Goal: Feedback & Contribution: Contribute content

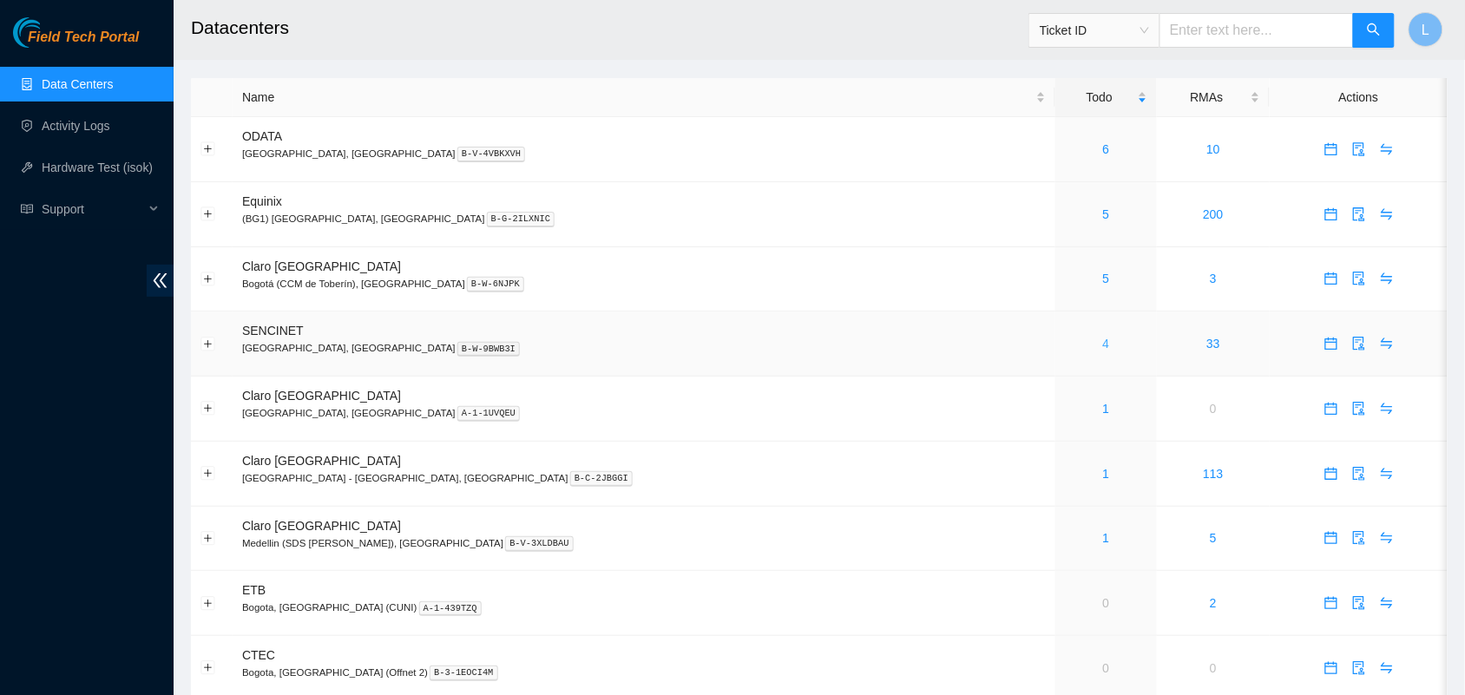
click at [1103, 346] on link "4" at bounding box center [1106, 344] width 7 height 14
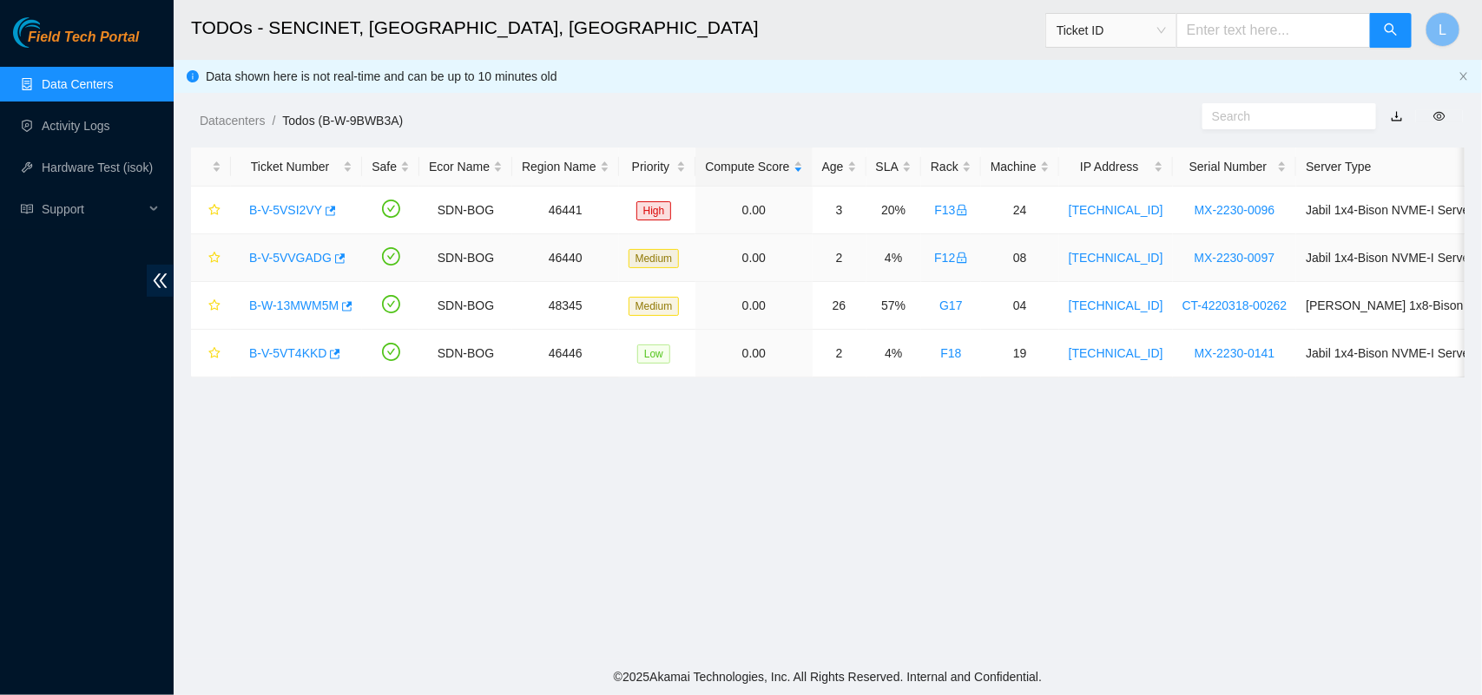
click at [292, 254] on link "B-V-5VVGADG" at bounding box center [290, 258] width 82 height 14
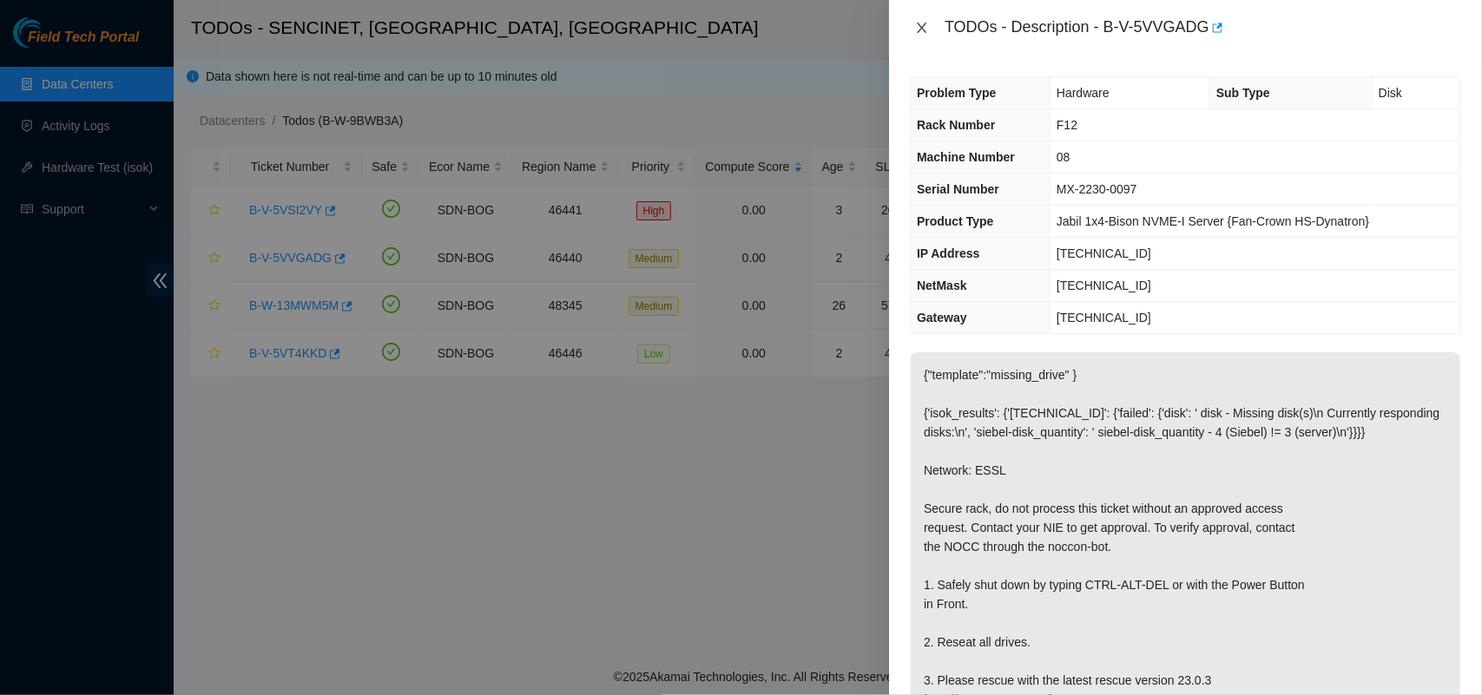
click at [925, 23] on icon "close" at bounding box center [922, 28] width 14 height 14
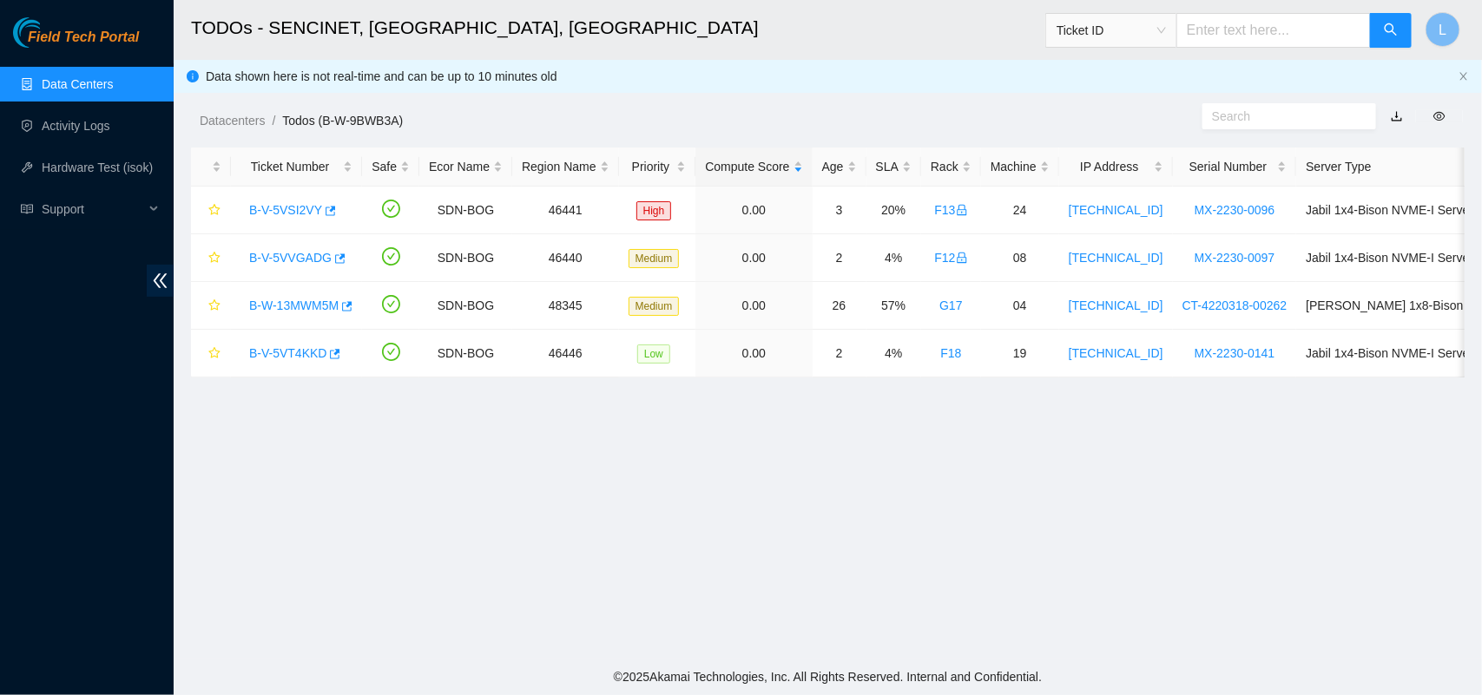
click at [78, 85] on link "Data Centers" at bounding box center [77, 84] width 71 height 14
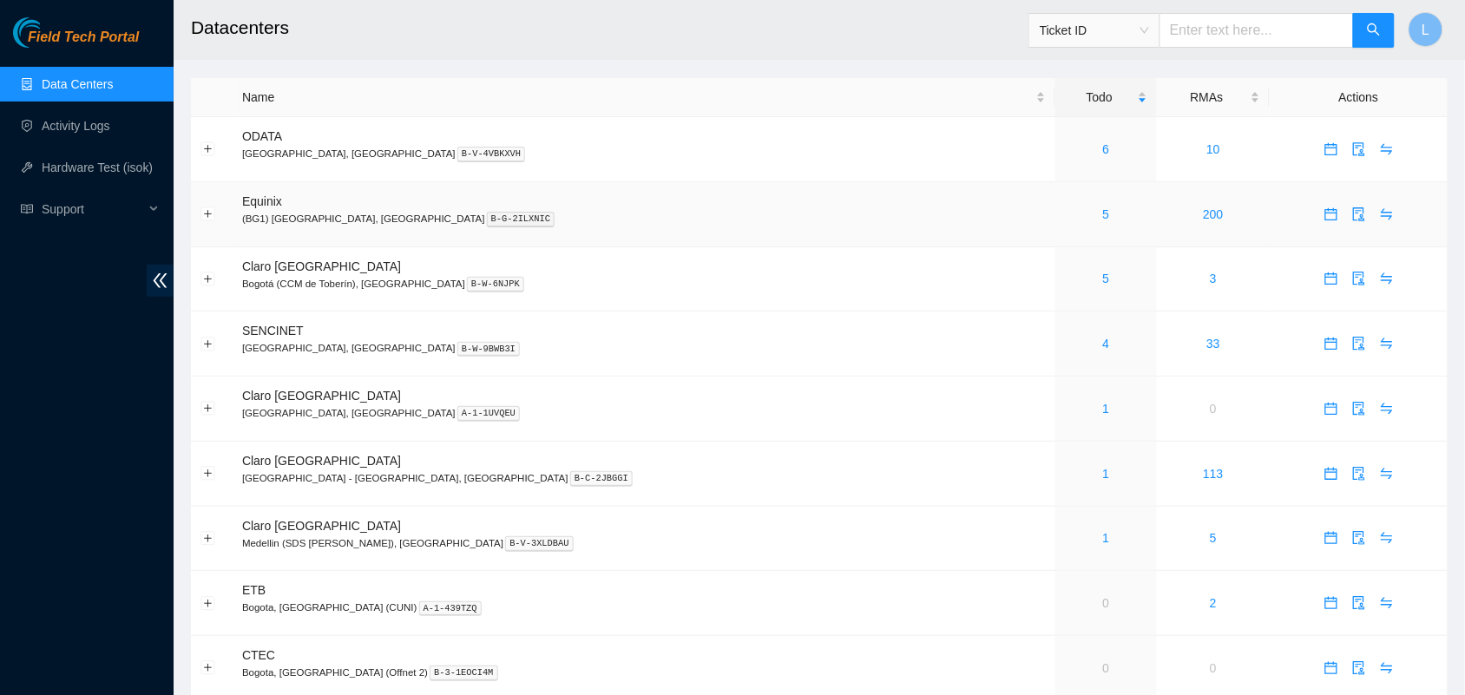
click at [1065, 217] on div "5" at bounding box center [1106, 214] width 82 height 19
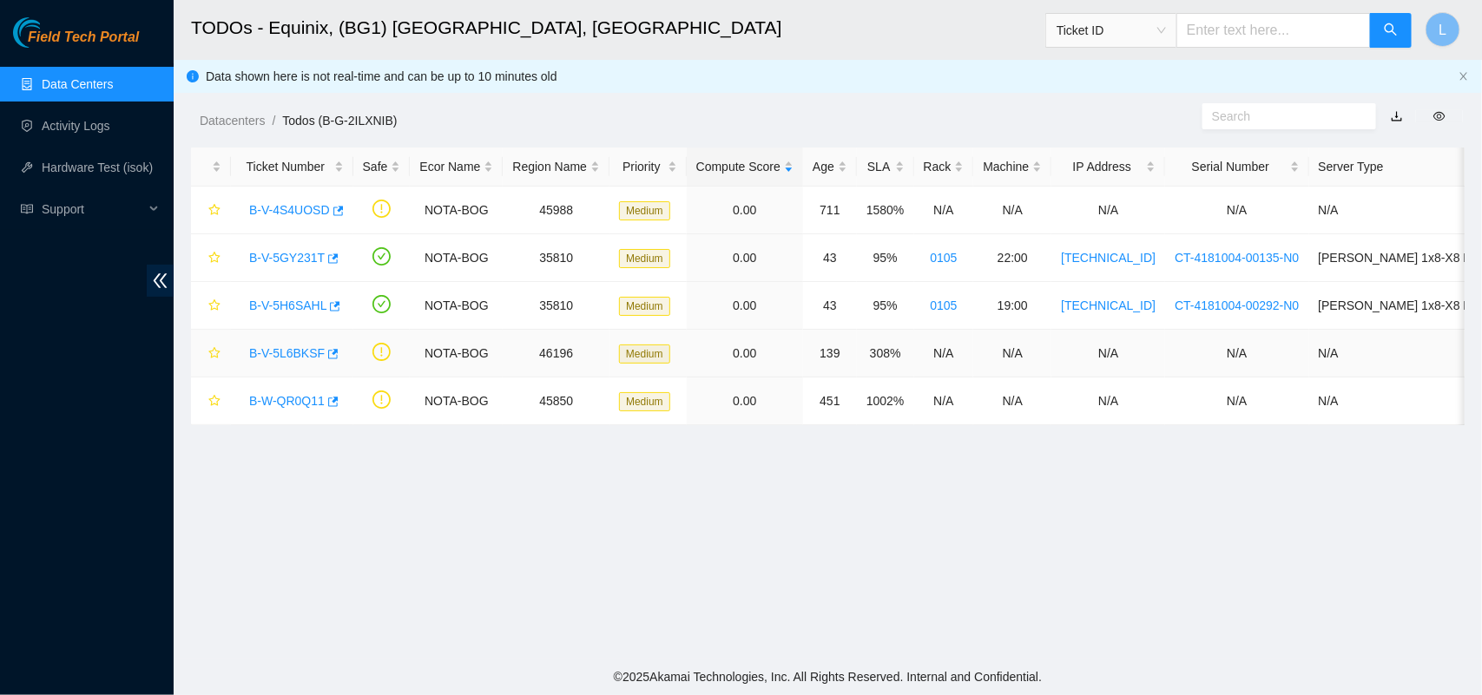
click at [272, 354] on link "B-V-5L6BKSF" at bounding box center [287, 353] width 76 height 14
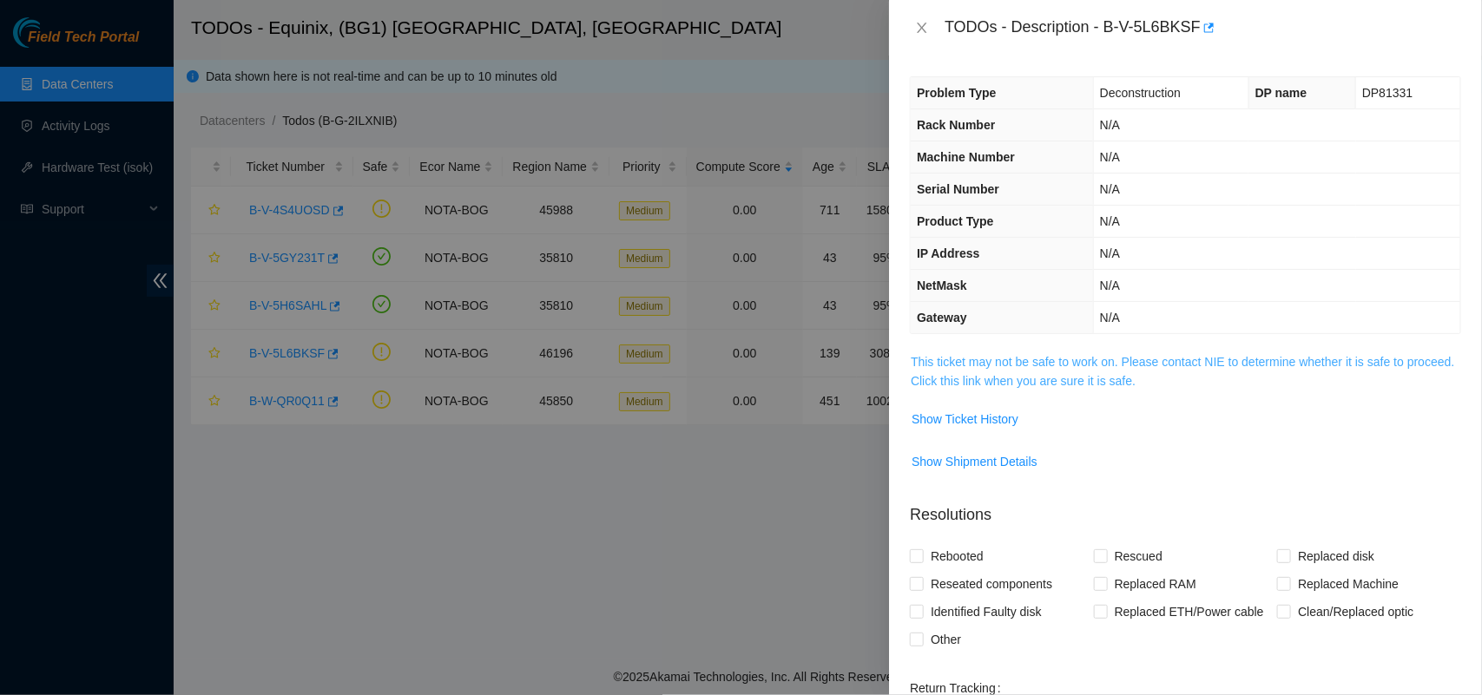
click at [1004, 379] on link "This ticket may not be safe to work on. Please contact NIE to determine whether…" at bounding box center [1182, 371] width 543 height 33
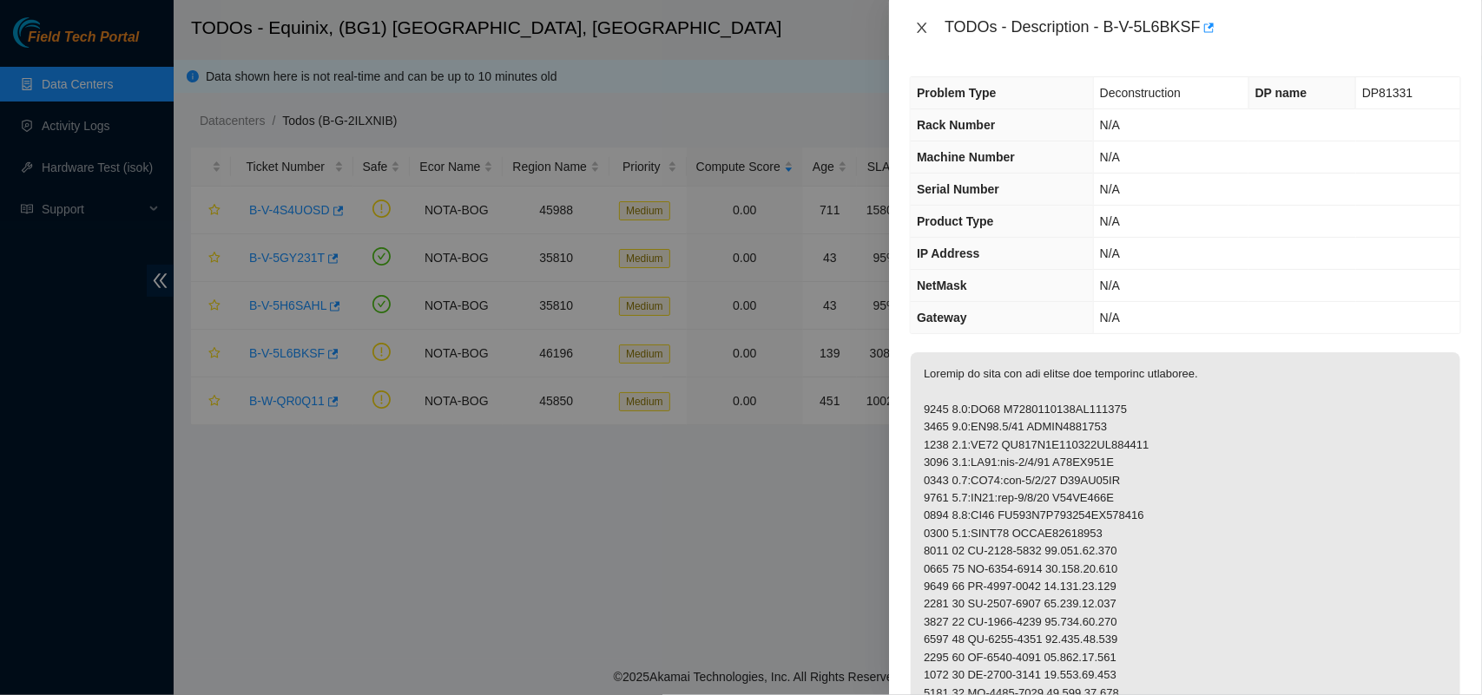
click at [925, 30] on icon "close" at bounding box center [922, 28] width 14 height 14
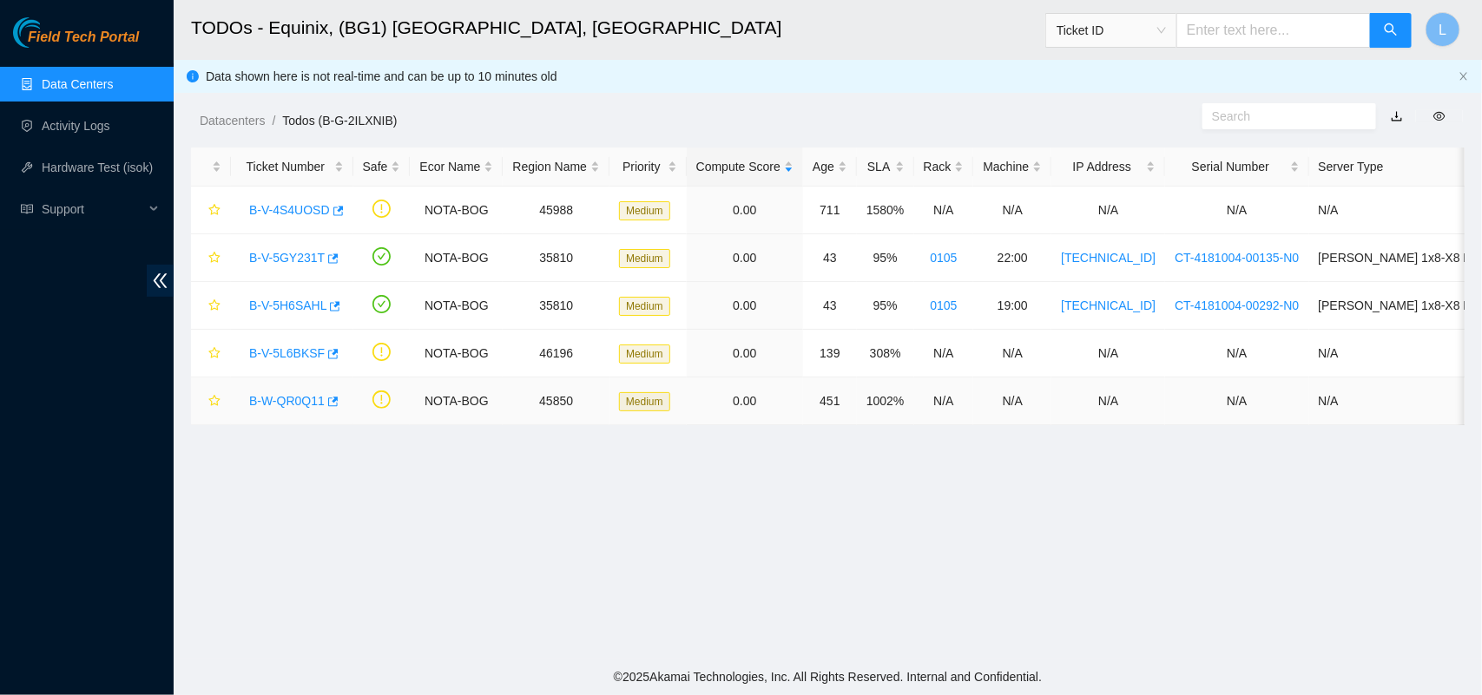
click at [283, 408] on link "B-W-QR0Q11" at bounding box center [287, 401] width 76 height 14
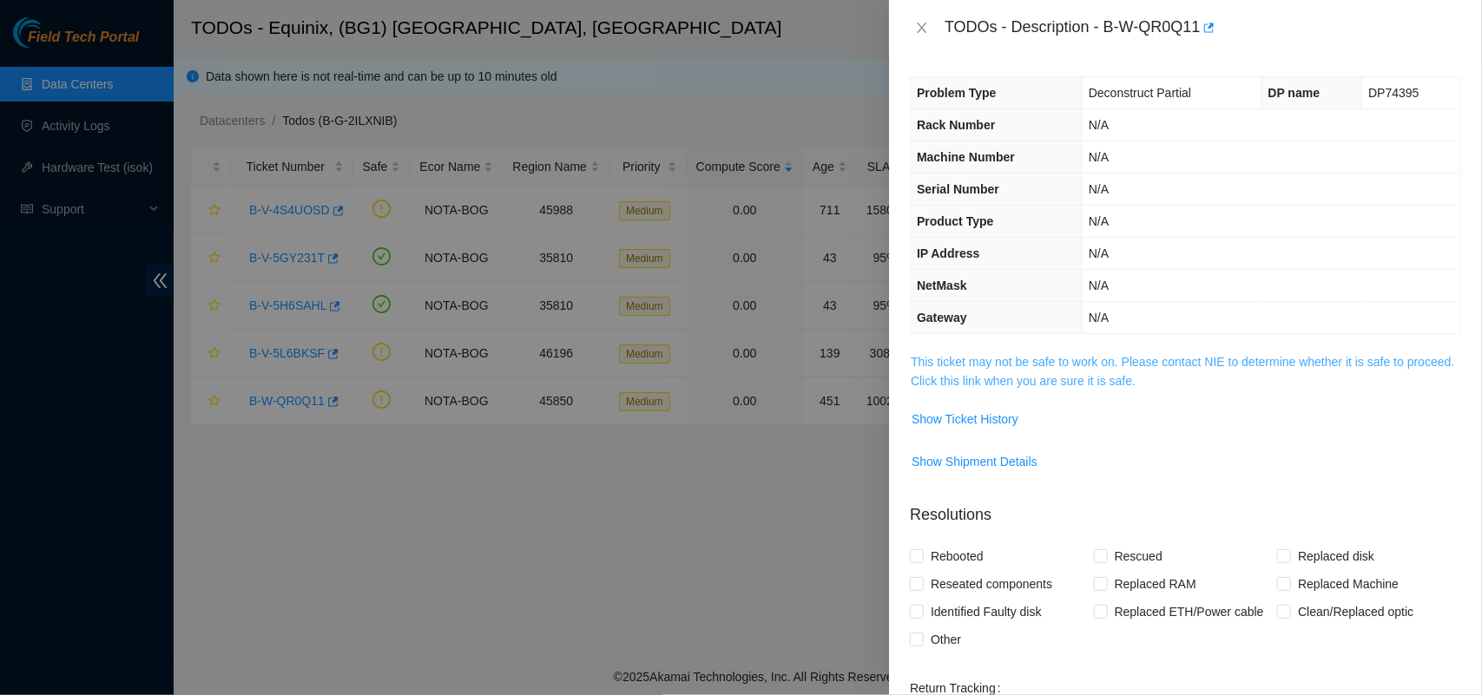
click at [955, 380] on link "This ticket may not be safe to work on. Please contact NIE to determine whether…" at bounding box center [1182, 371] width 543 height 33
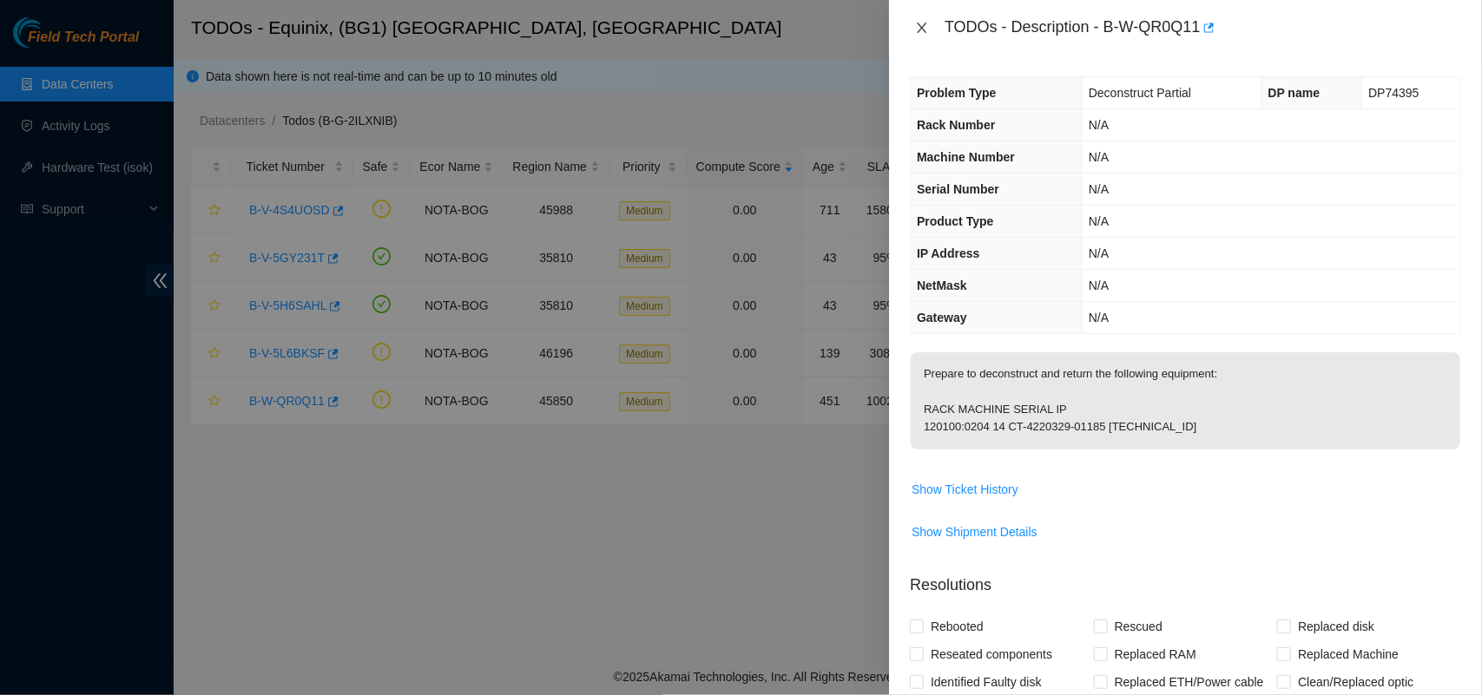
click at [923, 28] on icon "close" at bounding box center [923, 28] width 10 height 10
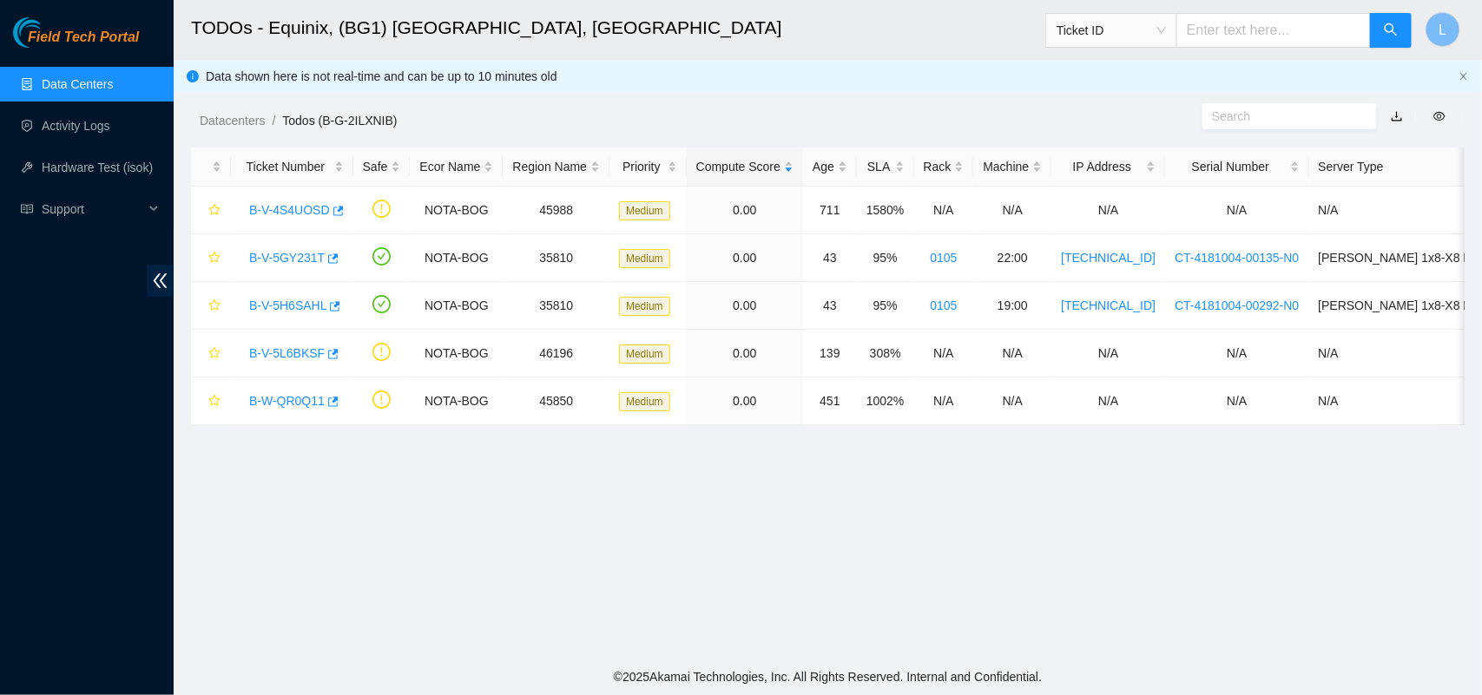
click at [50, 79] on link "Data Centers" at bounding box center [77, 84] width 71 height 14
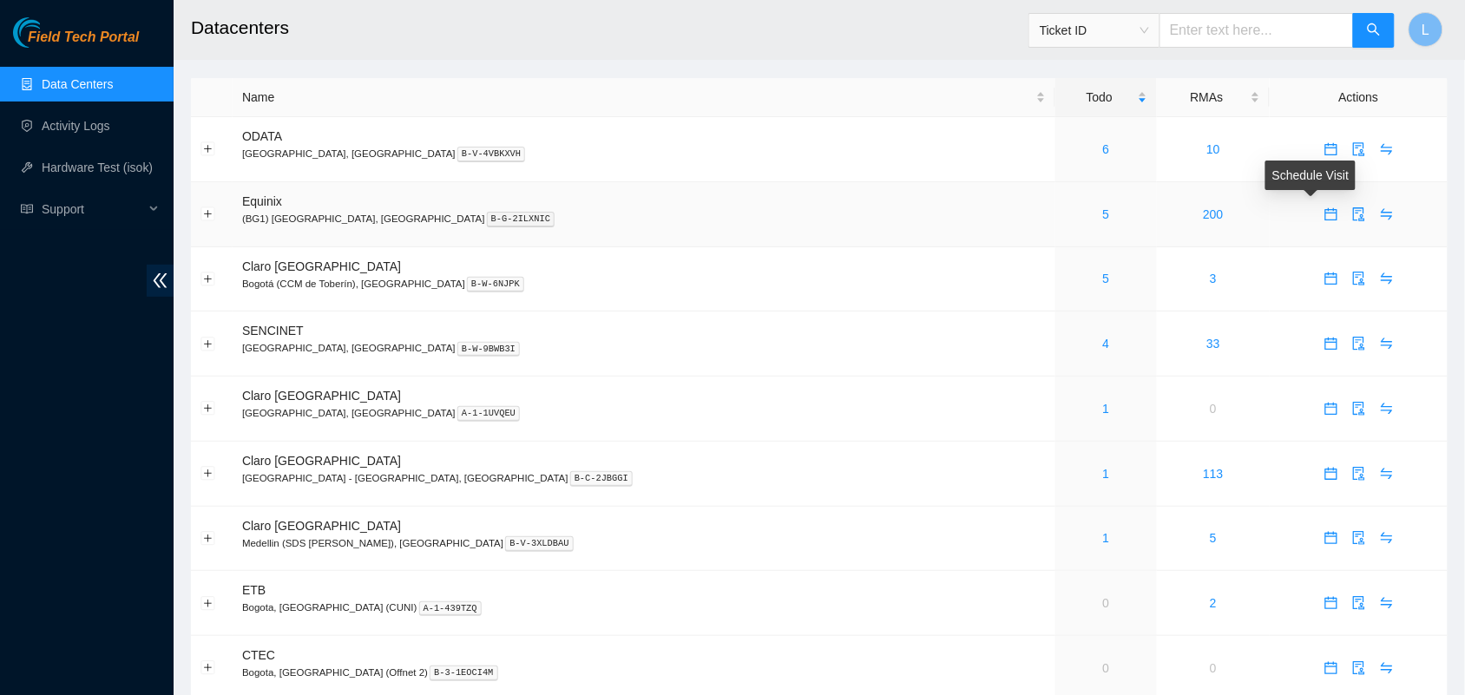
click at [1325, 210] on icon "calendar" at bounding box center [1331, 213] width 12 height 12
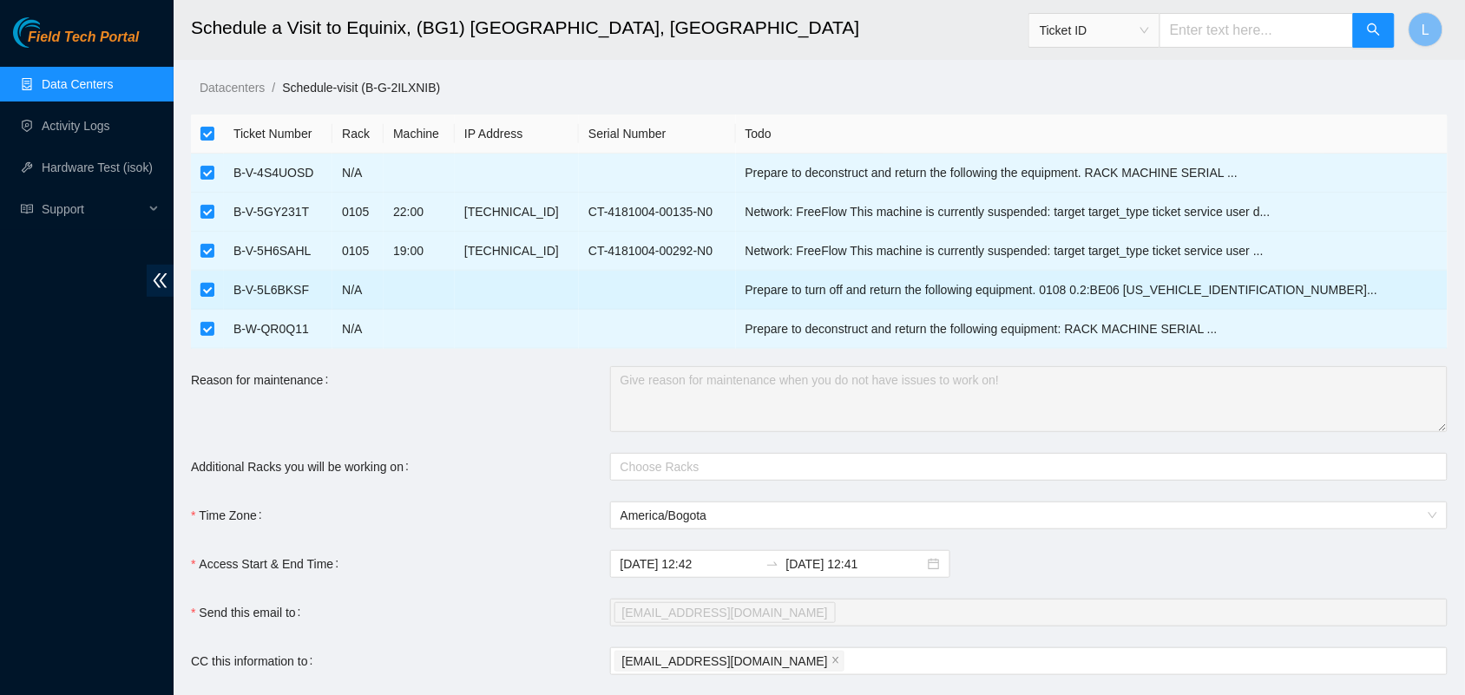
click at [207, 287] on input "checkbox" at bounding box center [208, 290] width 14 height 14
checkbox input "false"
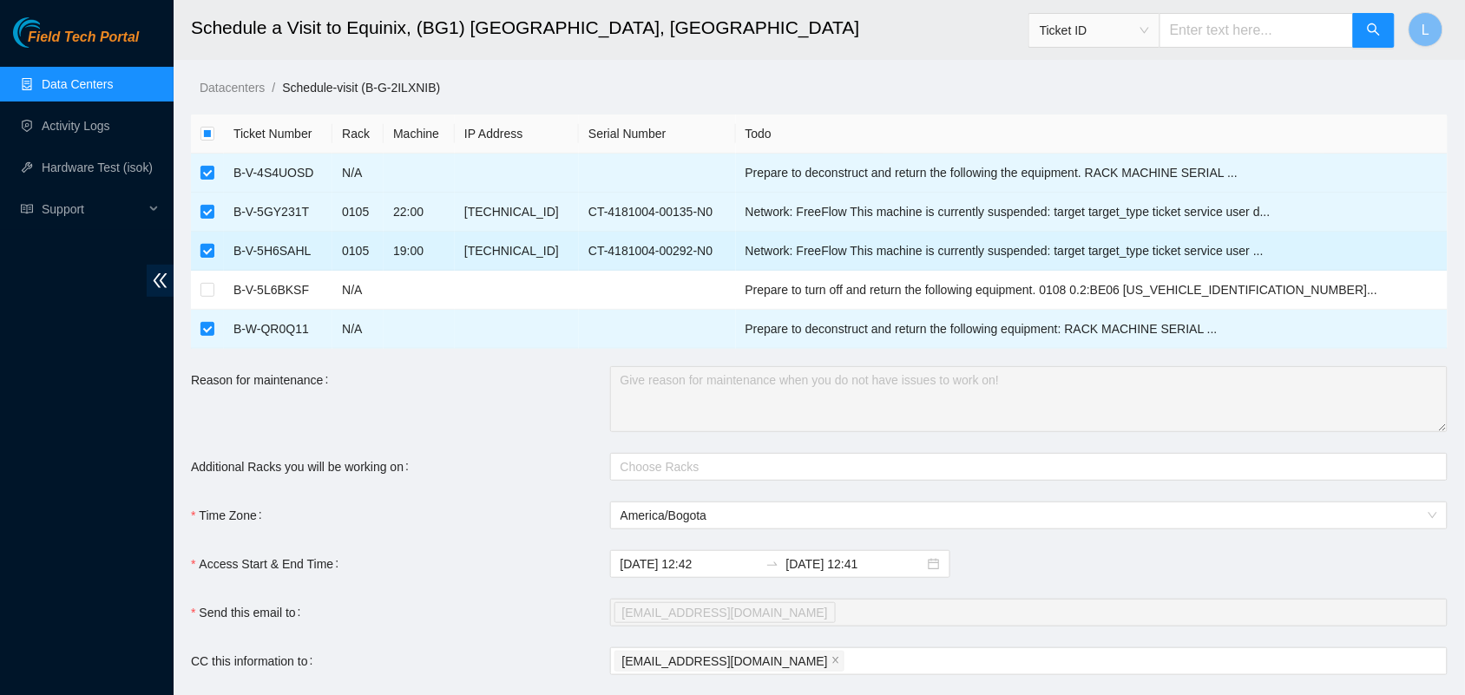
click at [201, 244] on input "checkbox" at bounding box center [208, 251] width 14 height 14
checkbox input "false"
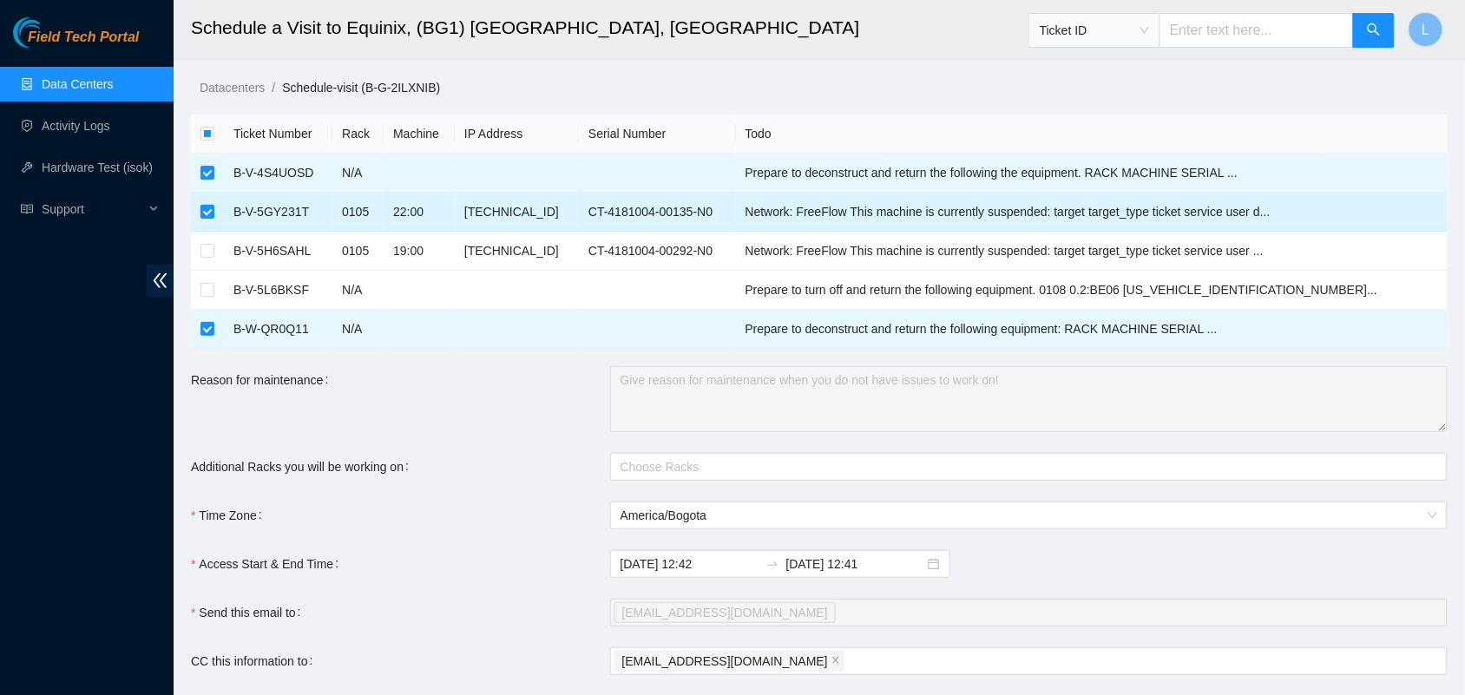
click at [204, 208] on input "checkbox" at bounding box center [208, 212] width 14 height 14
checkbox input "false"
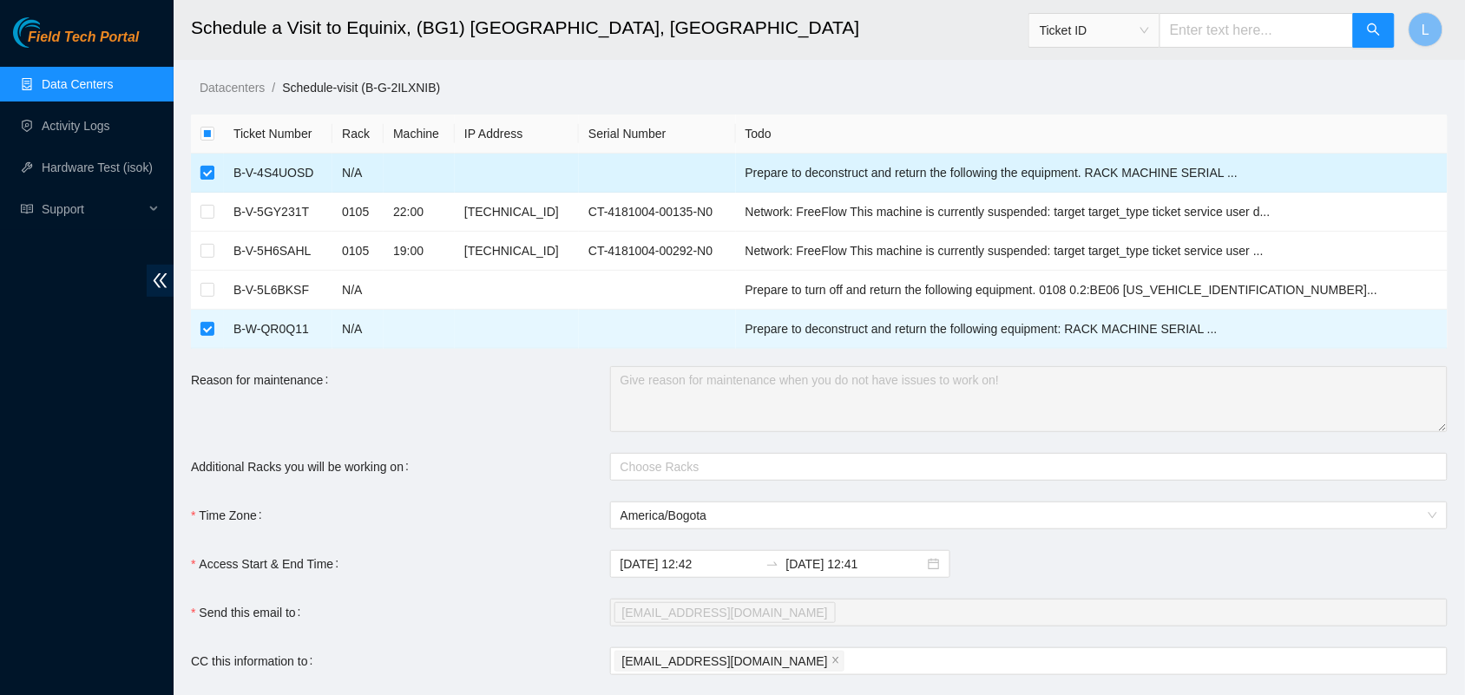
click at [204, 166] on input "checkbox" at bounding box center [208, 173] width 14 height 14
checkbox input "false"
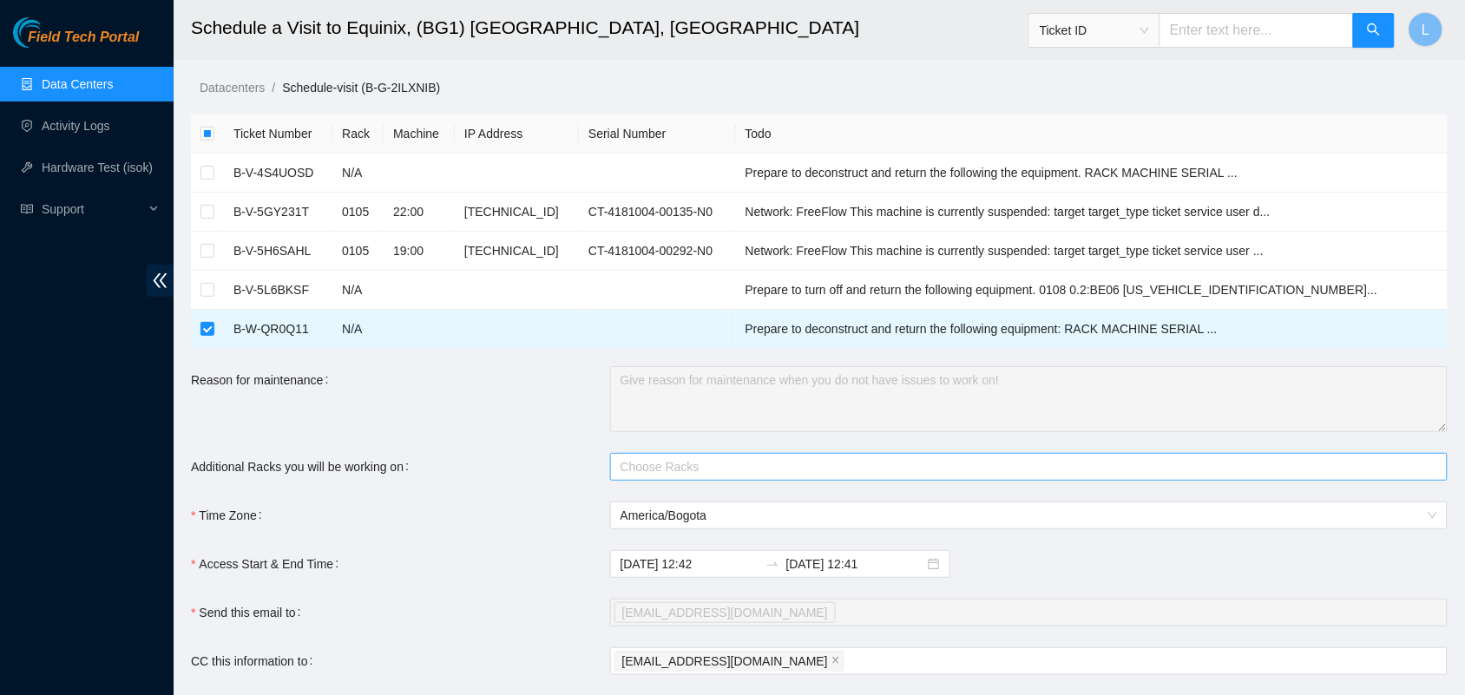
click at [866, 479] on div "Choose Racks" at bounding box center [1029, 467] width 838 height 28
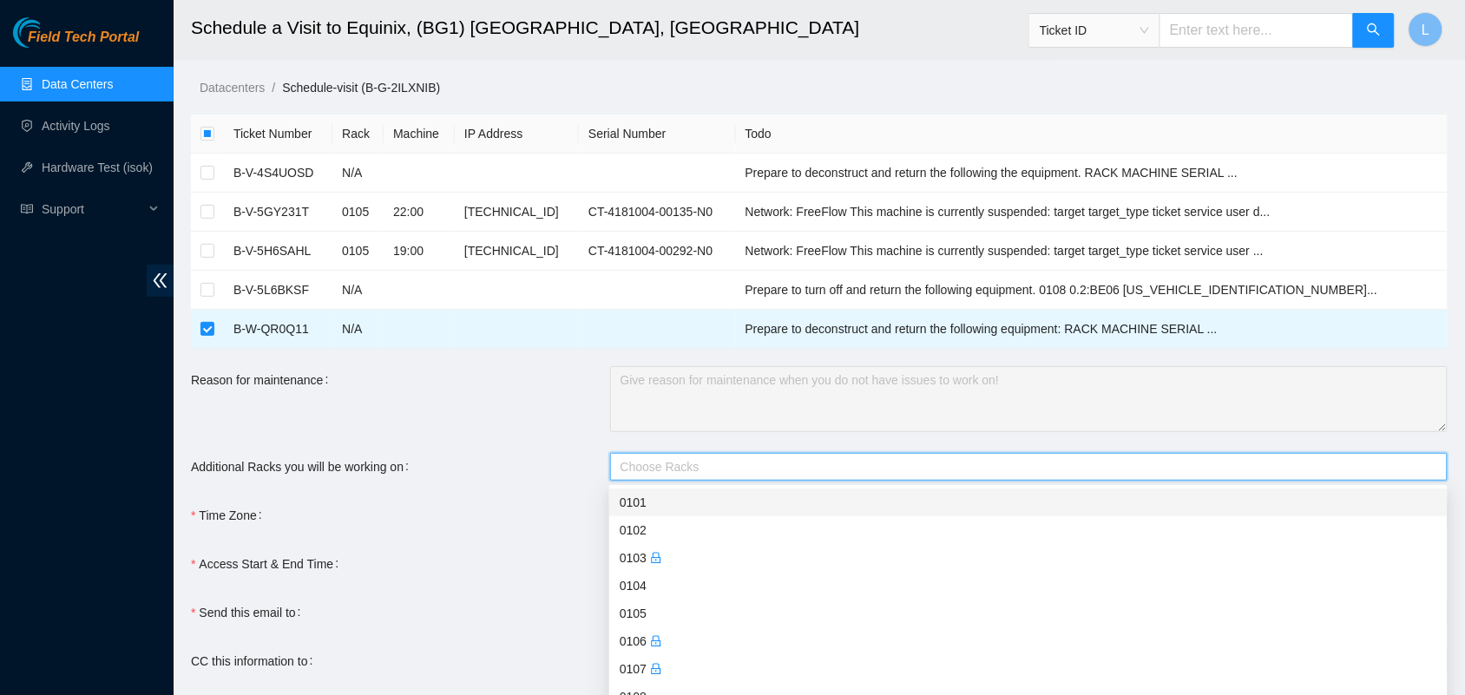
click at [1425, 478] on div at bounding box center [1021, 467] width 812 height 21
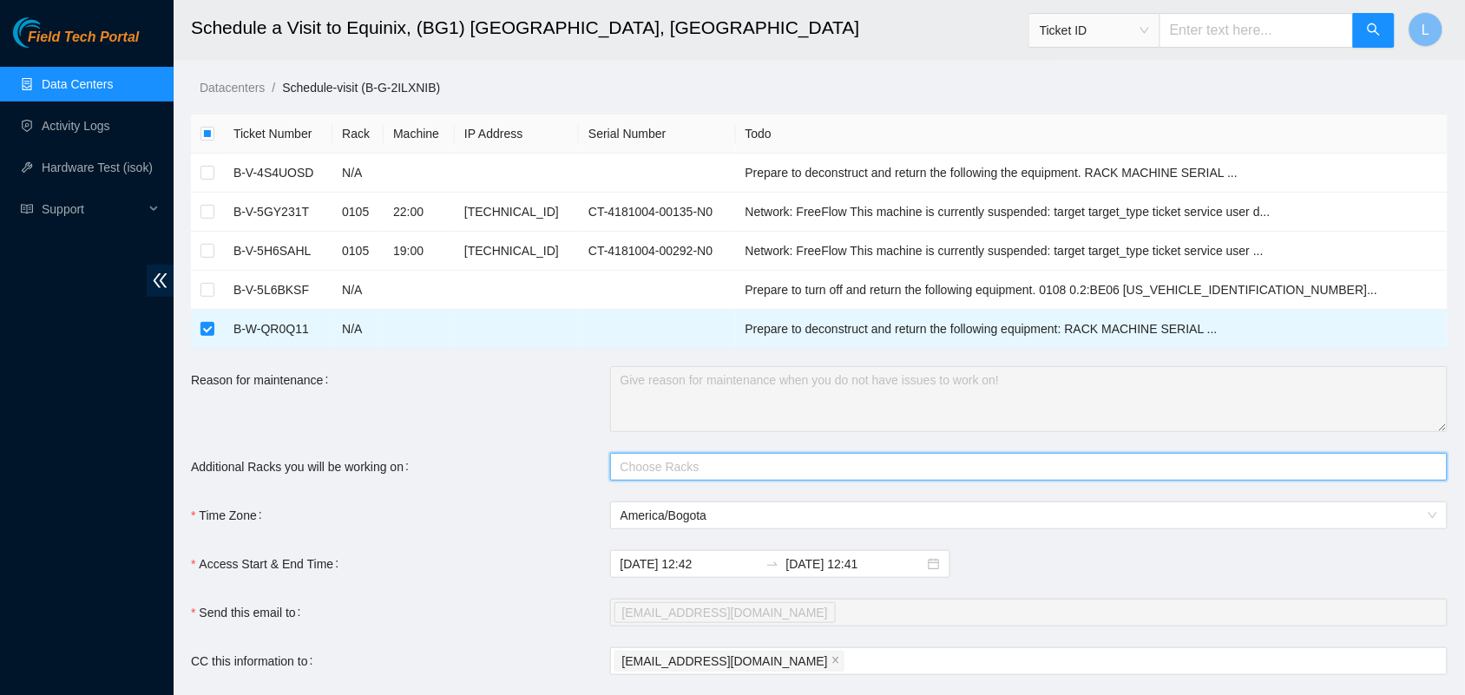
click at [1425, 478] on div at bounding box center [1021, 467] width 812 height 21
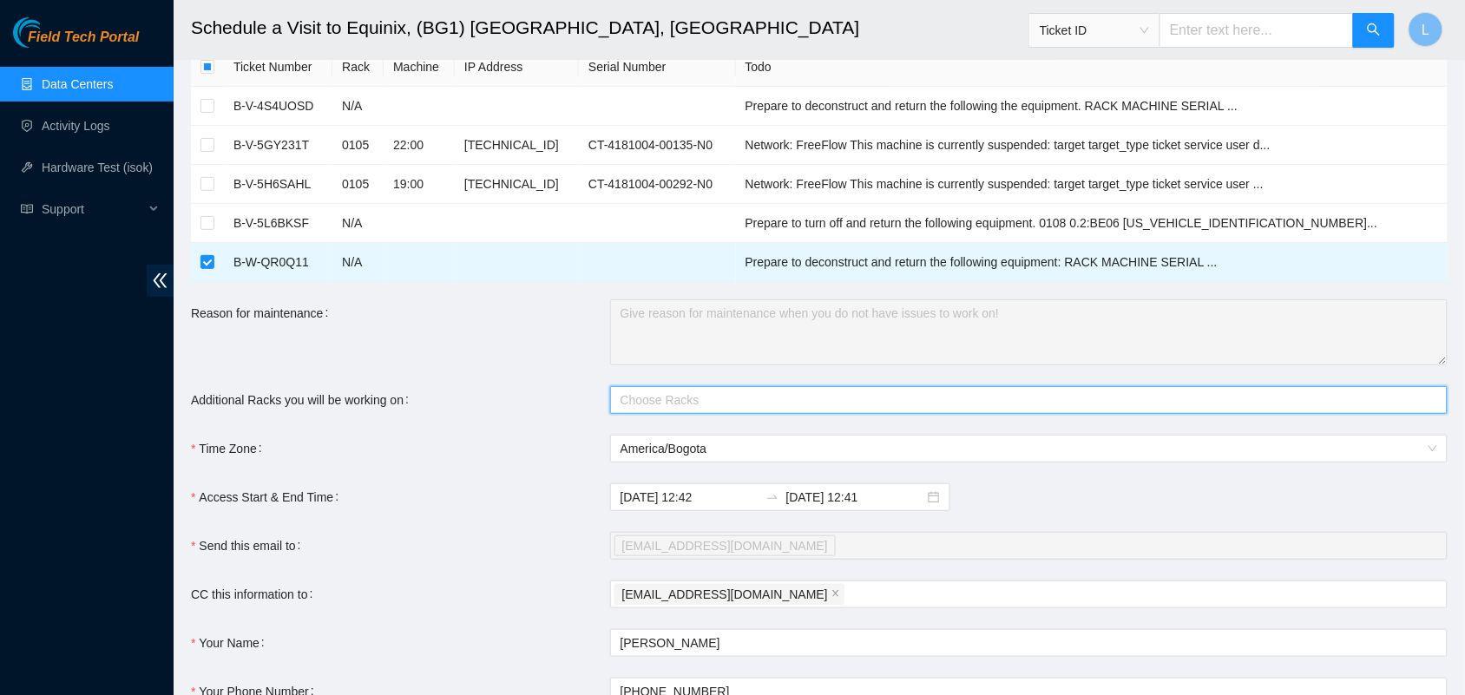
scroll to position [80, 0]
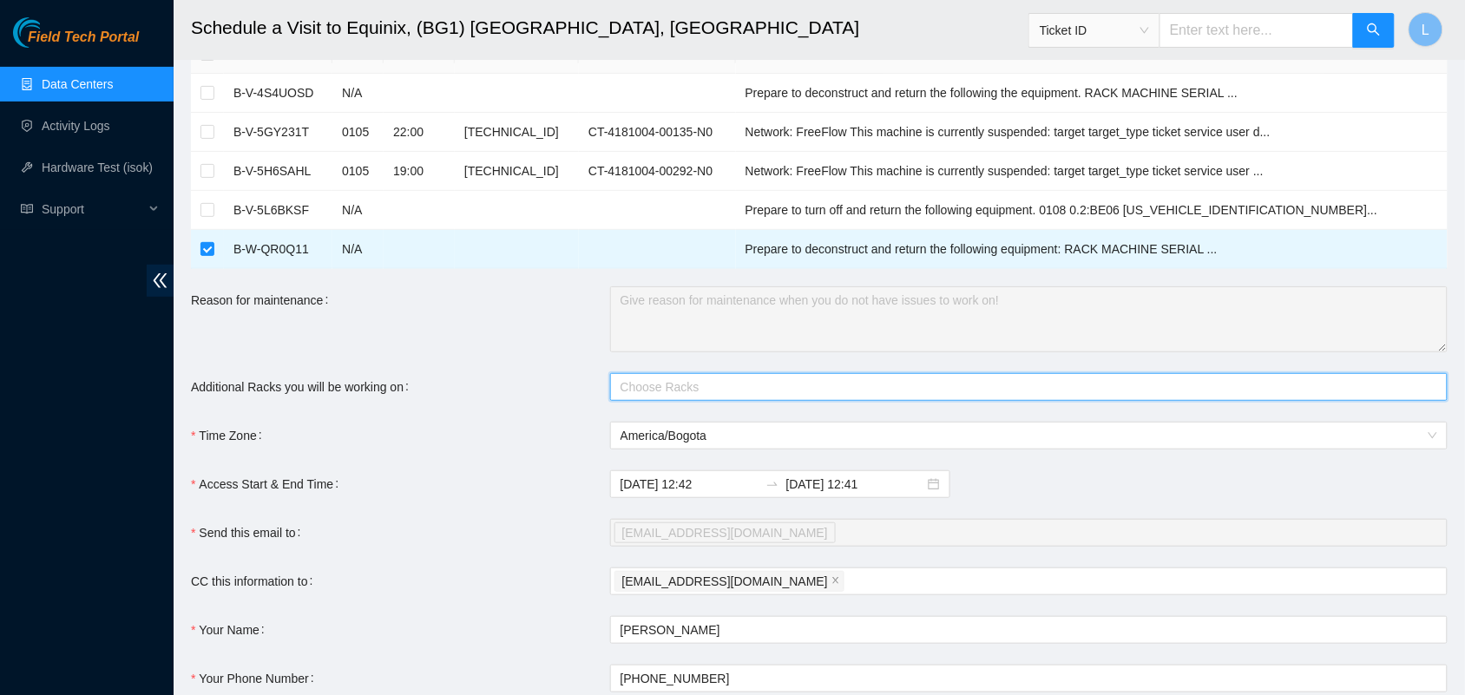
click at [1140, 382] on div at bounding box center [1021, 387] width 812 height 21
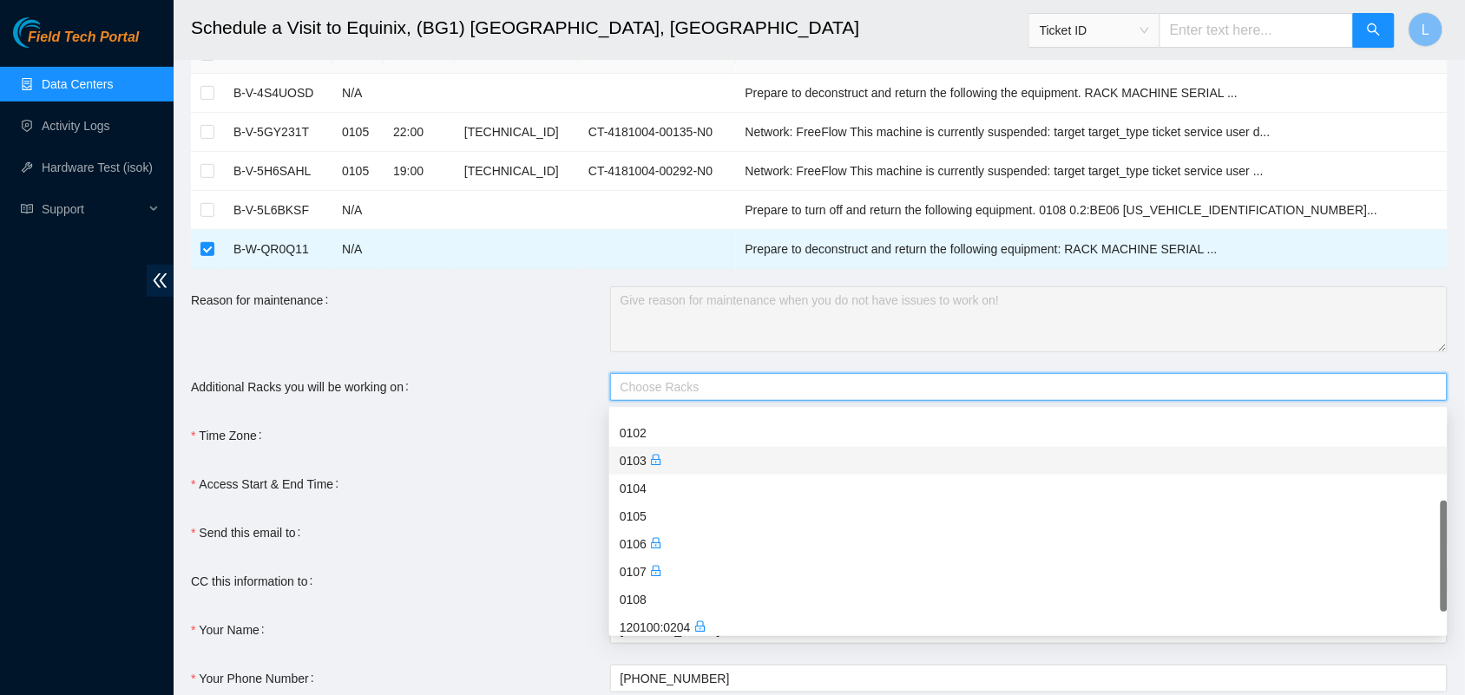
scroll to position [27, 0]
drag, startPoint x: 1446, startPoint y: 471, endPoint x: 1443, endPoint y: 588, distance: 116.4
click at [1443, 588] on div at bounding box center [1444, 577] width 7 height 111
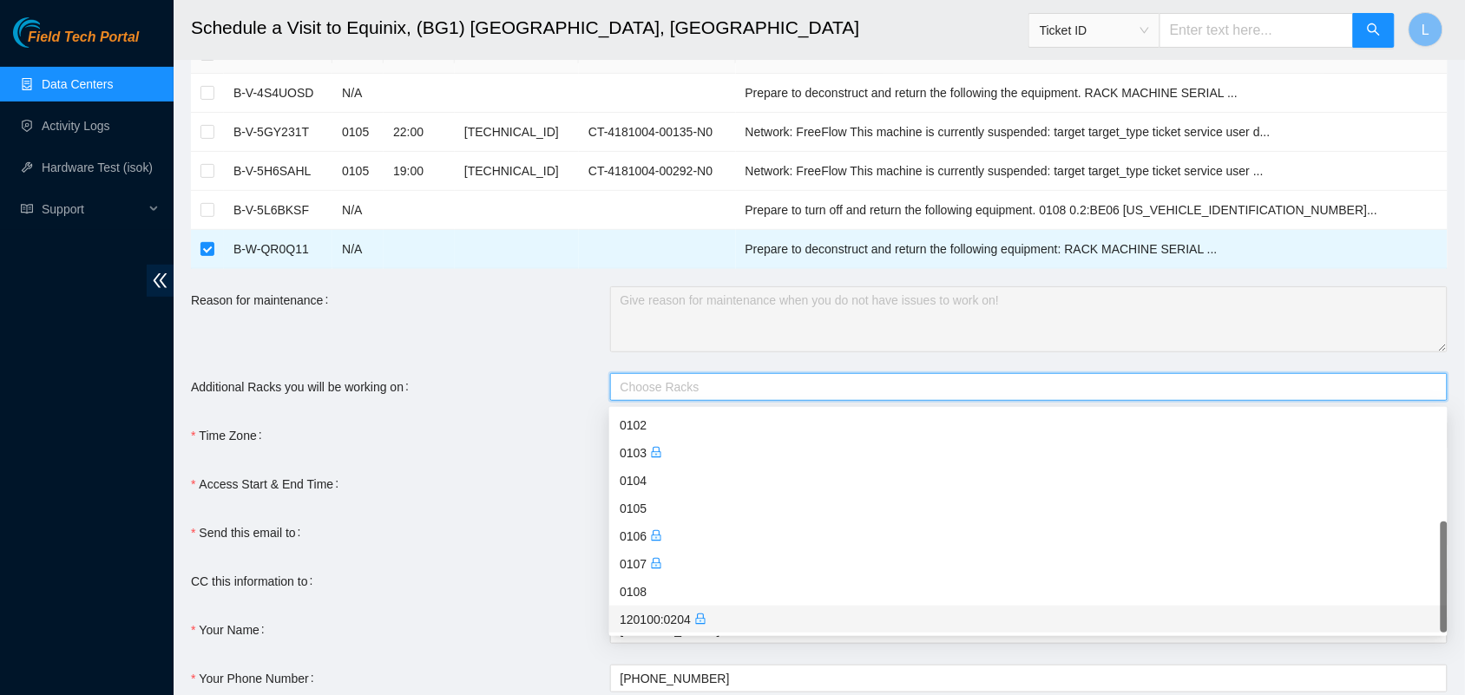
click at [666, 618] on div "120100:0204" at bounding box center [1029, 619] width 818 height 19
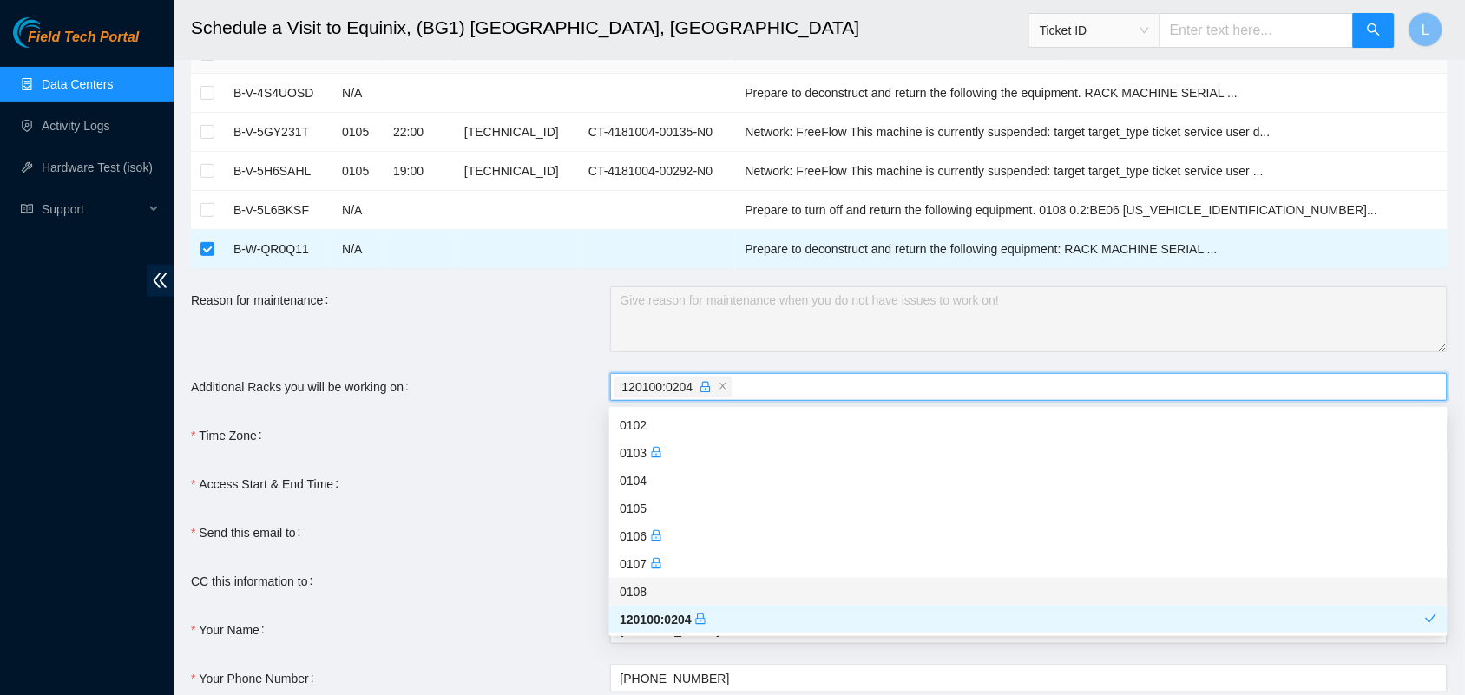
click at [454, 308] on div "Reason for maintenance" at bounding box center [400, 320] width 419 height 66
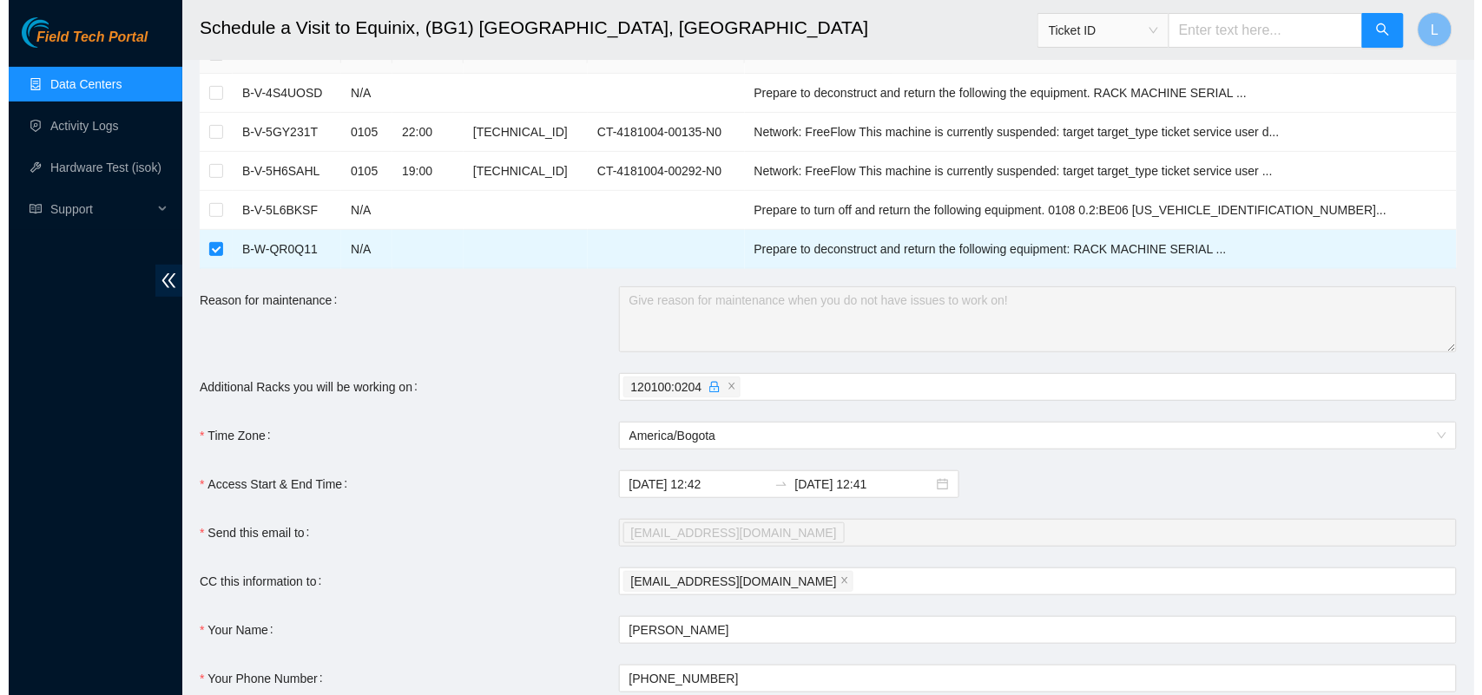
scroll to position [235, 0]
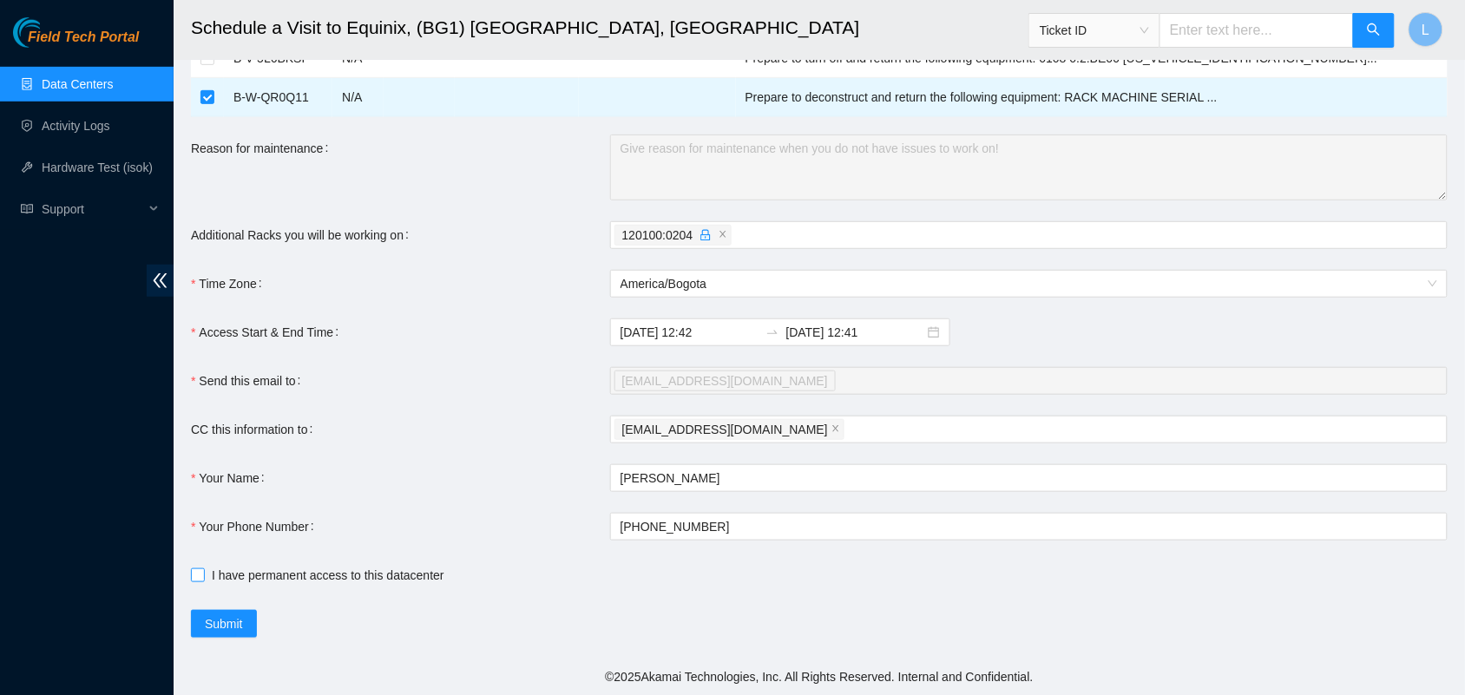
click at [192, 570] on input "I have permanent access to this datacenter" at bounding box center [197, 575] width 12 height 12
checkbox input "true"
click at [224, 622] on span "Submit" at bounding box center [224, 624] width 38 height 19
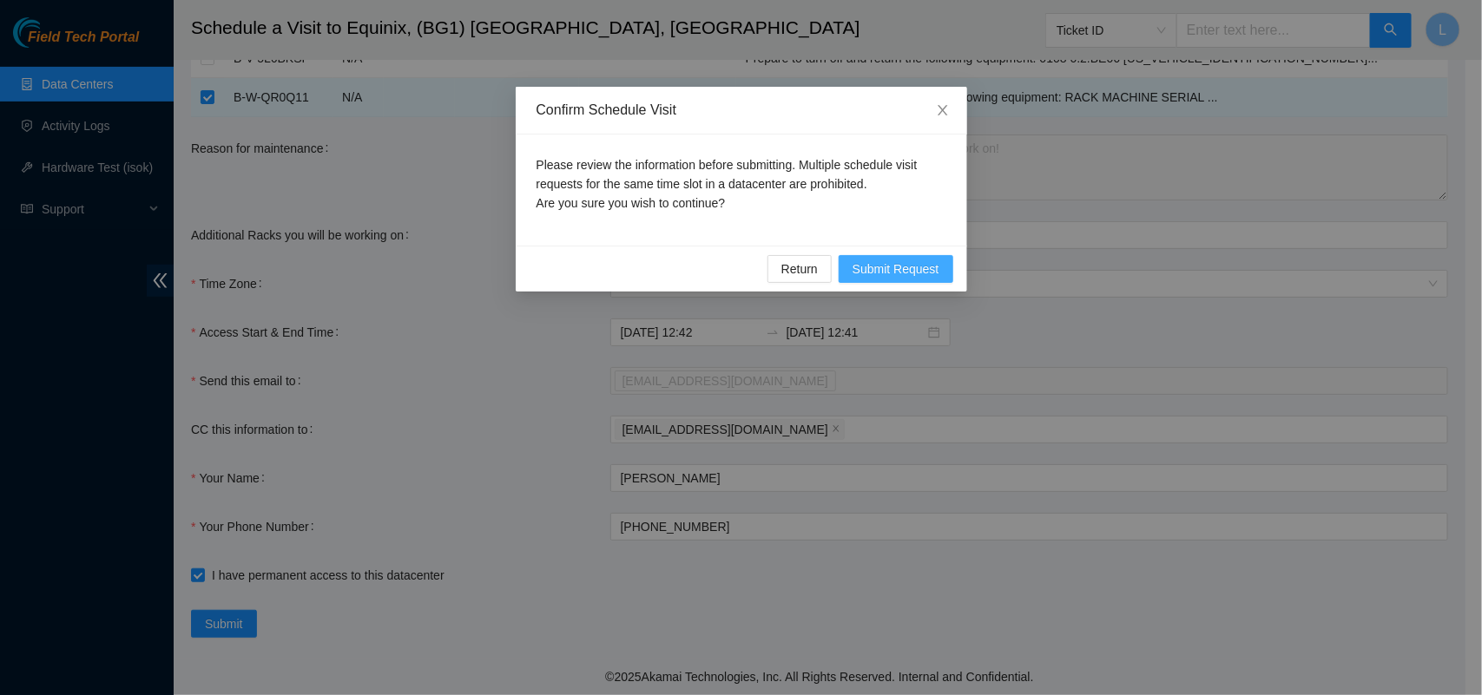
click at [899, 267] on span "Submit Request" at bounding box center [896, 269] width 87 height 19
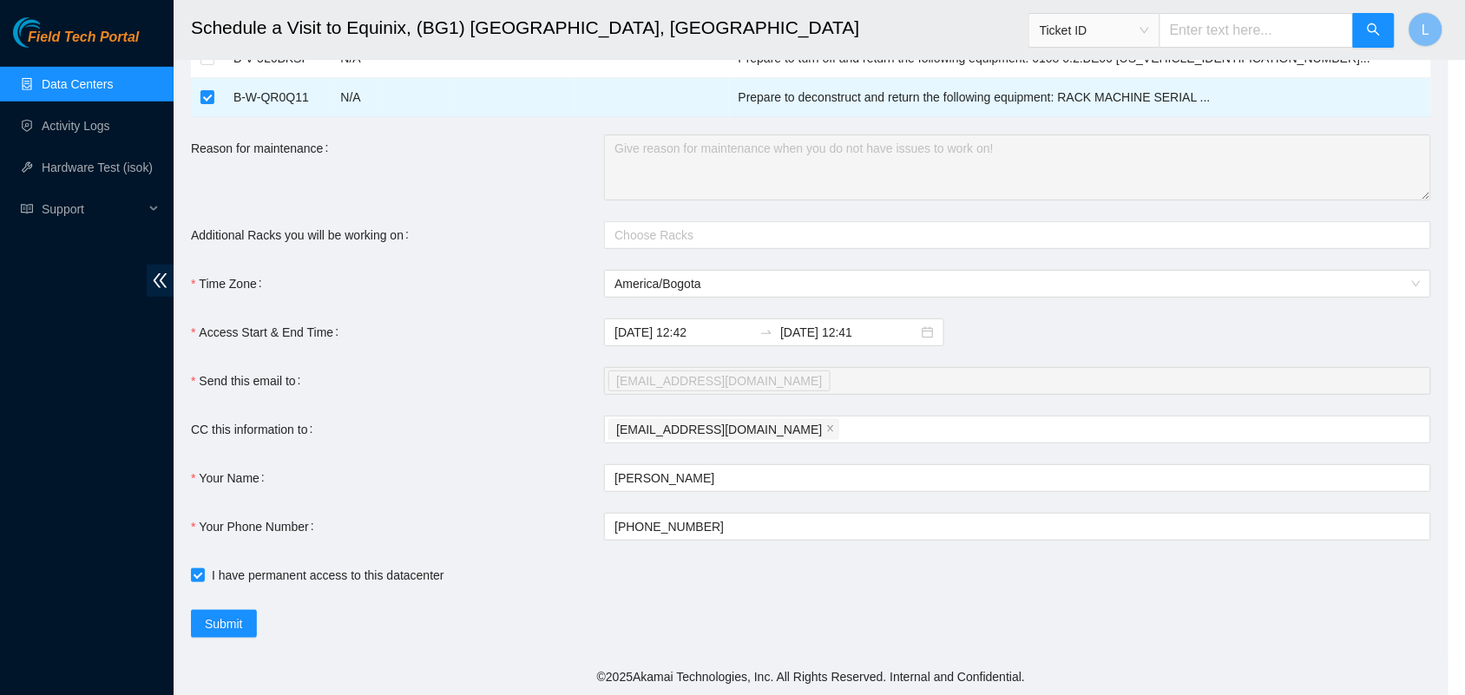
type input "2025-09-22 12:43"
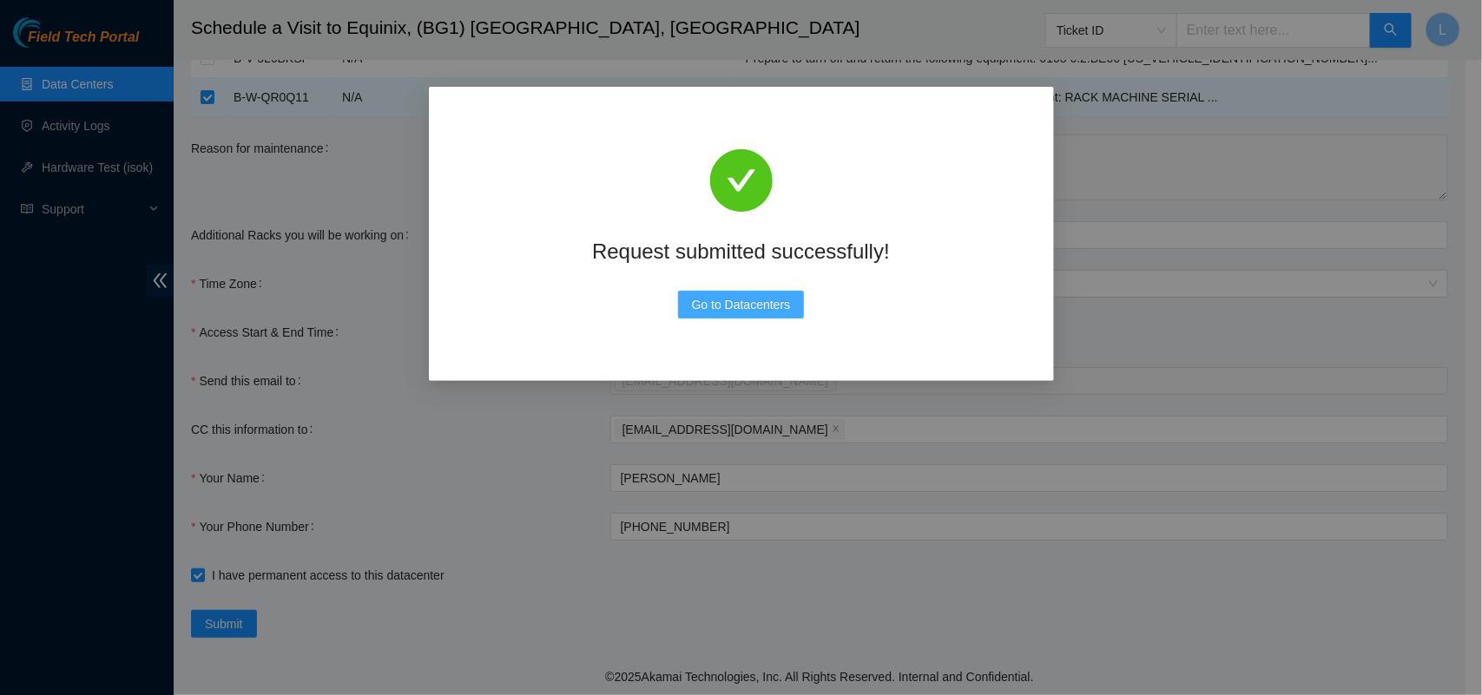
click at [718, 302] on span "Go to Datacenters" at bounding box center [741, 304] width 99 height 19
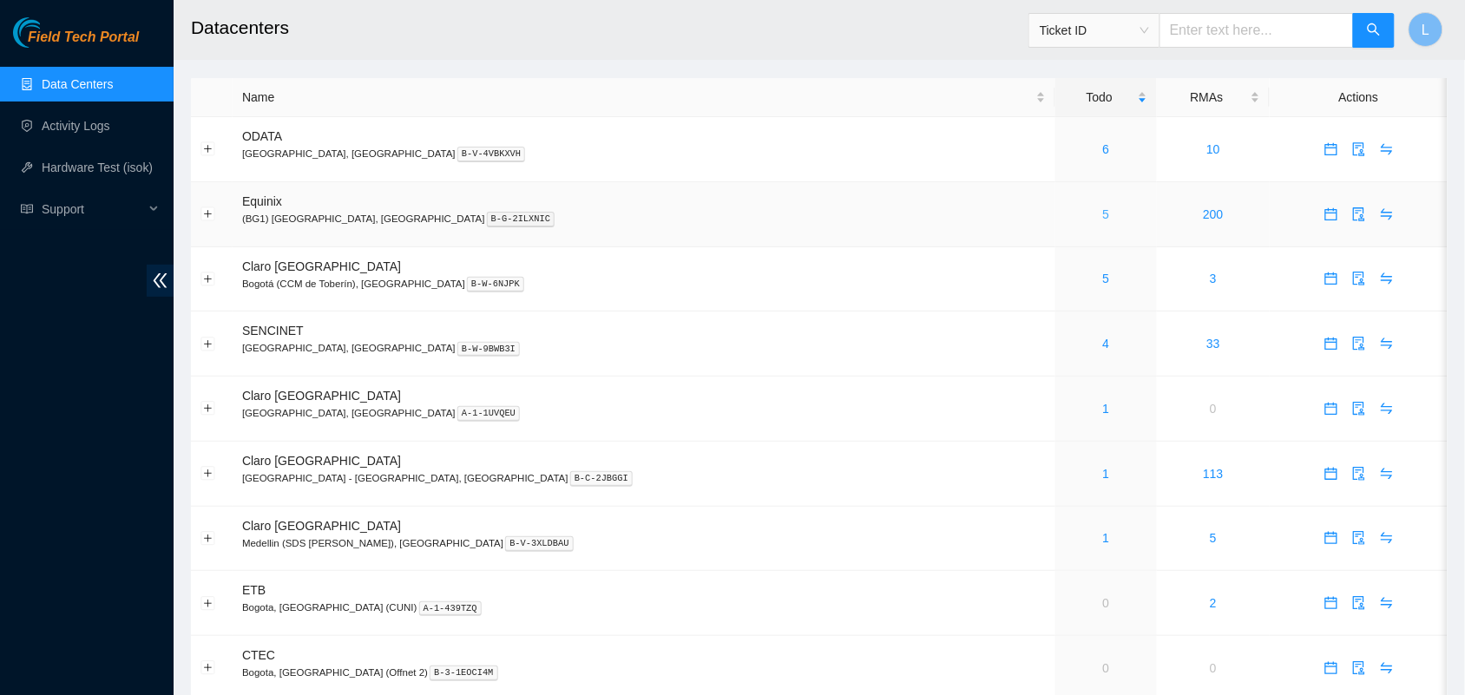
click at [1103, 211] on link "5" at bounding box center [1106, 214] width 7 height 14
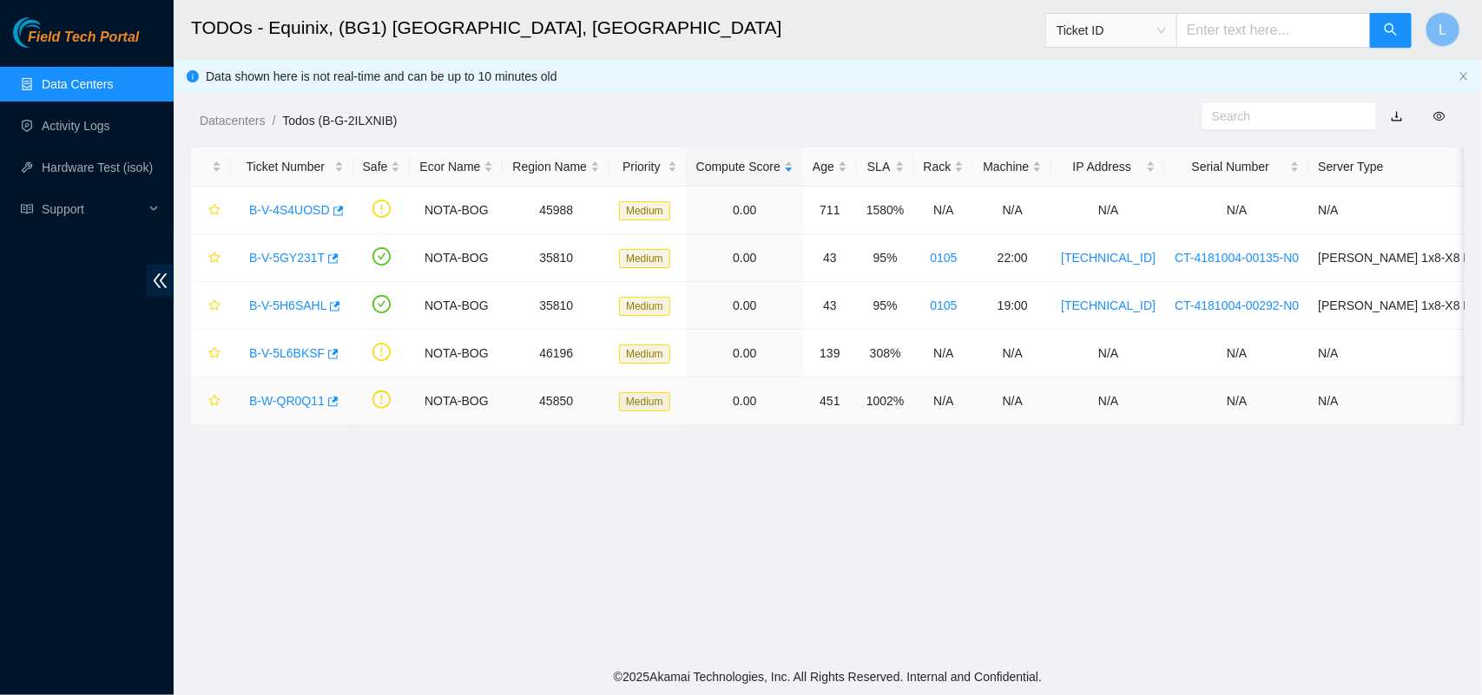
click at [288, 405] on link "B-W-QR0Q11" at bounding box center [287, 401] width 76 height 14
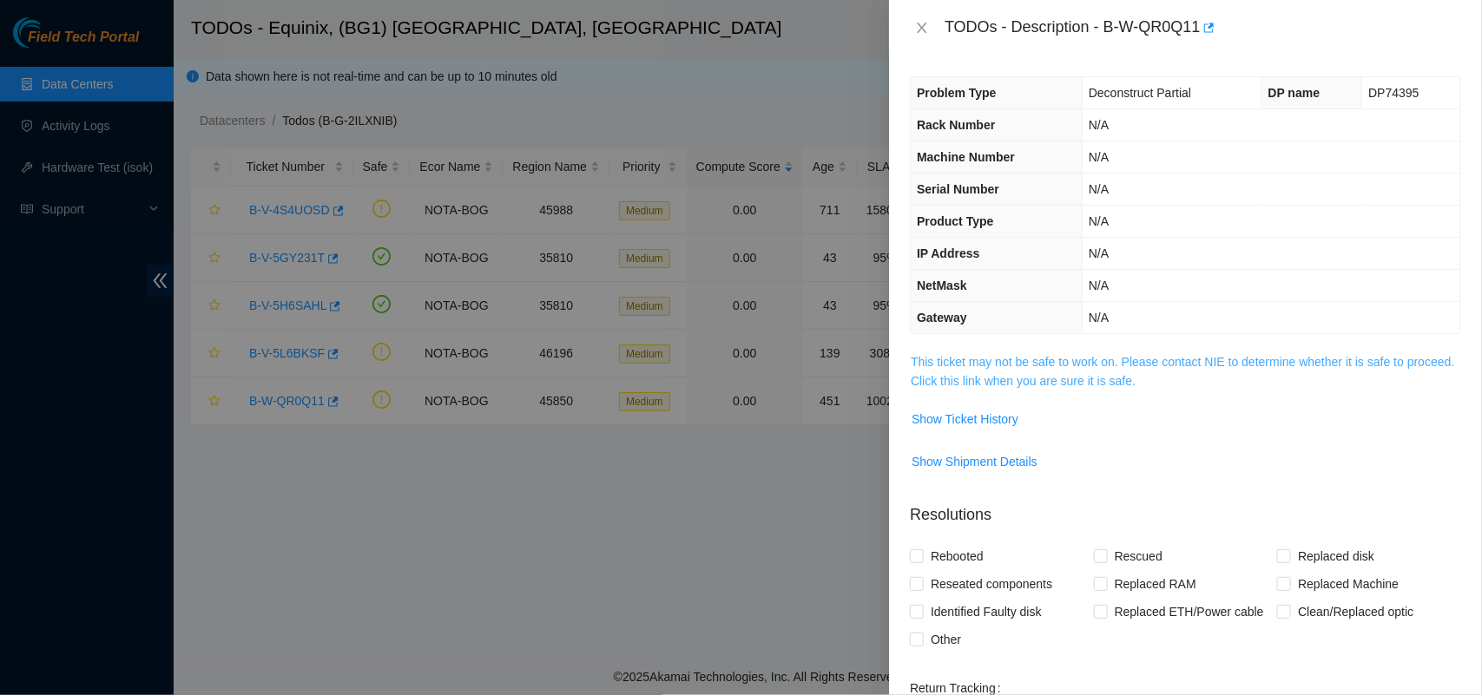
click at [994, 367] on link "This ticket may not be safe to work on. Please contact NIE to determine whether…" at bounding box center [1182, 371] width 543 height 33
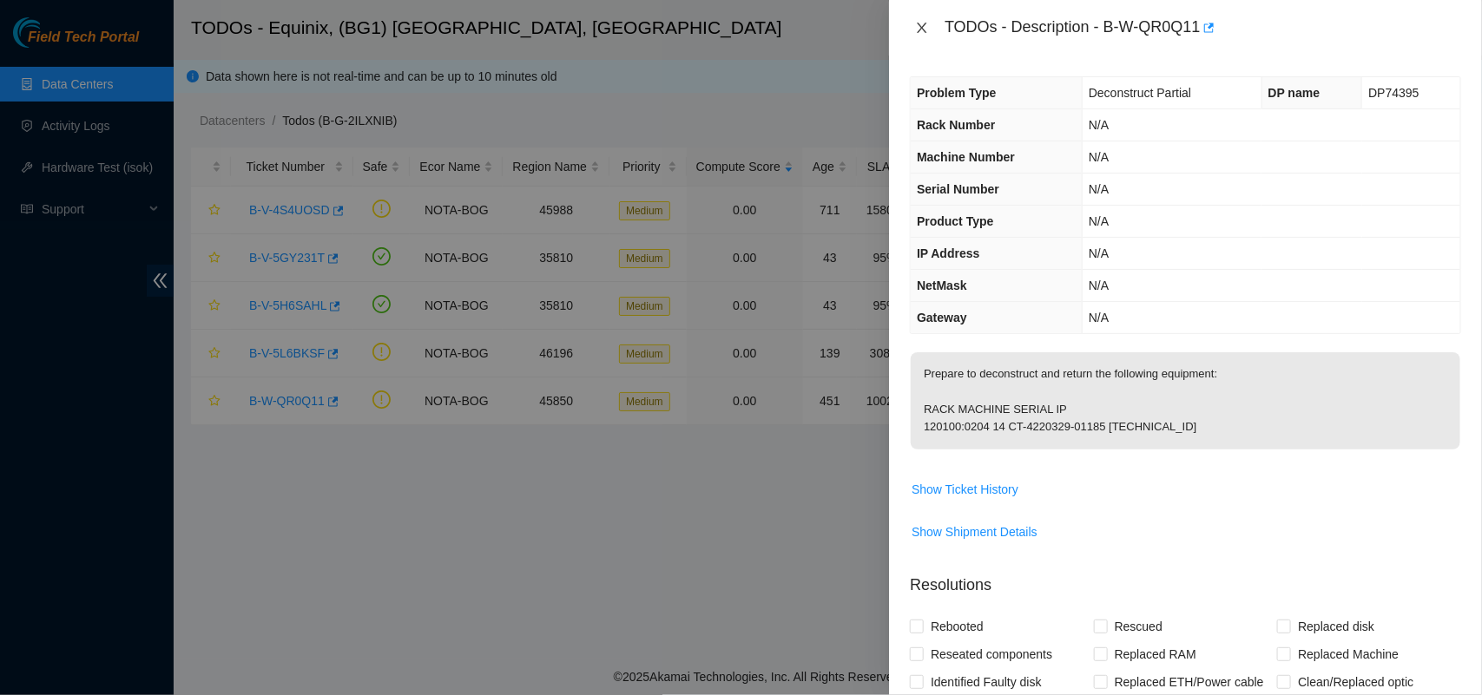
click at [925, 36] on div "TODOs - Description - B-W-QR0Q11" at bounding box center [1185, 28] width 551 height 28
click at [921, 29] on icon "close" at bounding box center [923, 28] width 10 height 10
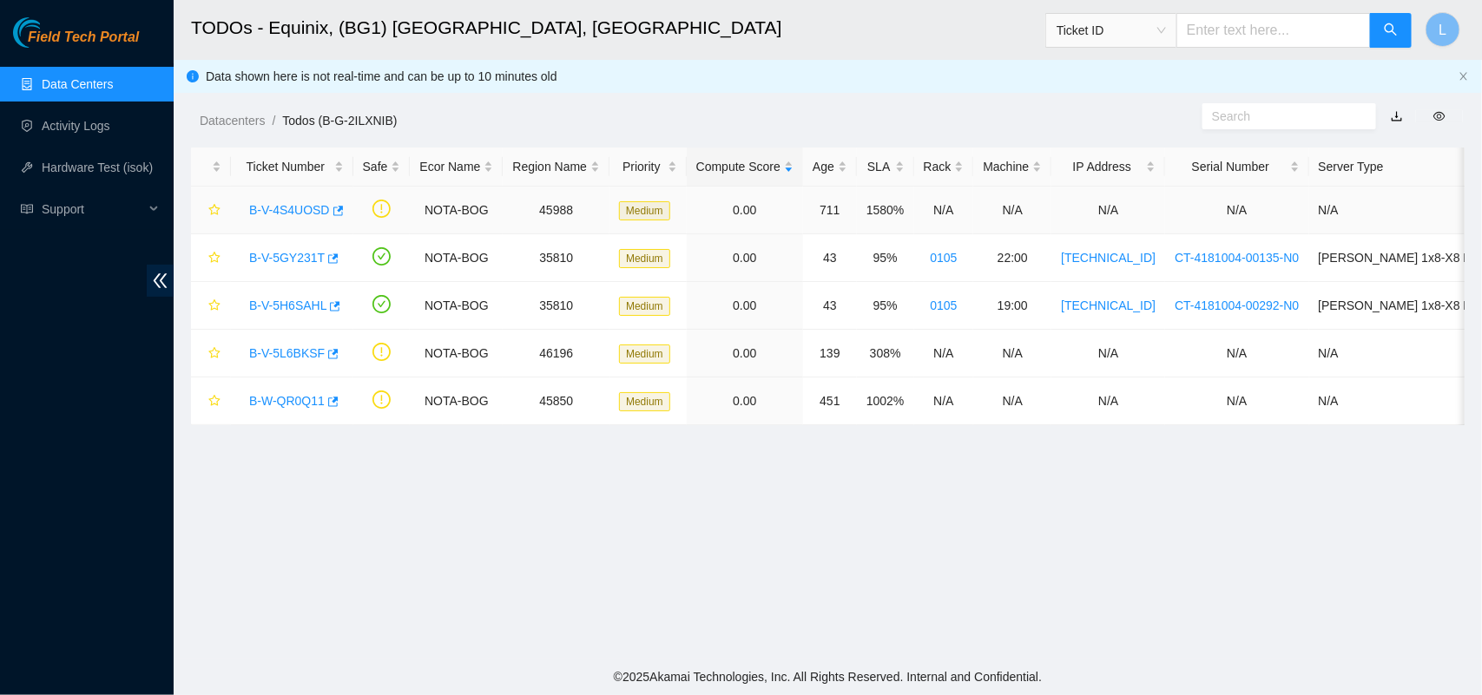
click at [288, 208] on link "B-V-4S4UOSD" at bounding box center [289, 210] width 81 height 14
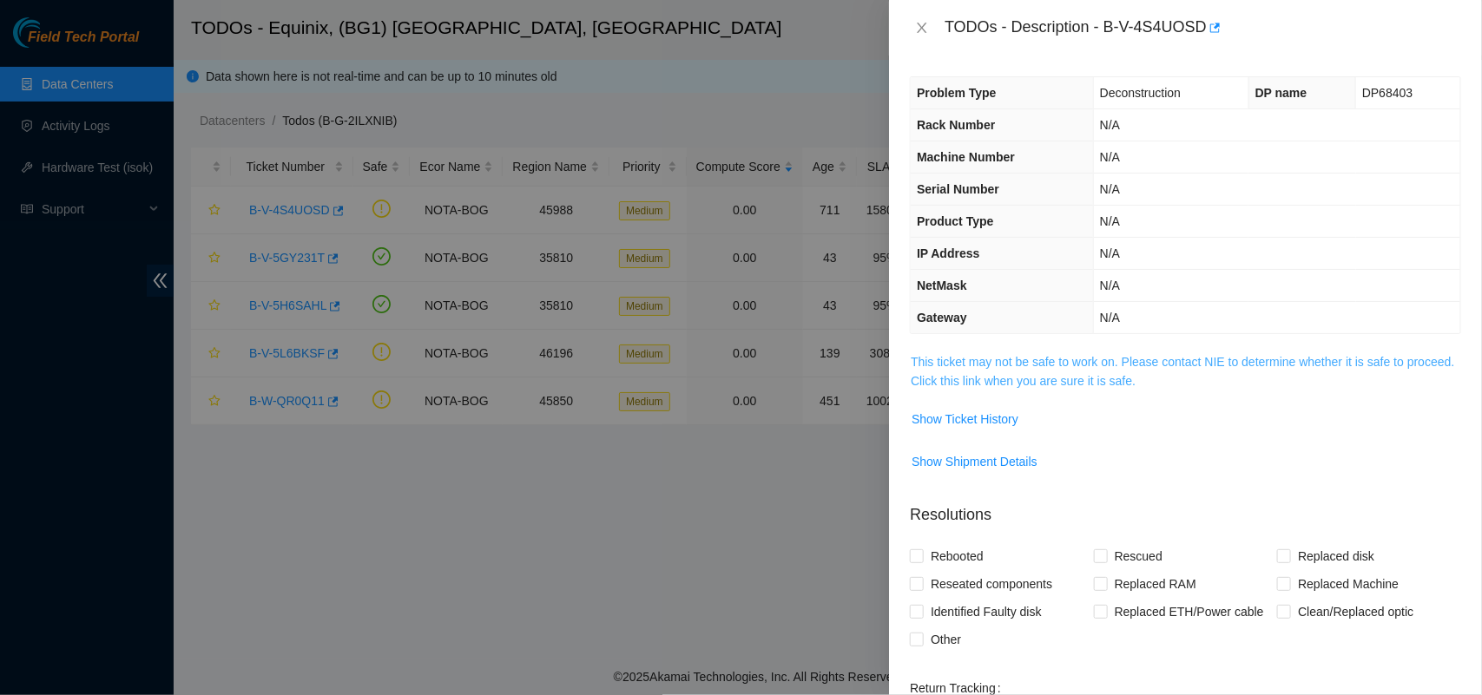
click at [985, 374] on link "This ticket may not be safe to work on. Please contact NIE to determine whether…" at bounding box center [1182, 371] width 543 height 33
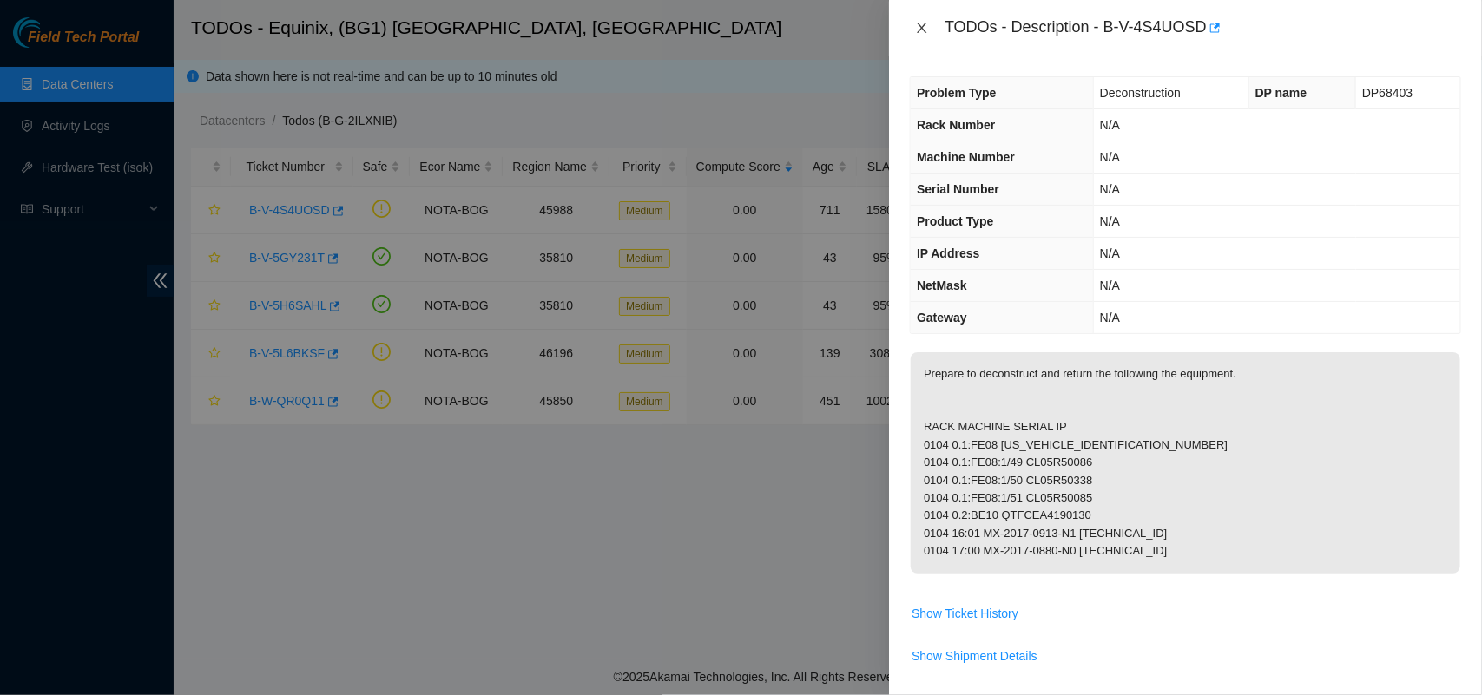
click at [925, 28] on icon "close" at bounding box center [922, 28] width 14 height 14
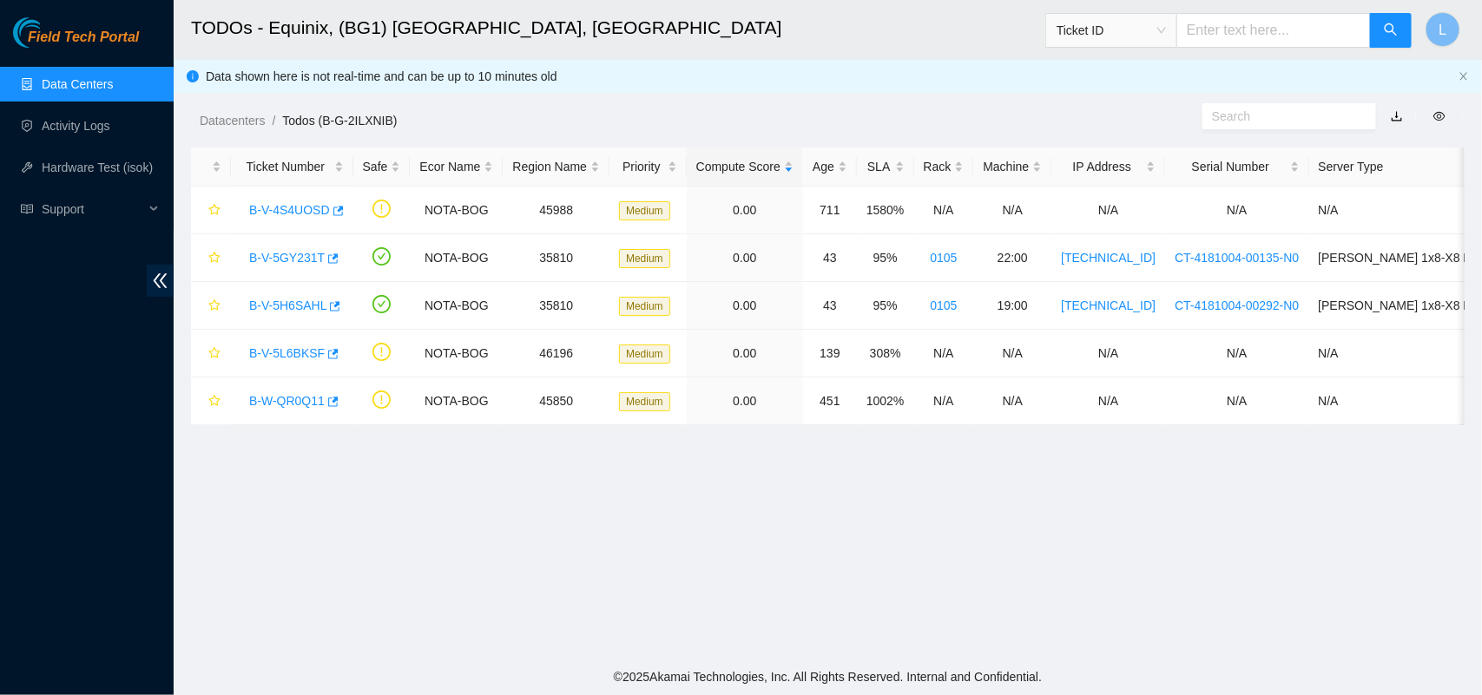
click at [69, 87] on link "Data Centers" at bounding box center [77, 84] width 71 height 14
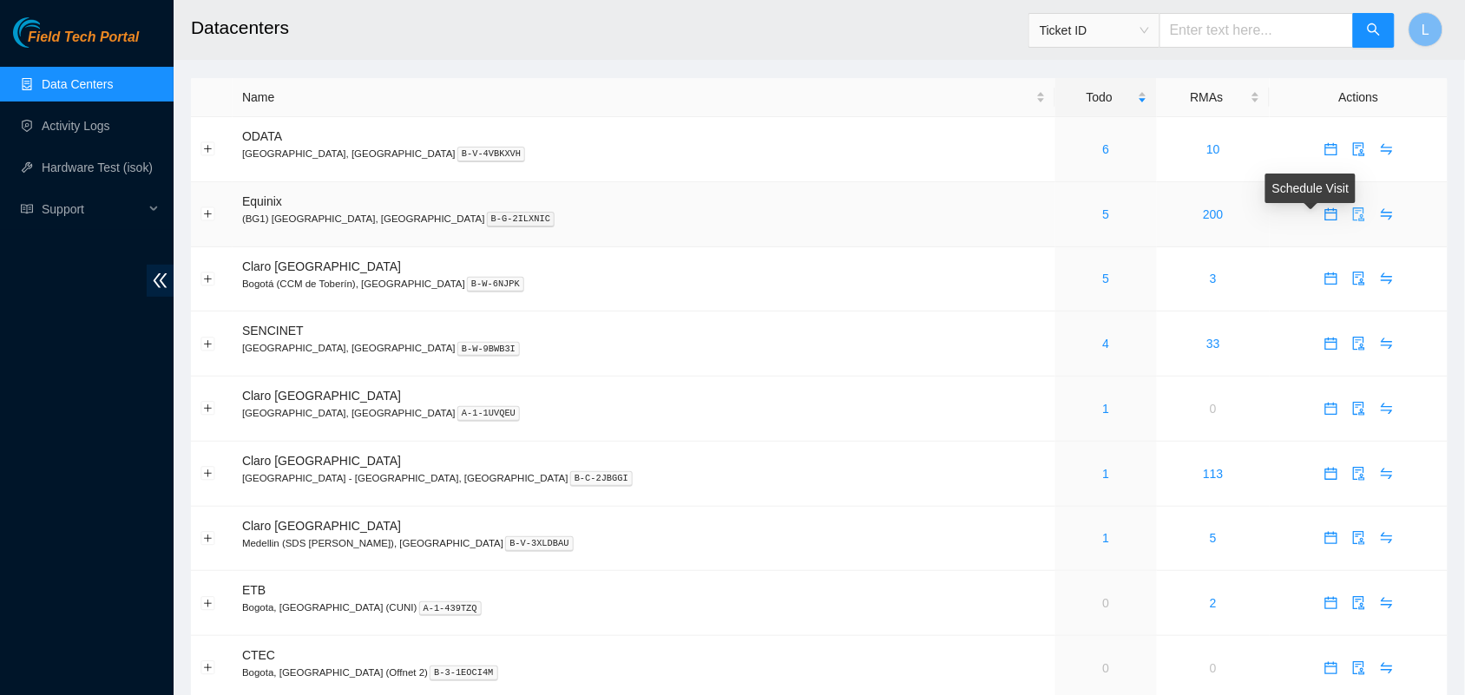
click at [1353, 218] on icon "audit" at bounding box center [1360, 214] width 14 height 14
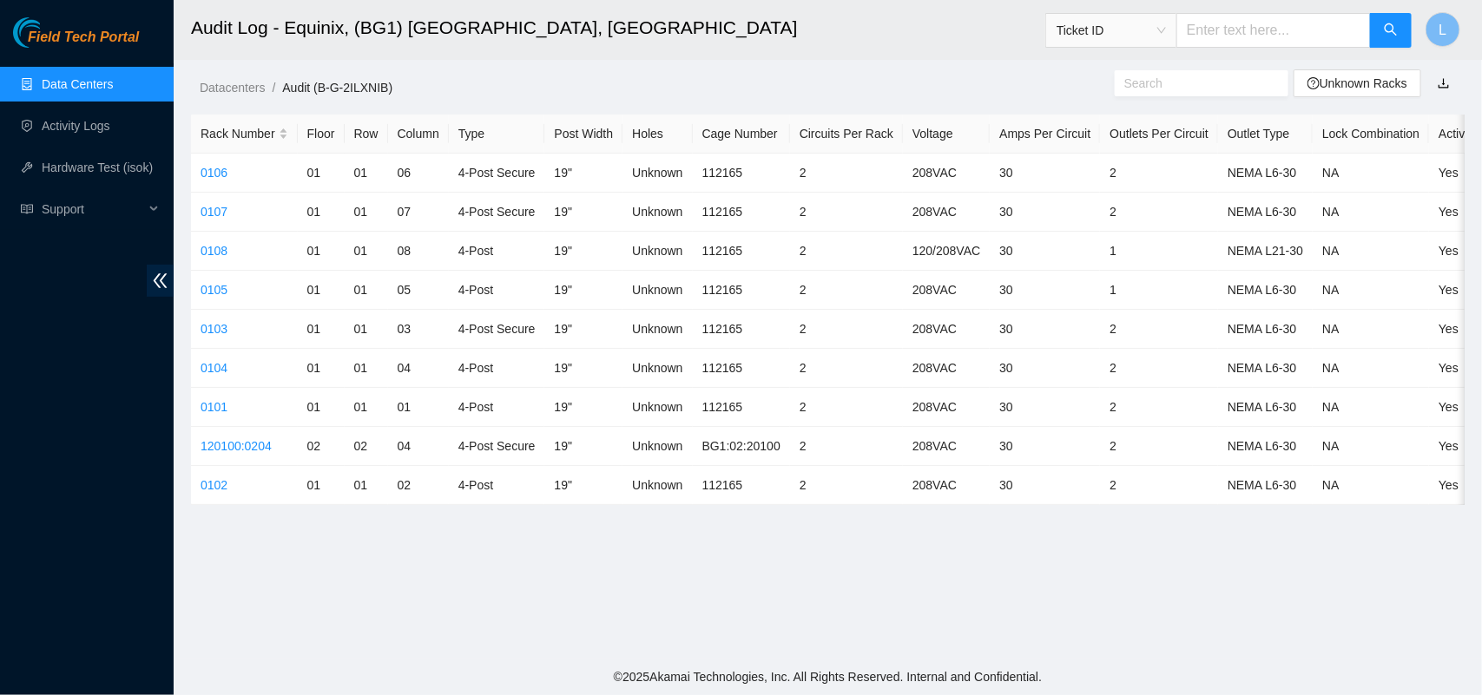
click at [1005, 609] on main "Audit Log - Equinix, (BG1) Bogota, Colombia Ticket ID L Datacenters / Audit (B-…" at bounding box center [828, 329] width 1308 height 659
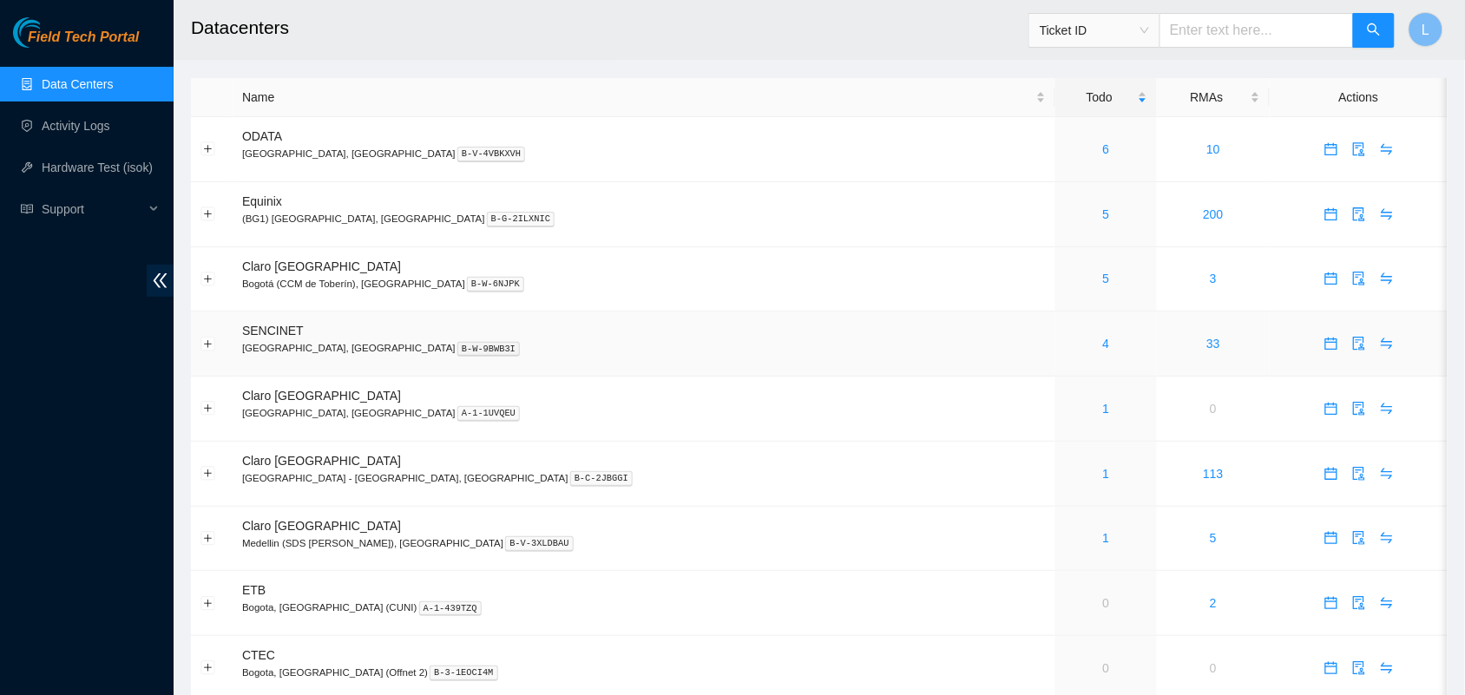
click at [1065, 346] on div "4" at bounding box center [1106, 343] width 82 height 19
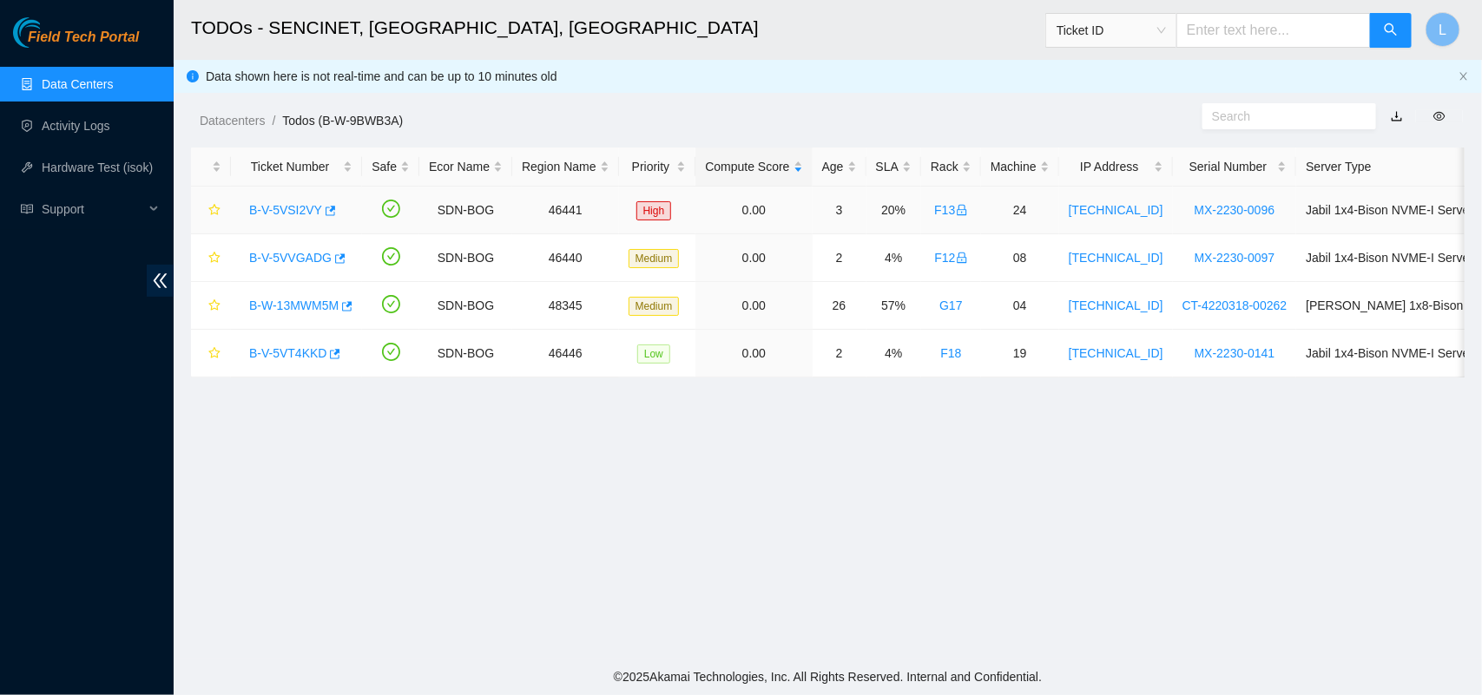
click at [267, 210] on link "B-V-5VSI2VY" at bounding box center [285, 210] width 73 height 14
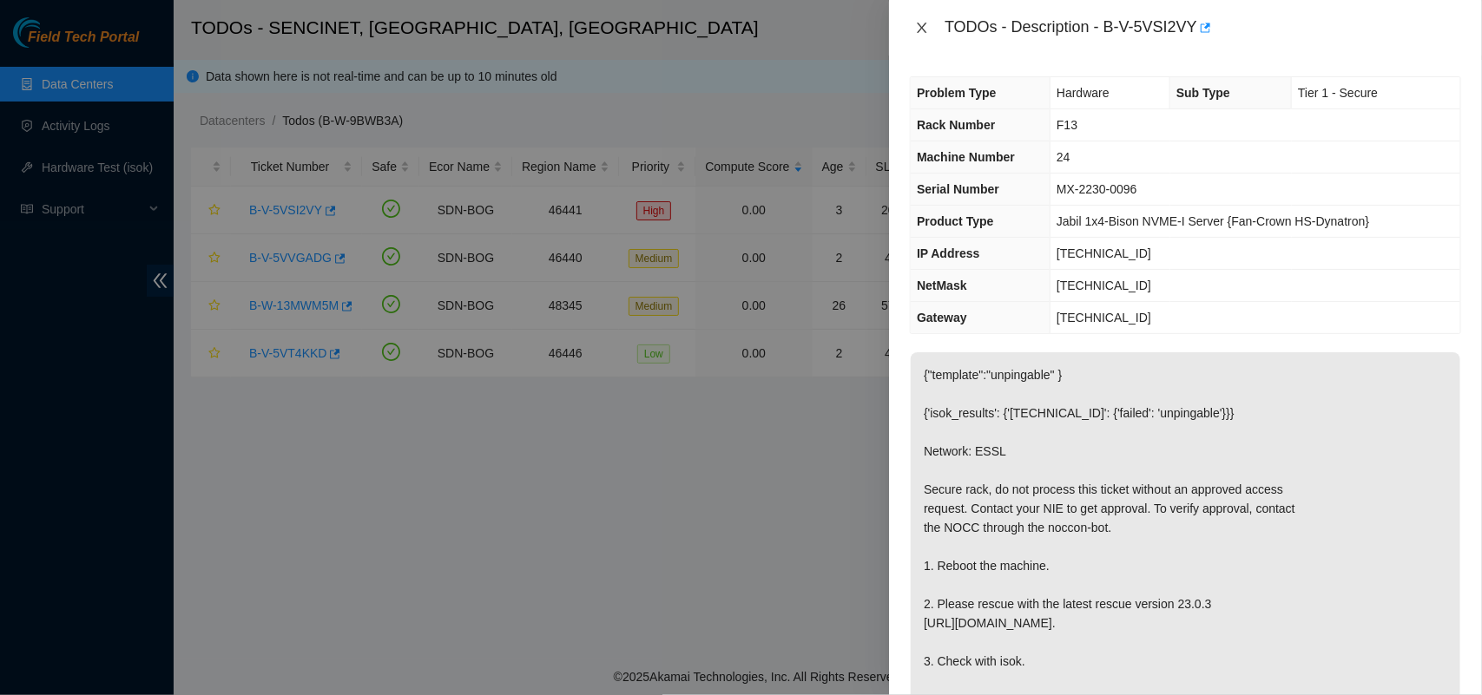
click at [919, 23] on icon "close" at bounding box center [922, 28] width 14 height 14
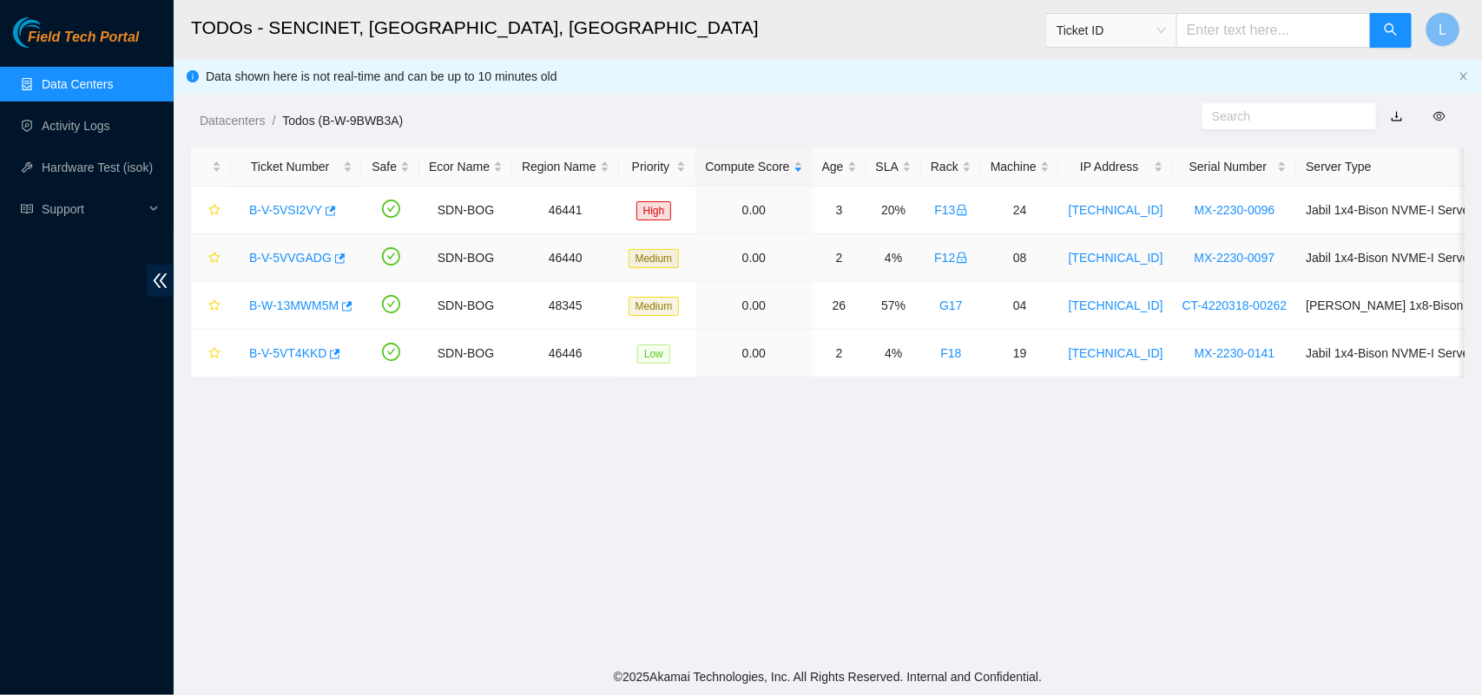
click at [275, 260] on link "B-V-5VVGADG" at bounding box center [290, 258] width 82 height 14
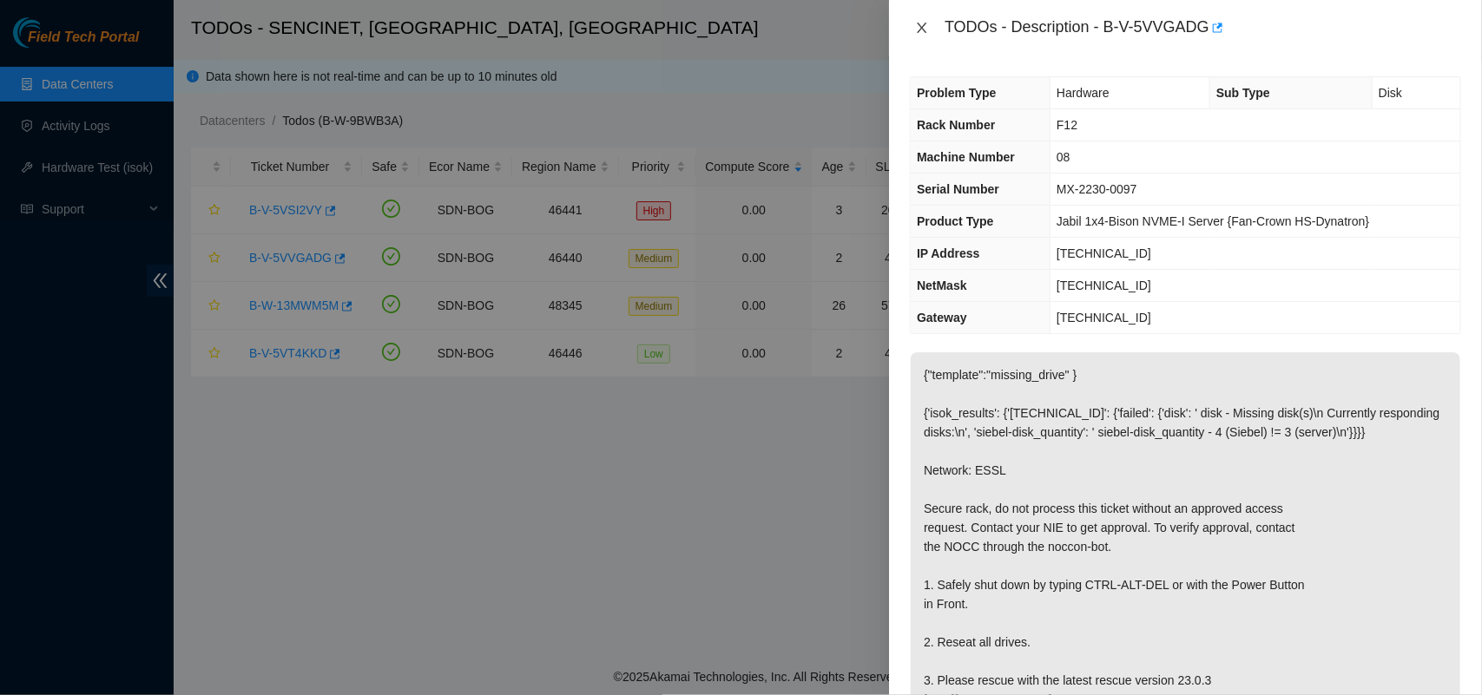
click at [922, 27] on icon "close" at bounding box center [923, 28] width 10 height 10
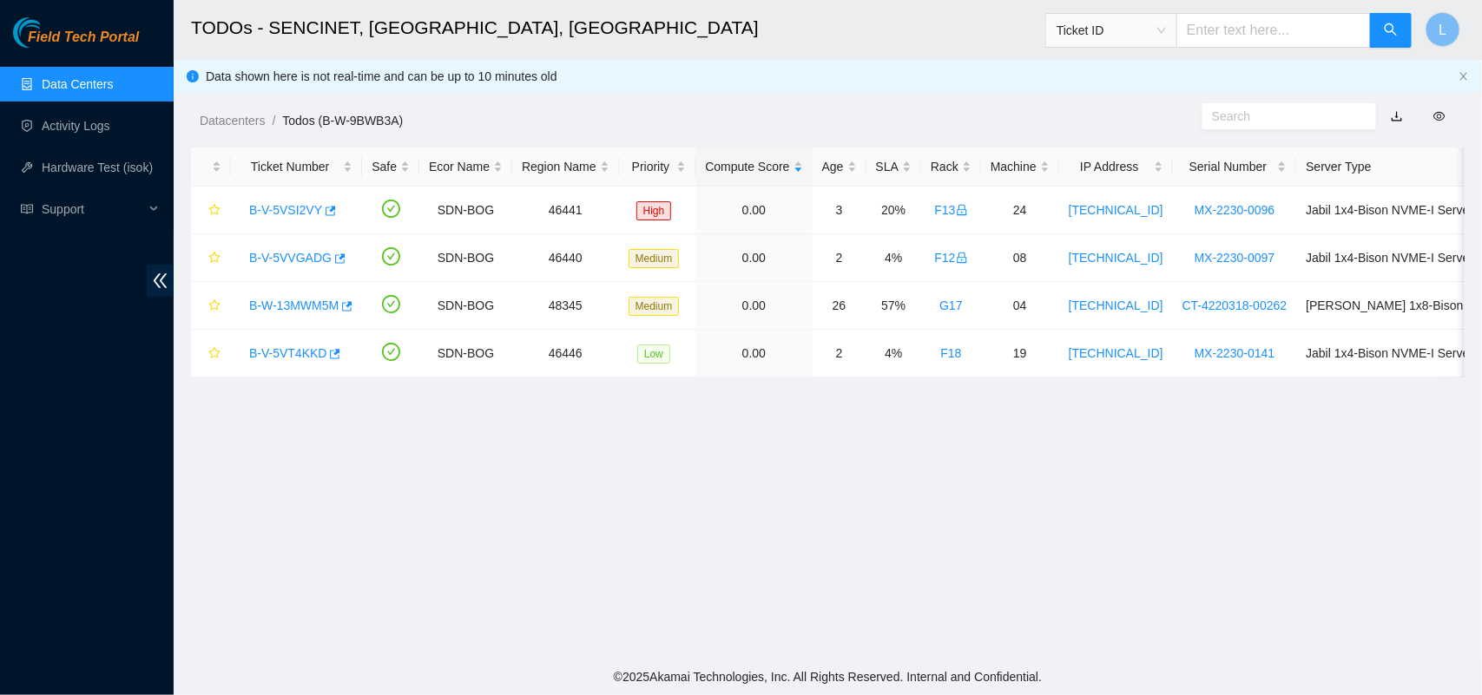
click at [61, 78] on link "Data Centers" at bounding box center [77, 84] width 71 height 14
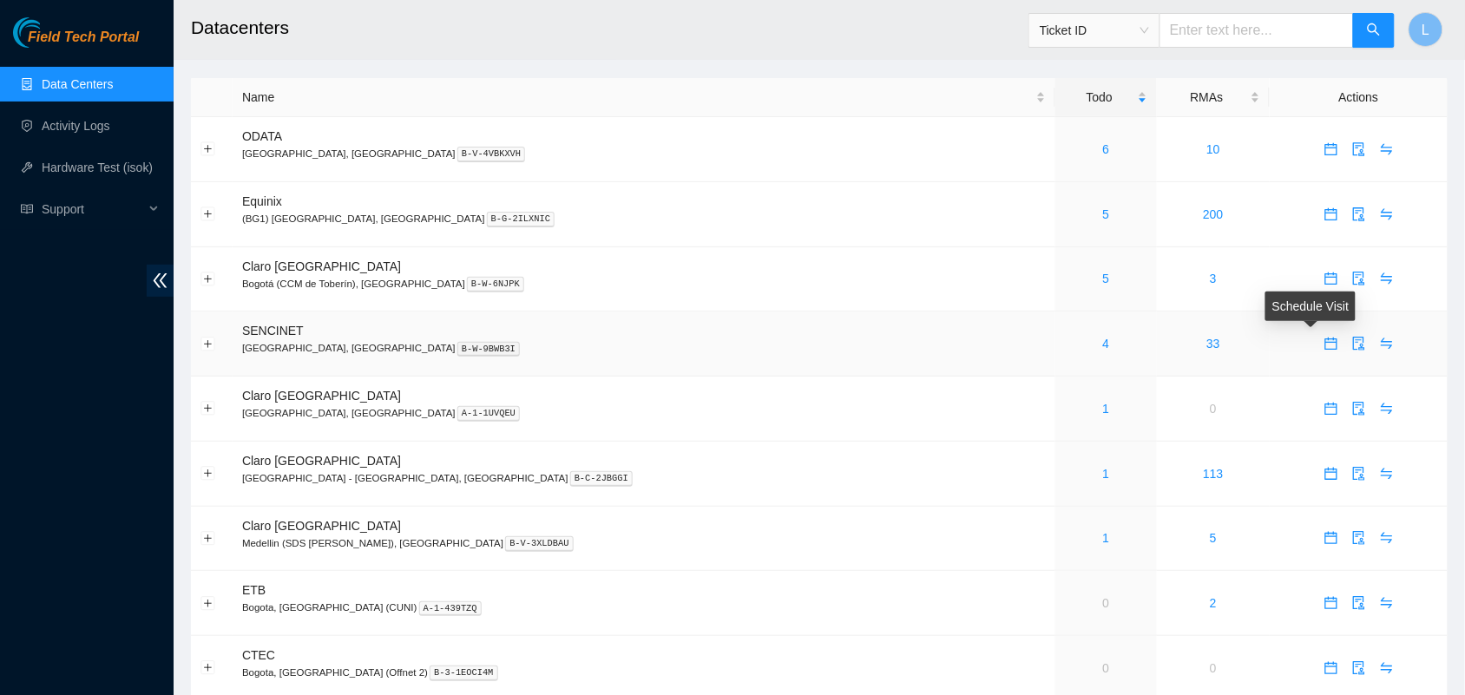
click at [1325, 349] on icon "calendar" at bounding box center [1331, 344] width 12 height 12
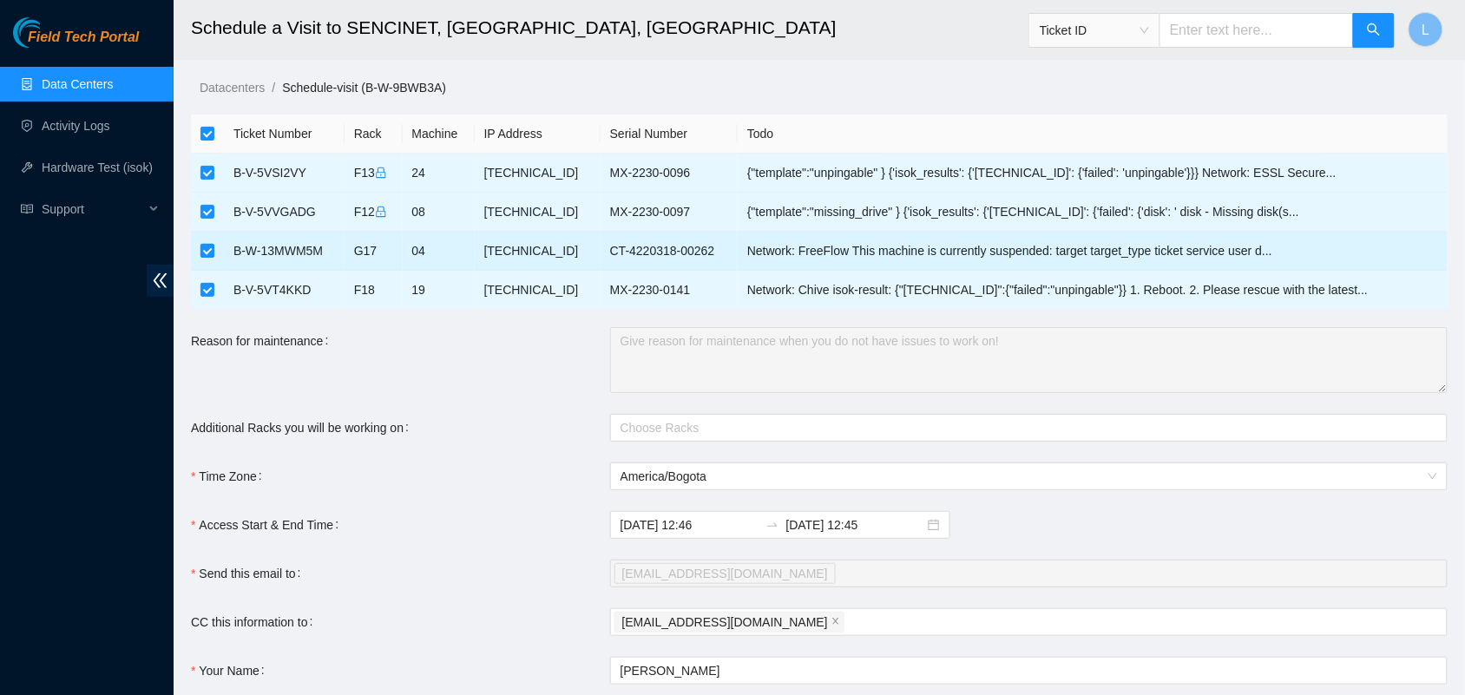
click at [206, 252] on input "checkbox" at bounding box center [208, 251] width 14 height 14
checkbox input "false"
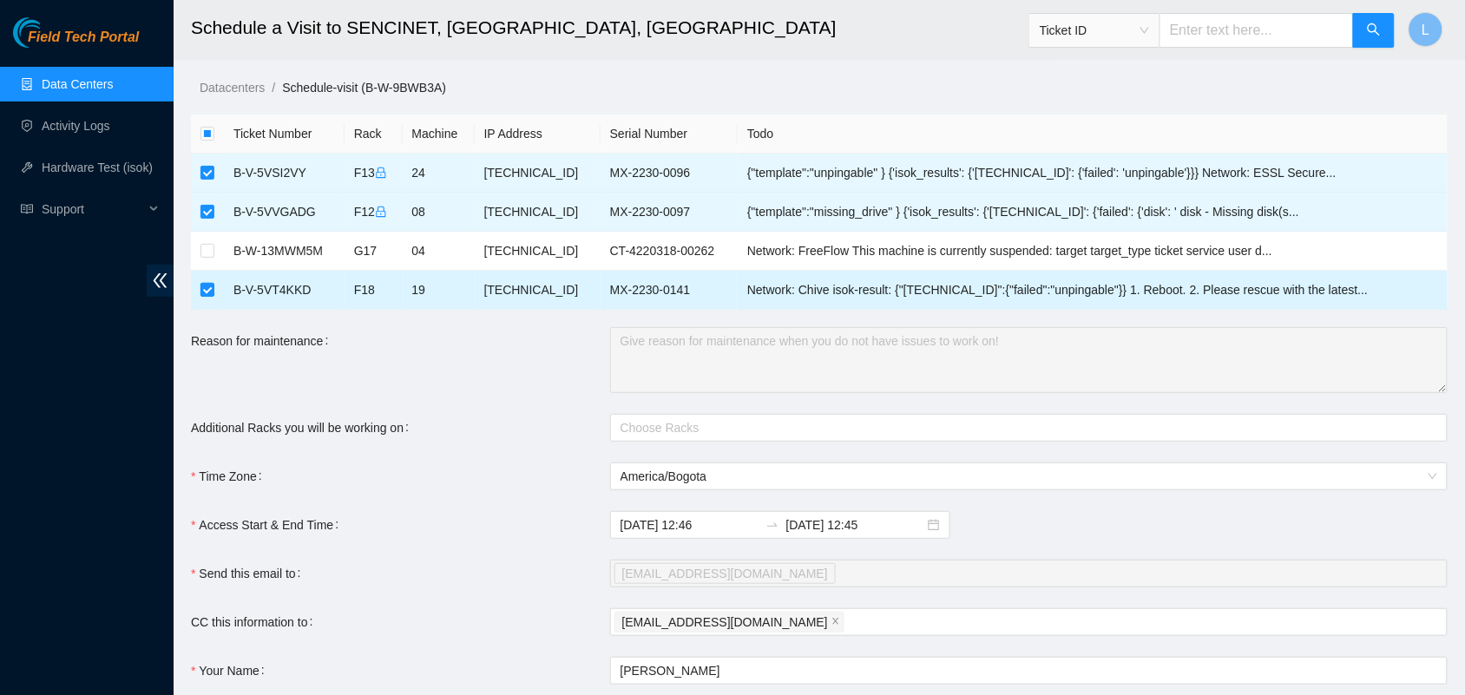
click at [207, 293] on input "checkbox" at bounding box center [208, 290] width 14 height 14
checkbox input "false"
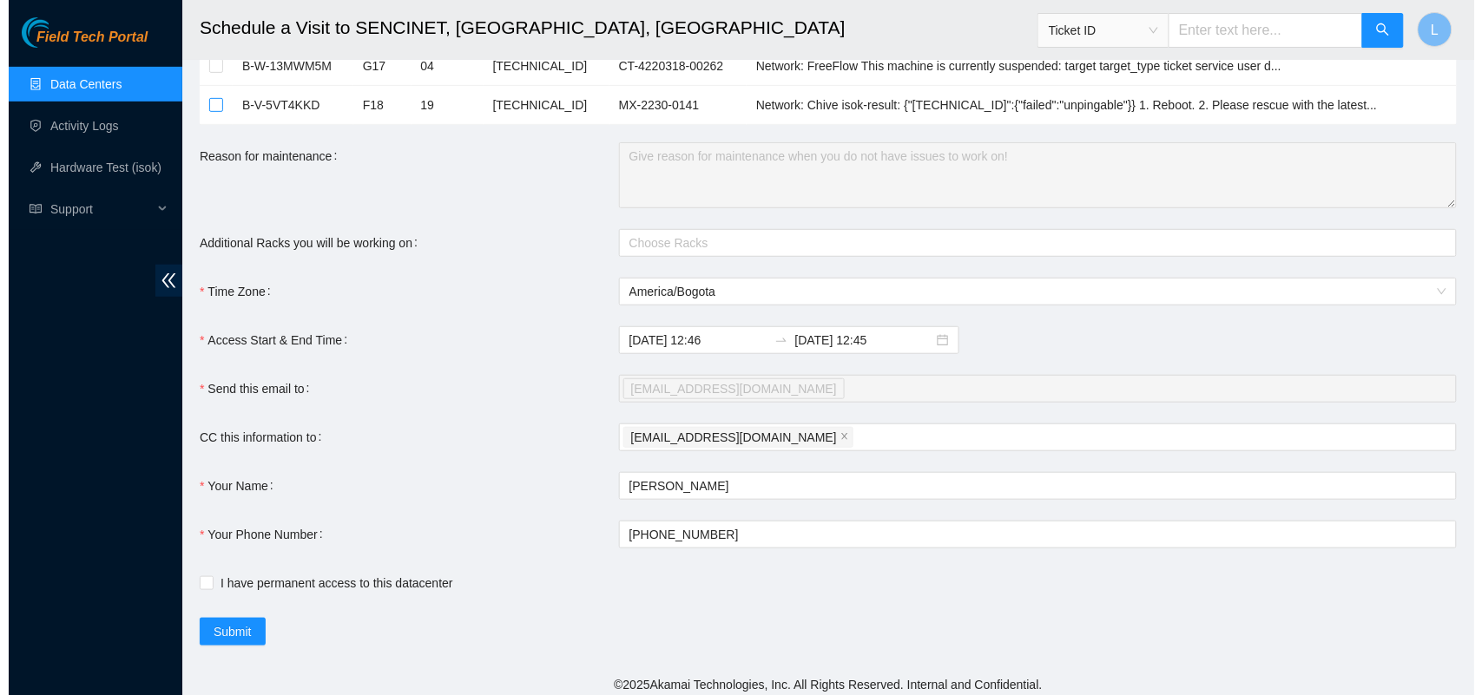
scroll to position [196, 0]
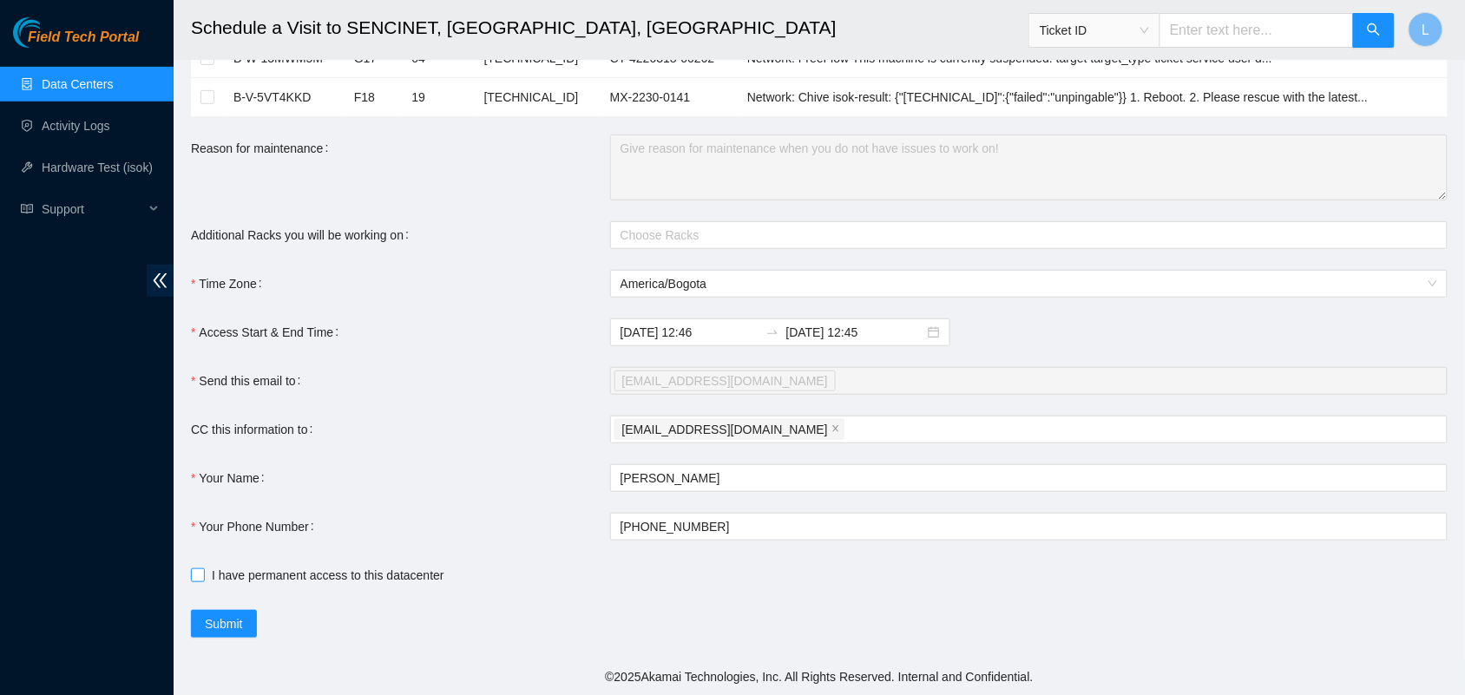
click at [205, 580] on span "I have permanent access to this datacenter" at bounding box center [328, 575] width 247 height 19
click at [203, 580] on input "I have permanent access to this datacenter" at bounding box center [197, 575] width 12 height 12
checkbox input "true"
click at [215, 623] on span "Submit" at bounding box center [224, 624] width 38 height 19
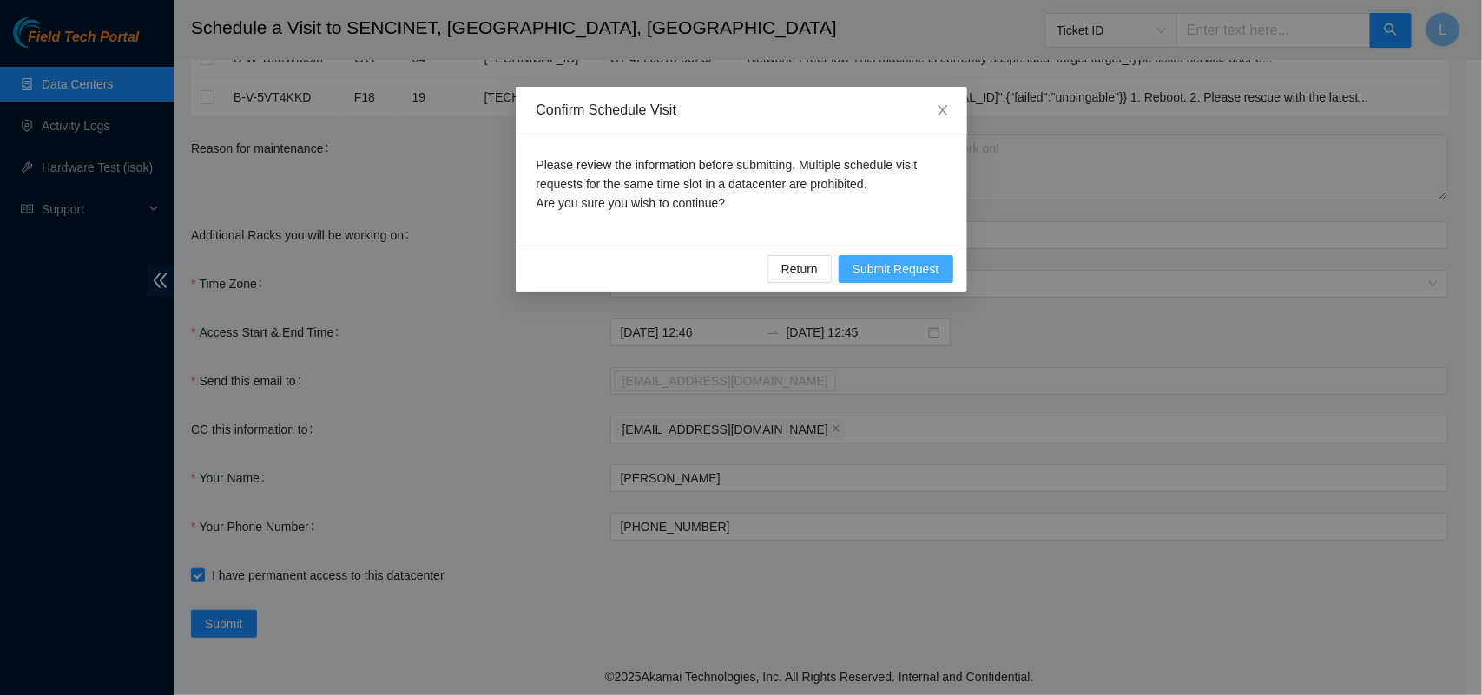
click at [897, 275] on span "Submit Request" at bounding box center [896, 269] width 87 height 19
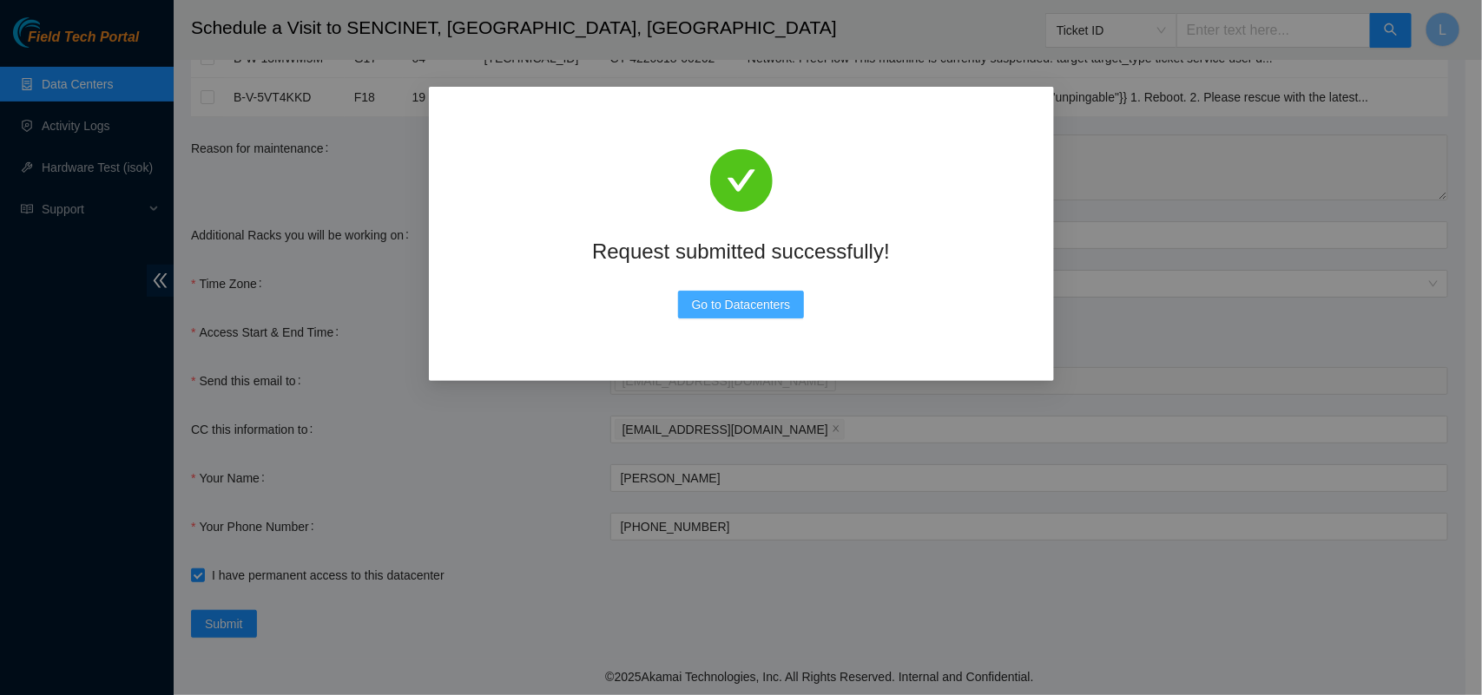
click at [749, 305] on span "Go to Datacenters" at bounding box center [741, 304] width 99 height 19
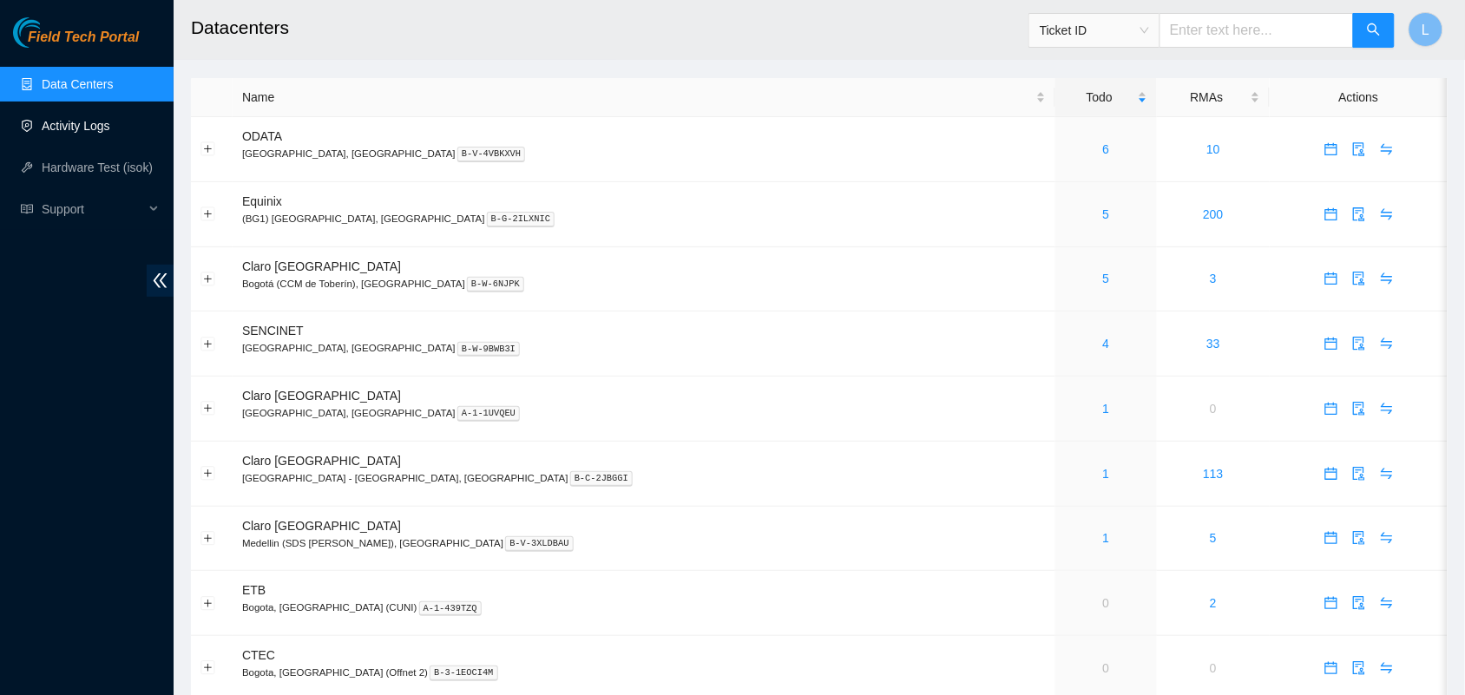
click at [66, 130] on link "Activity Logs" at bounding box center [76, 126] width 69 height 14
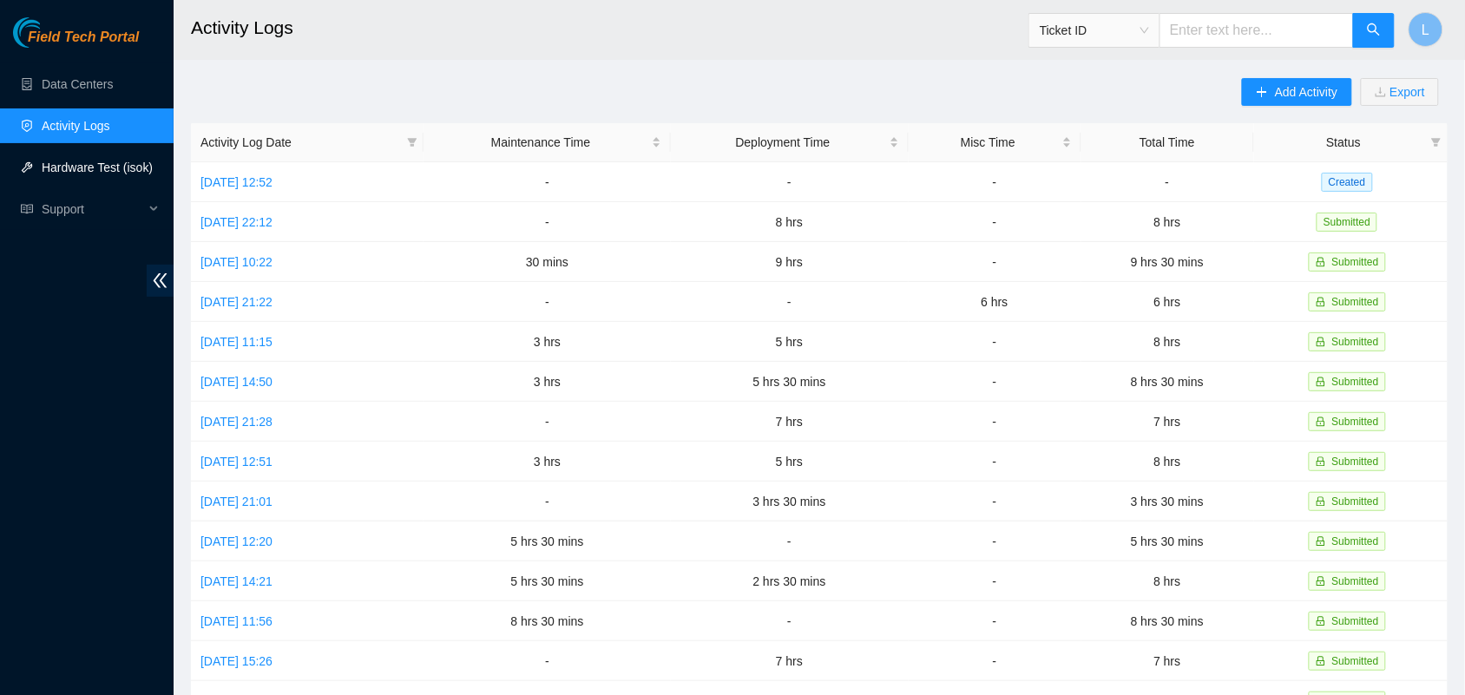
click at [63, 174] on link "Hardware Test (isok)" at bounding box center [97, 168] width 111 height 14
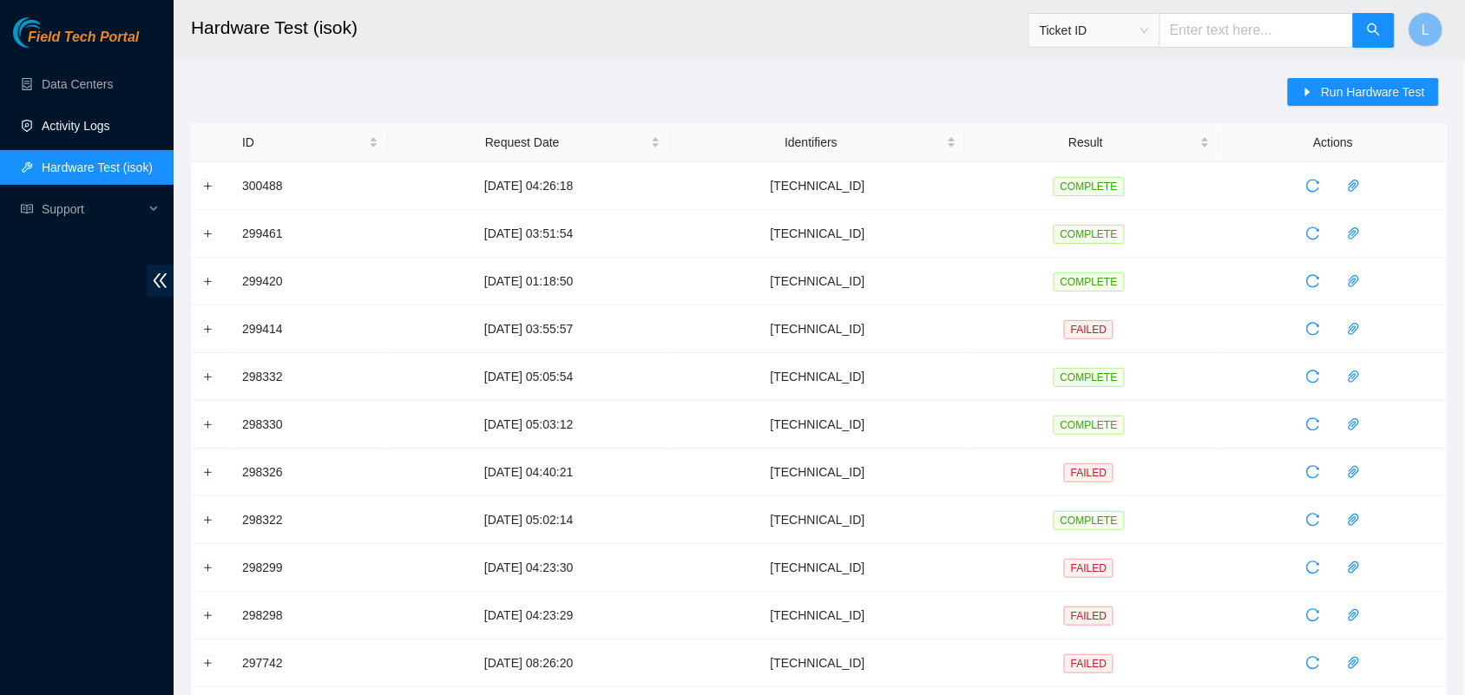
click at [72, 122] on link "Activity Logs" at bounding box center [76, 126] width 69 height 14
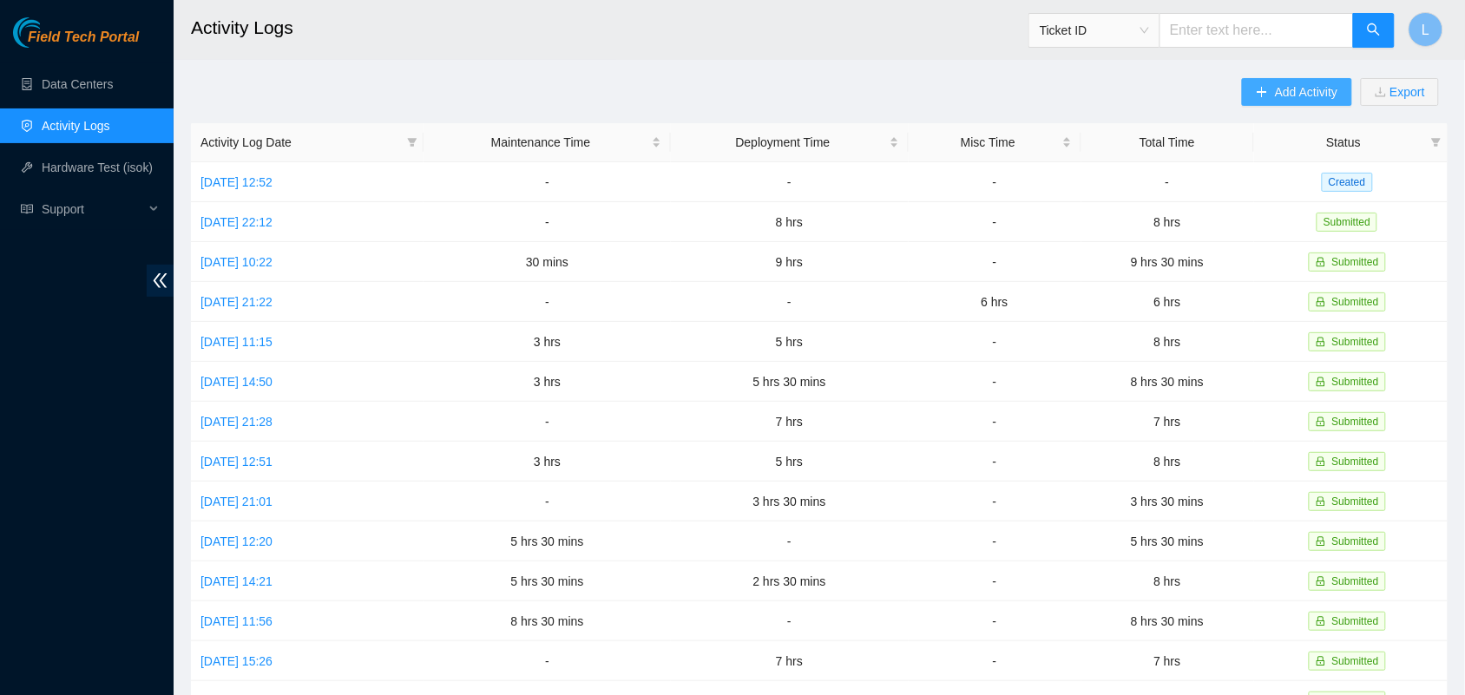
click at [1318, 96] on span "Add Activity" at bounding box center [1306, 91] width 63 height 19
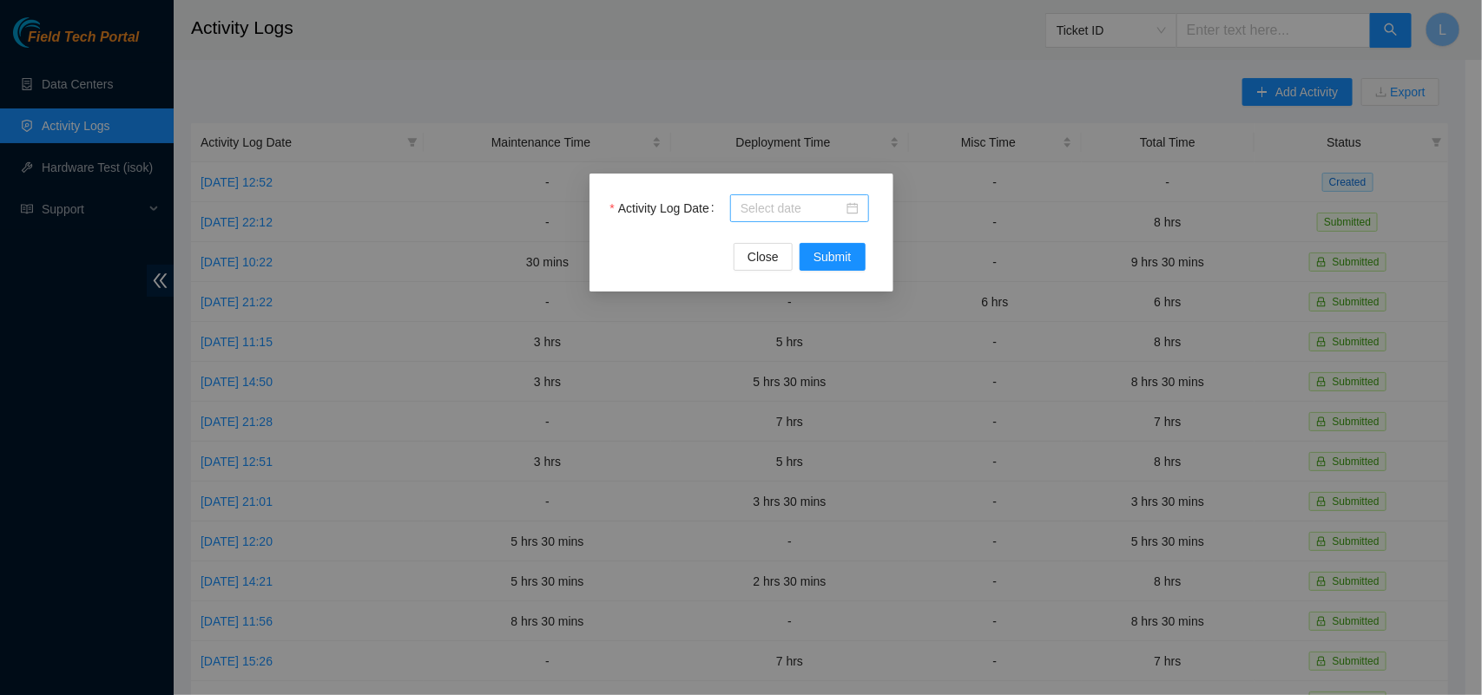
click at [848, 213] on div at bounding box center [800, 208] width 118 height 19
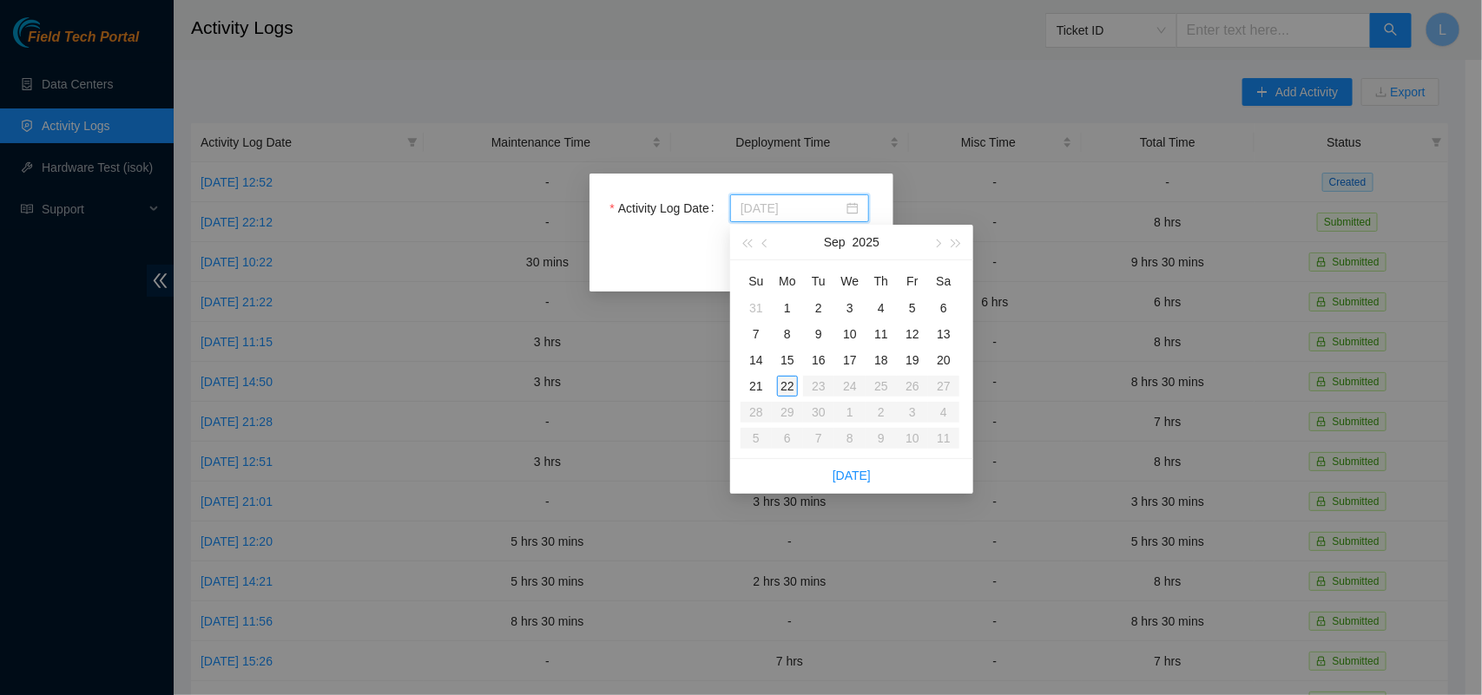
type input "[DATE]"
click at [849, 353] on div "17" at bounding box center [850, 360] width 21 height 21
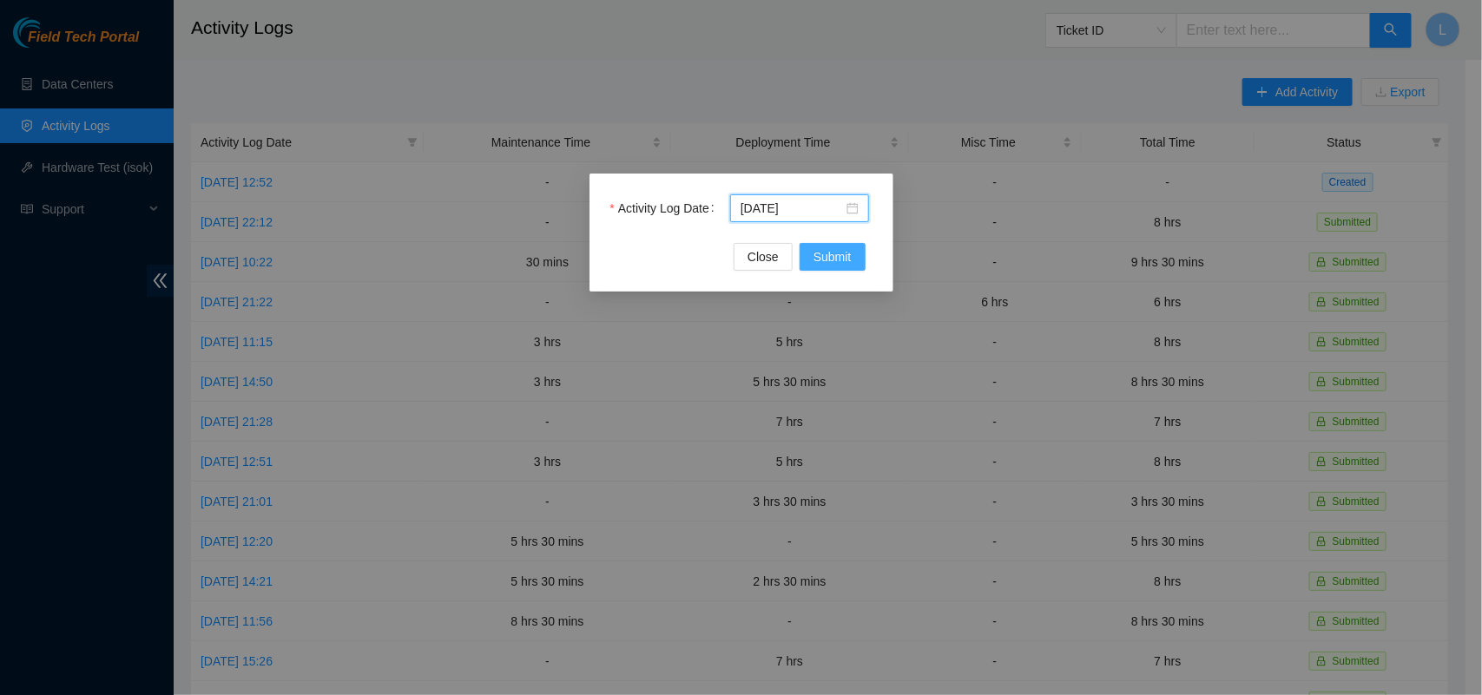
click at [829, 259] on span "Submit" at bounding box center [832, 256] width 38 height 19
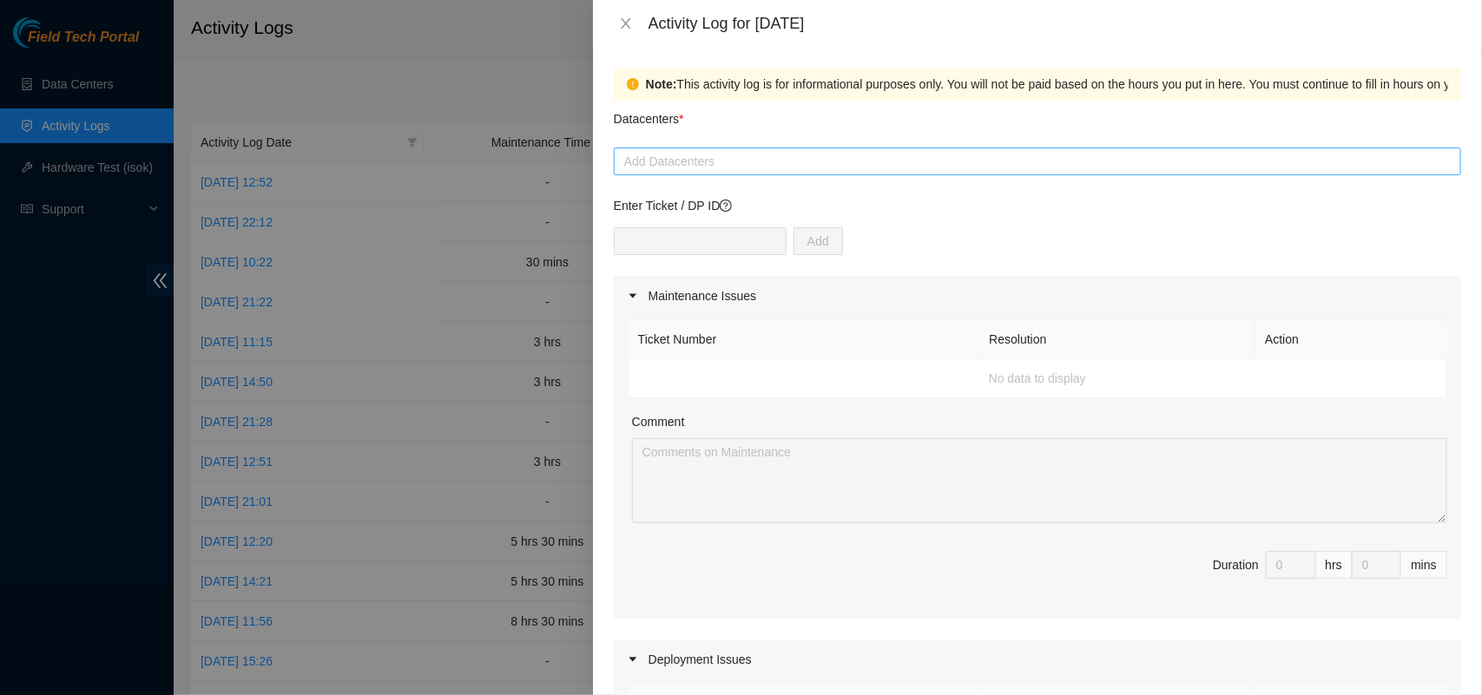
click at [734, 148] on div "Add Datacenters" at bounding box center [1037, 162] width 847 height 28
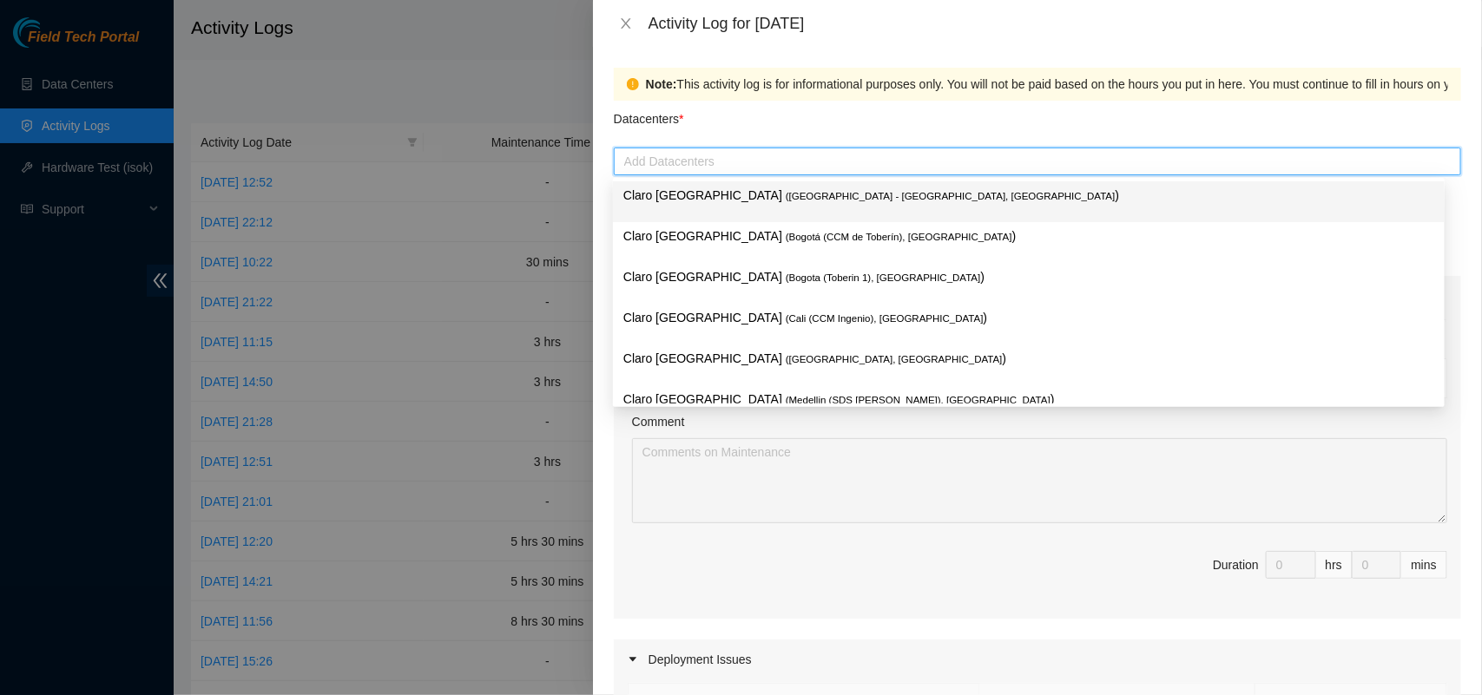
click at [1428, 162] on div at bounding box center [1037, 161] width 839 height 21
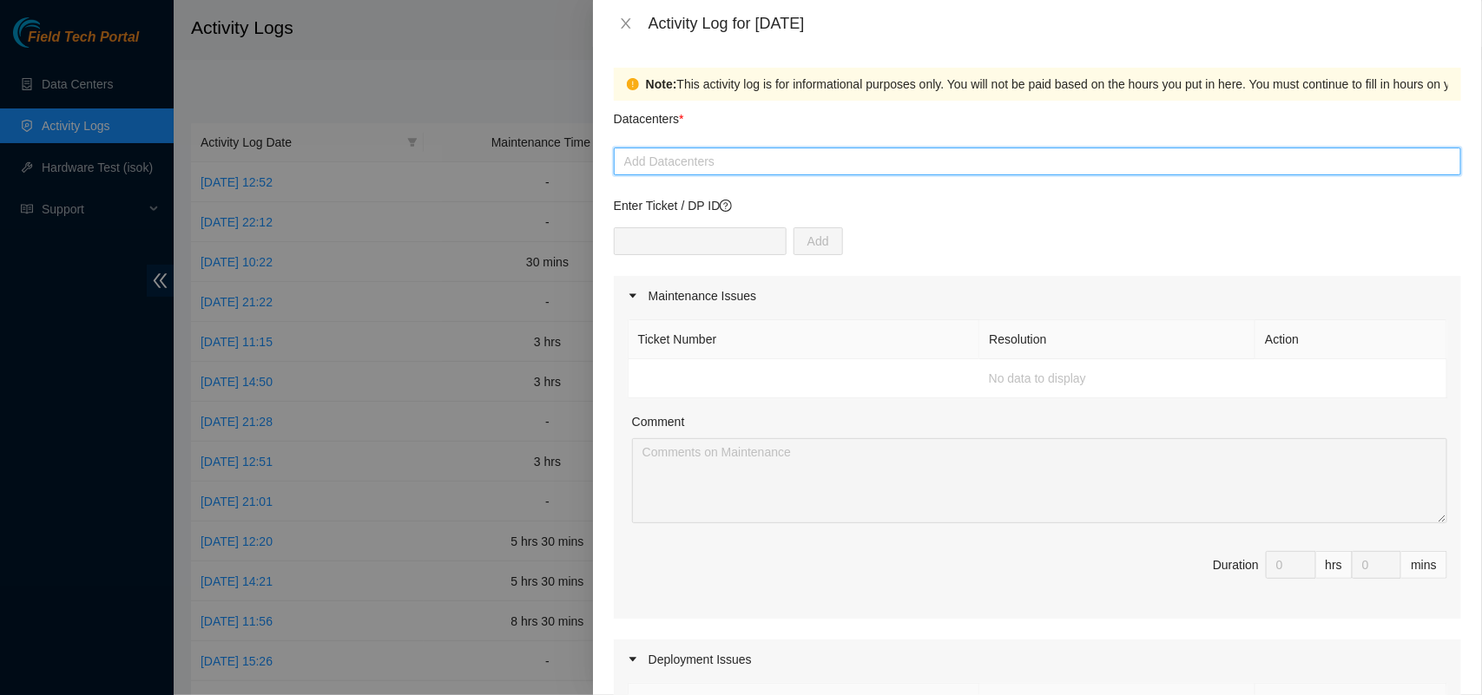
click at [1428, 162] on div at bounding box center [1037, 161] width 839 height 21
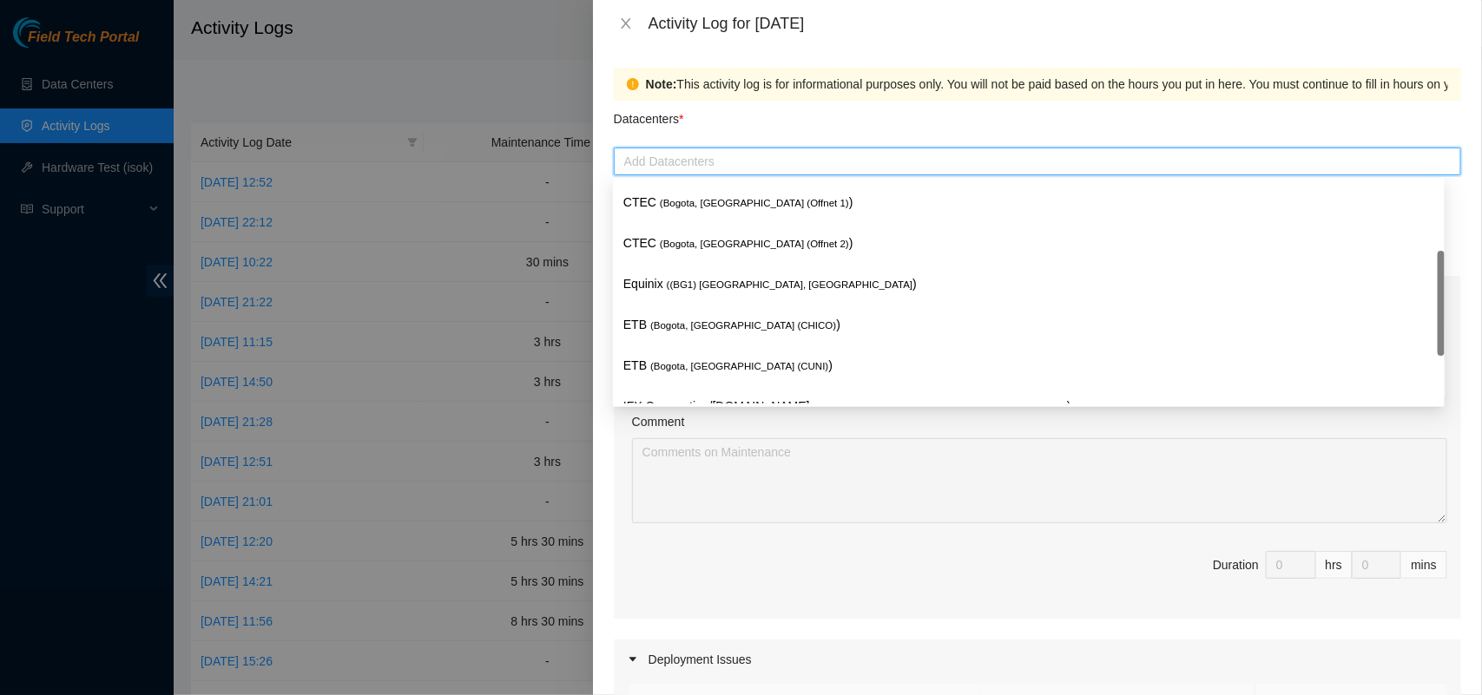
scroll to position [301, 0]
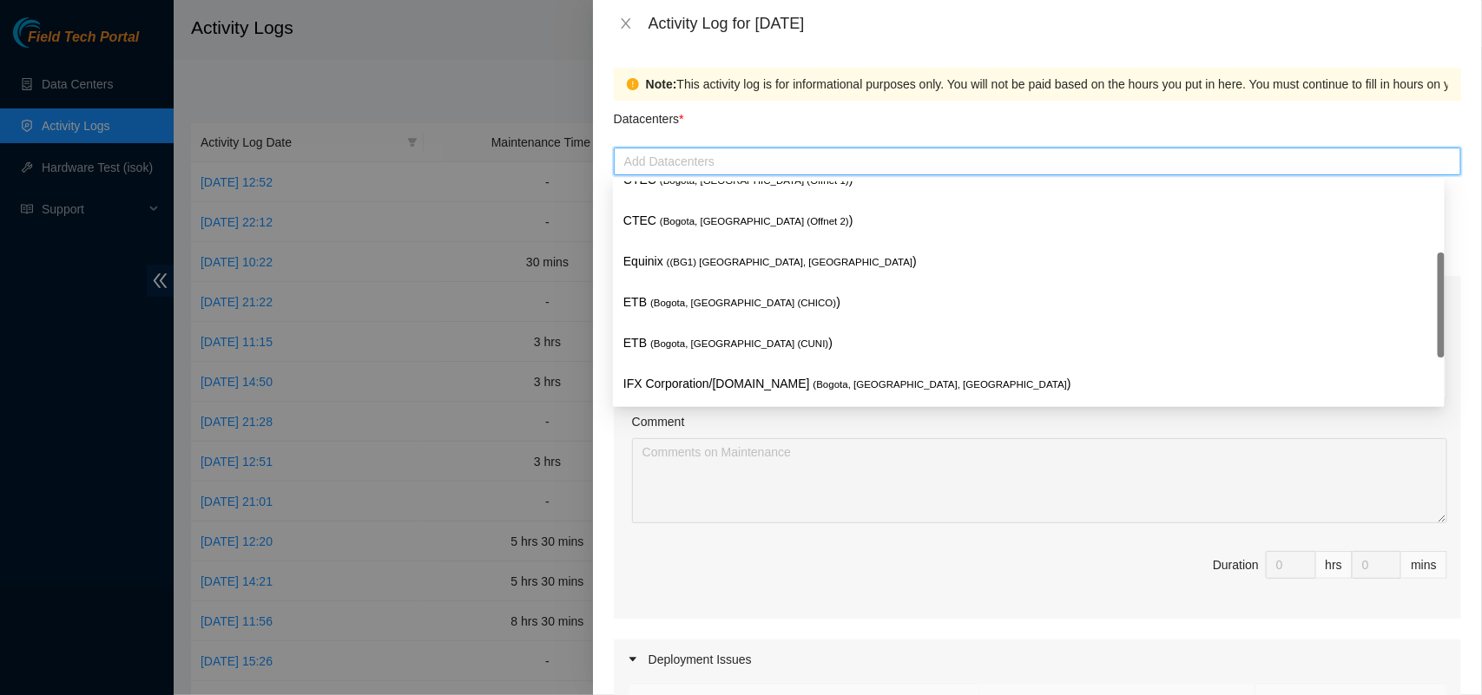
drag, startPoint x: 1443, startPoint y: 202, endPoint x: 1448, endPoint y: 273, distance: 71.4
click at [1448, 273] on body "Field Tech Portal Data Centers Activity Logs Hardware Test (isok) Support Activ…" at bounding box center [732, 347] width 1465 height 695
click at [709, 343] on span "( [GEOGRAPHIC_DATA], [GEOGRAPHIC_DATA] (CUNI)" at bounding box center [739, 344] width 178 height 10
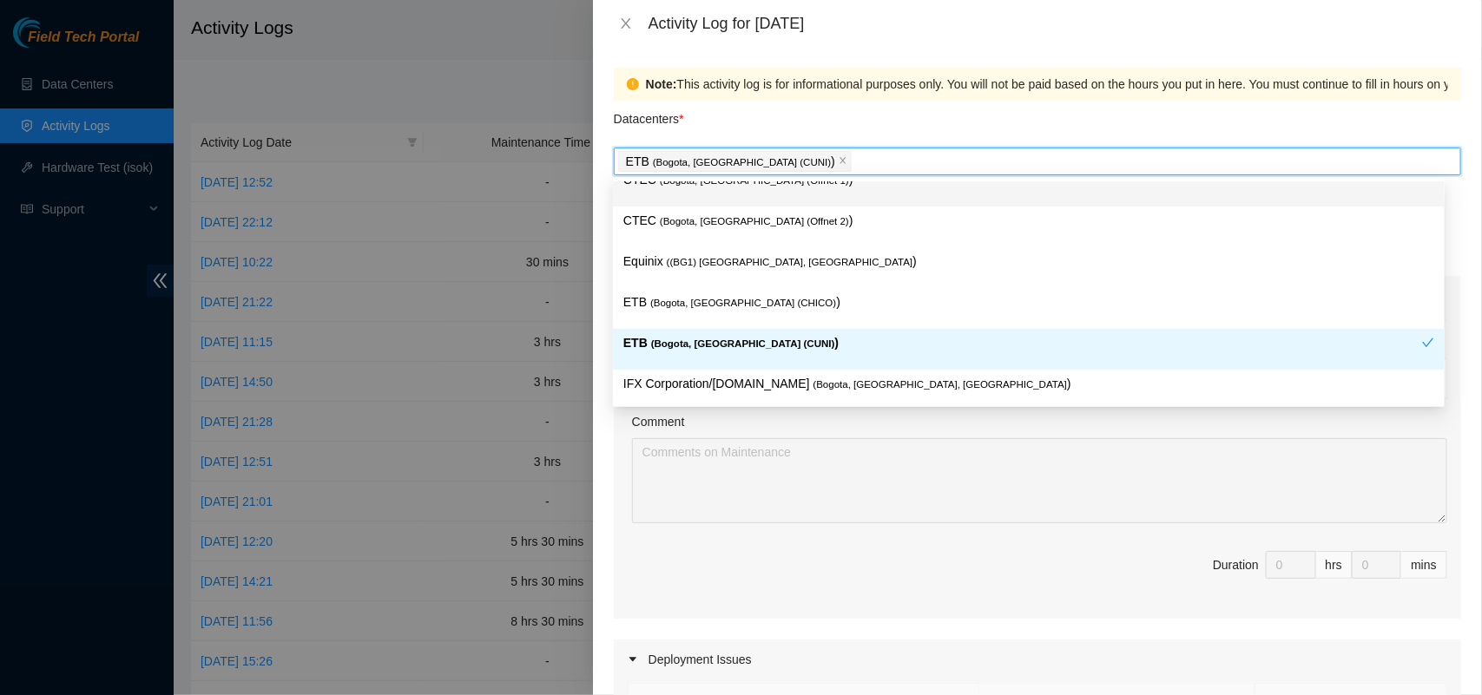
click at [843, 120] on div "Datacenters *" at bounding box center [1037, 124] width 847 height 47
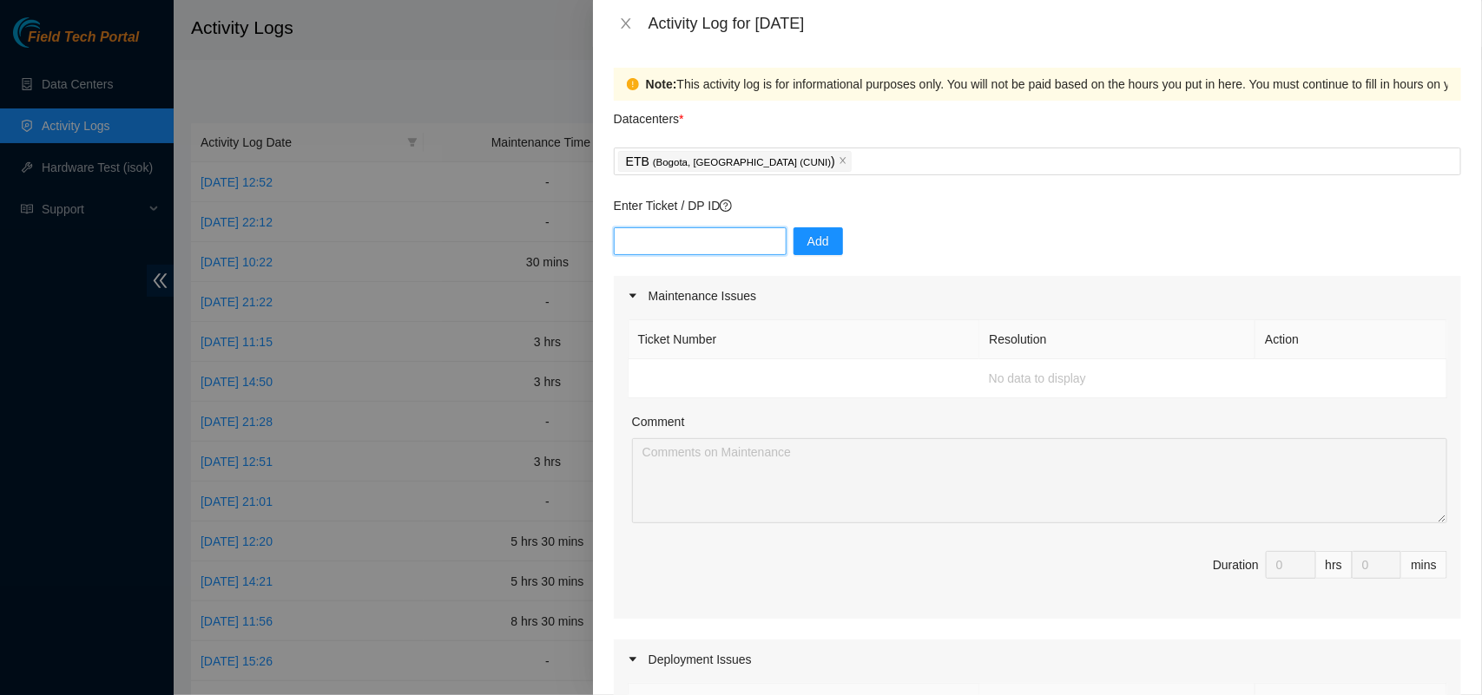
click at [688, 253] on input "text" at bounding box center [700, 241] width 173 height 28
paste input "DP83315"
type input "DP83315"
click at [807, 243] on span "Add" at bounding box center [818, 241] width 22 height 19
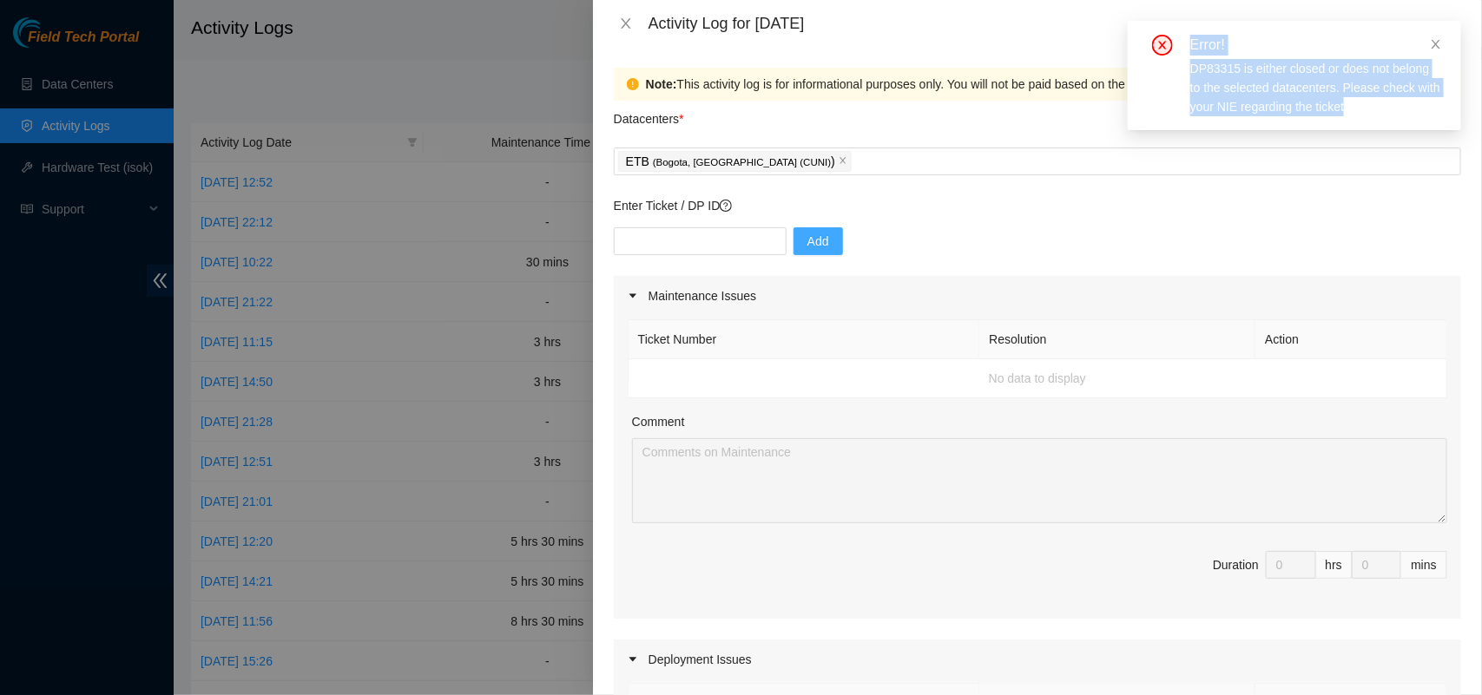
drag, startPoint x: 1185, startPoint y: 48, endPoint x: 1370, endPoint y: 107, distance: 194.1
click at [1370, 107] on div "Error! DP83315 is either closed or does not belong to the selected datacenters.…" at bounding box center [1295, 76] width 292 height 82
copy div "Error! DP83315 is either closed or does not belong to the selected datacenters.…"
click at [1222, 166] on div "ETB ( [GEOGRAPHIC_DATA], [GEOGRAPHIC_DATA] (CUNI) )" at bounding box center [1037, 161] width 839 height 24
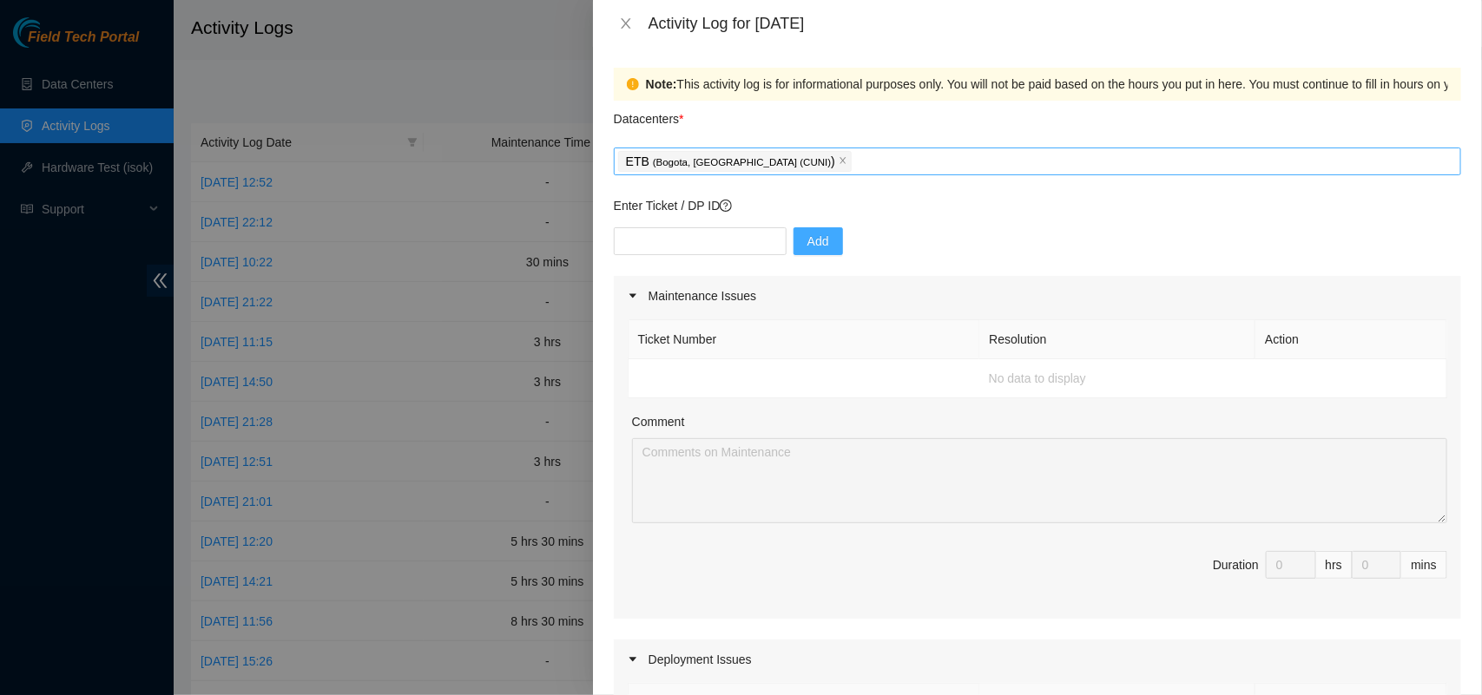
click at [821, 168] on div "ETB ( [GEOGRAPHIC_DATA], [GEOGRAPHIC_DATA] (CUNI) )" at bounding box center [1037, 161] width 839 height 24
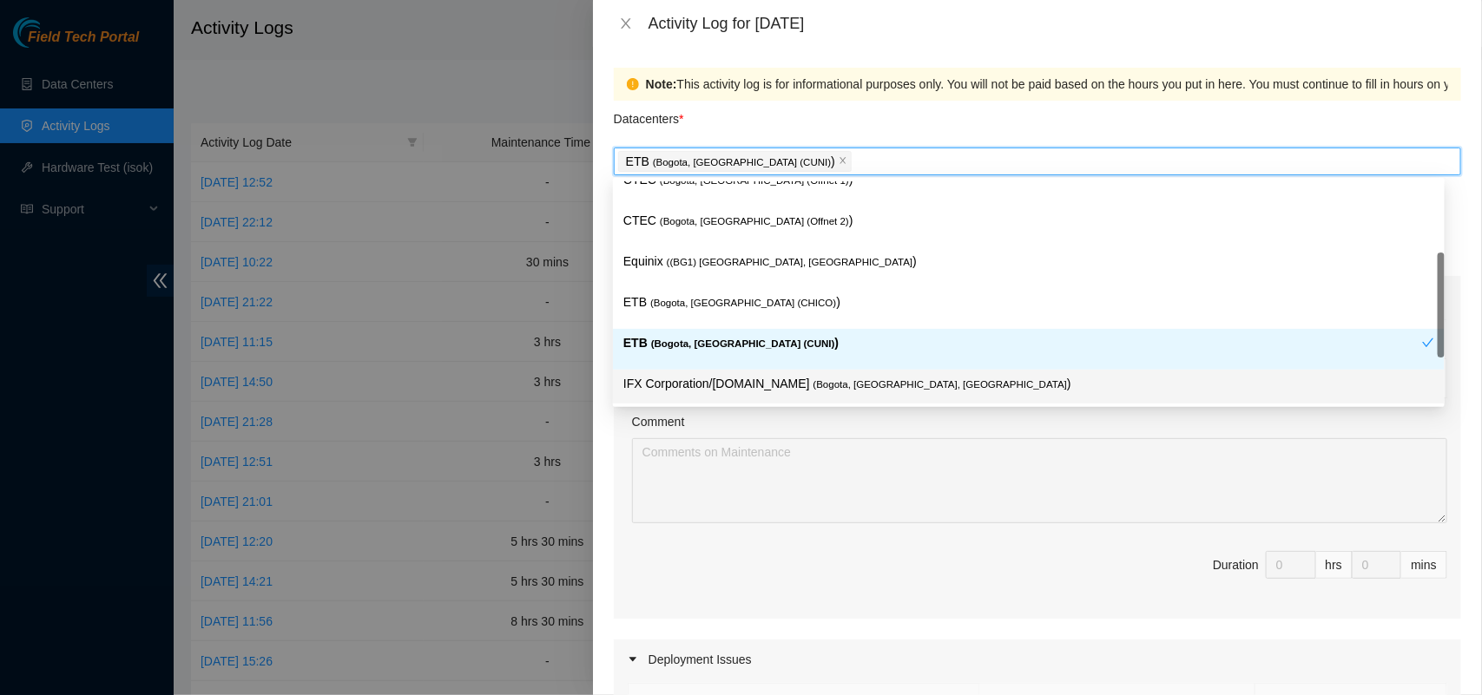
click at [822, 128] on div "Datacenters *" at bounding box center [1037, 124] width 847 height 47
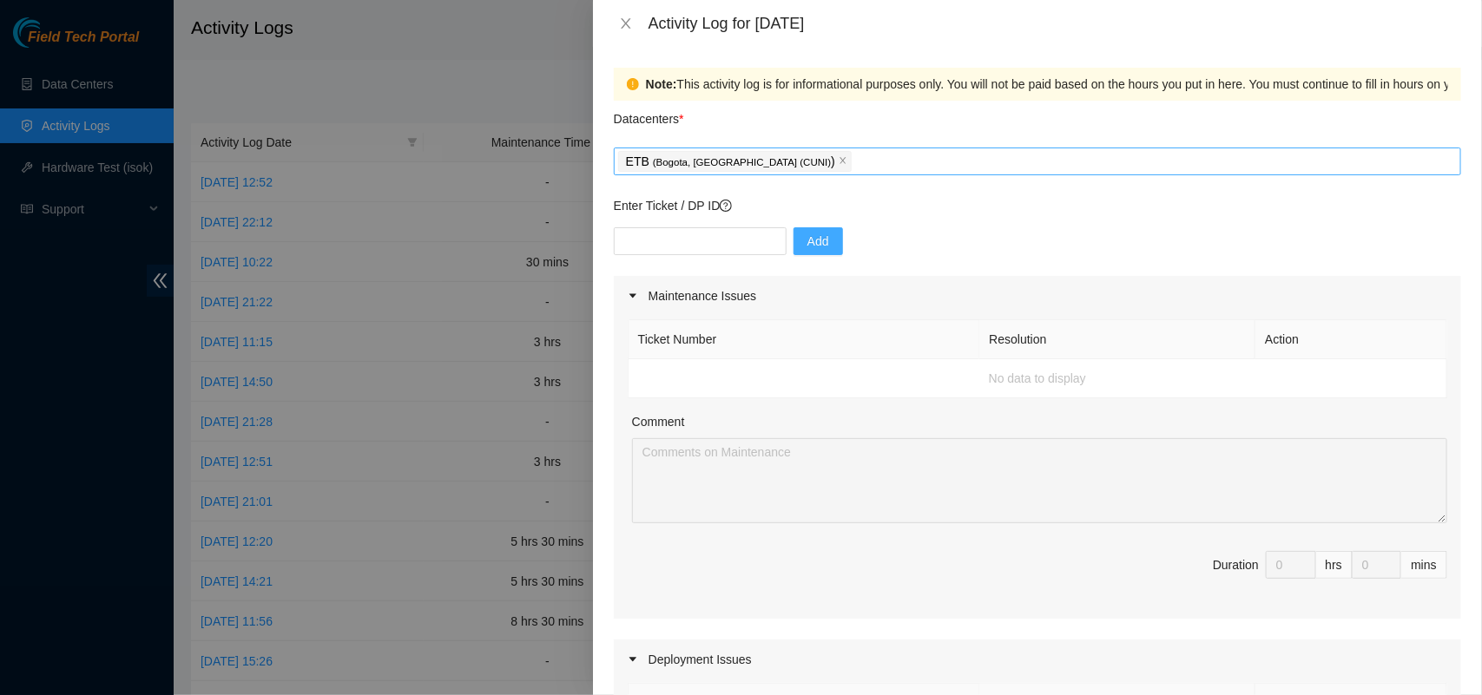
click at [834, 156] on div "ETB ( [GEOGRAPHIC_DATA], [GEOGRAPHIC_DATA] (CUNI) )" at bounding box center [1037, 161] width 839 height 24
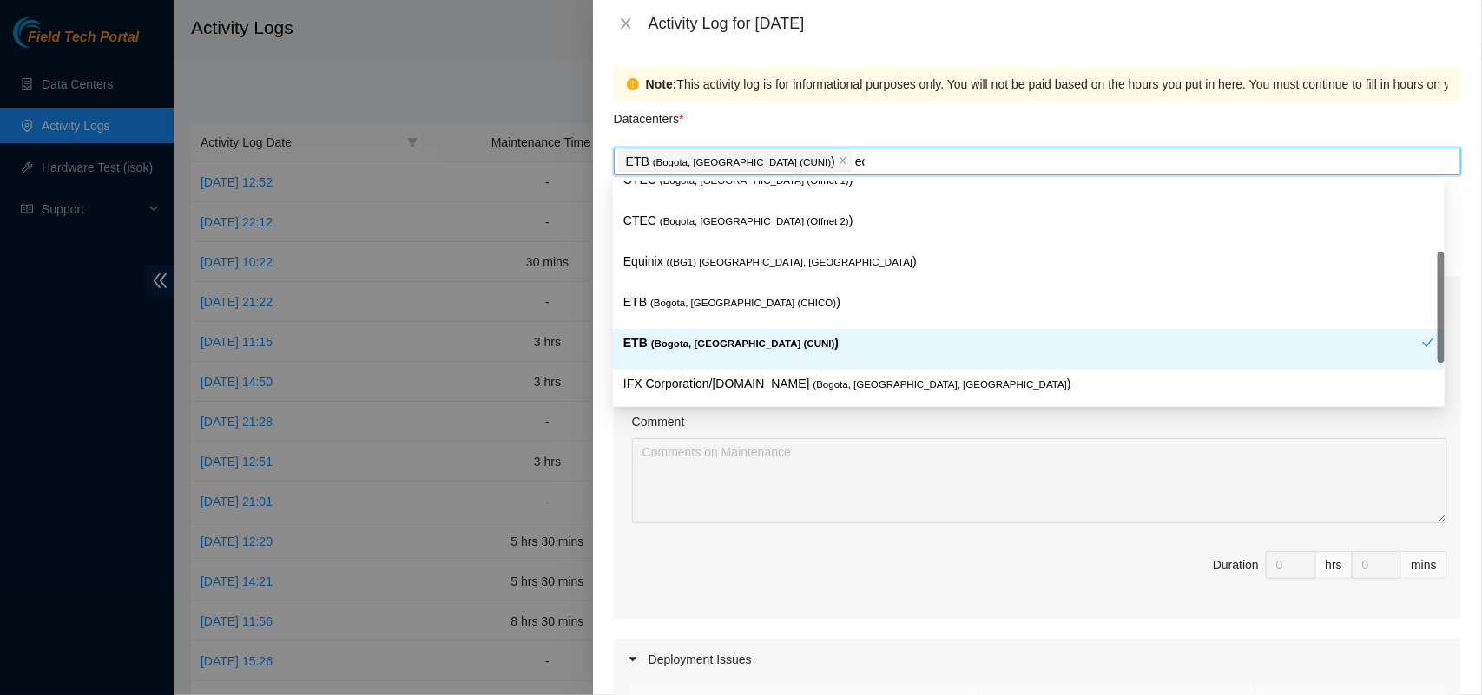
scroll to position [0, 0]
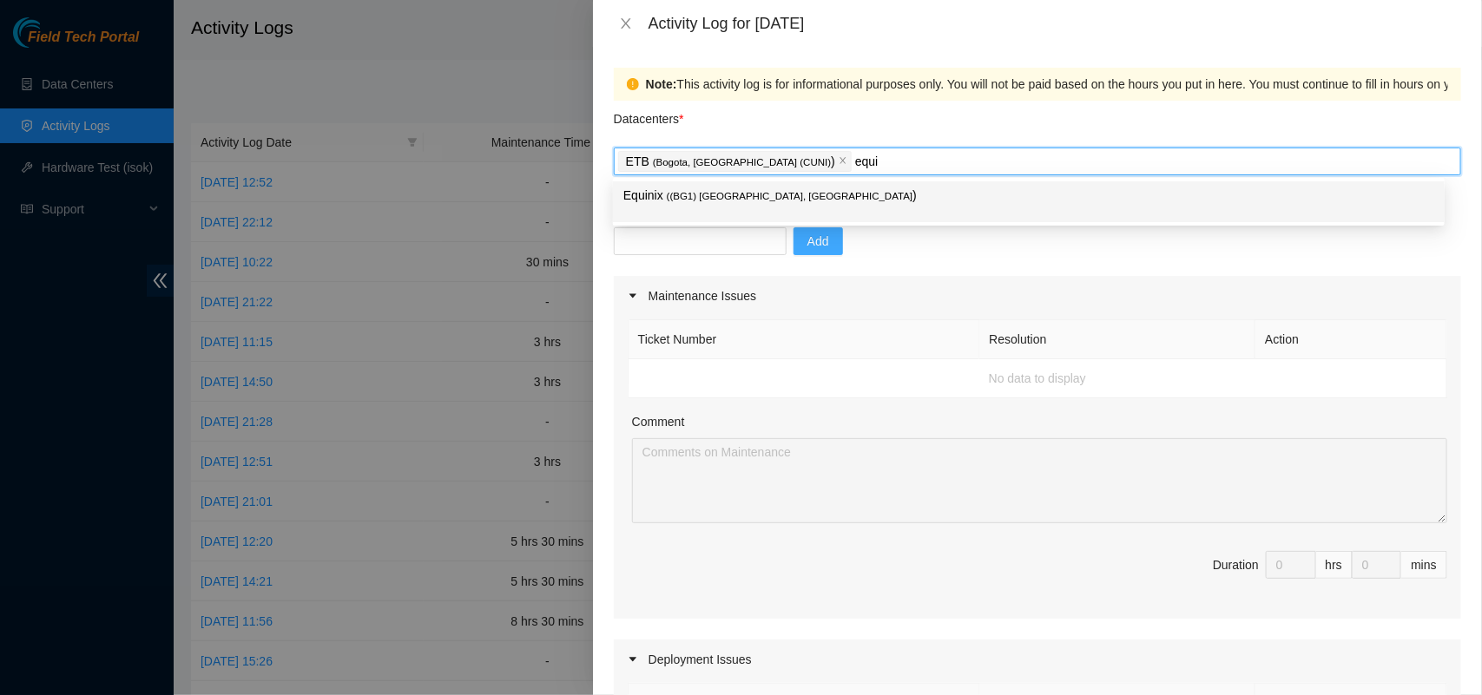
type input "equ"
click at [729, 197] on span "( (BG1) [GEOGRAPHIC_DATA], [GEOGRAPHIC_DATA]" at bounding box center [790, 196] width 247 height 10
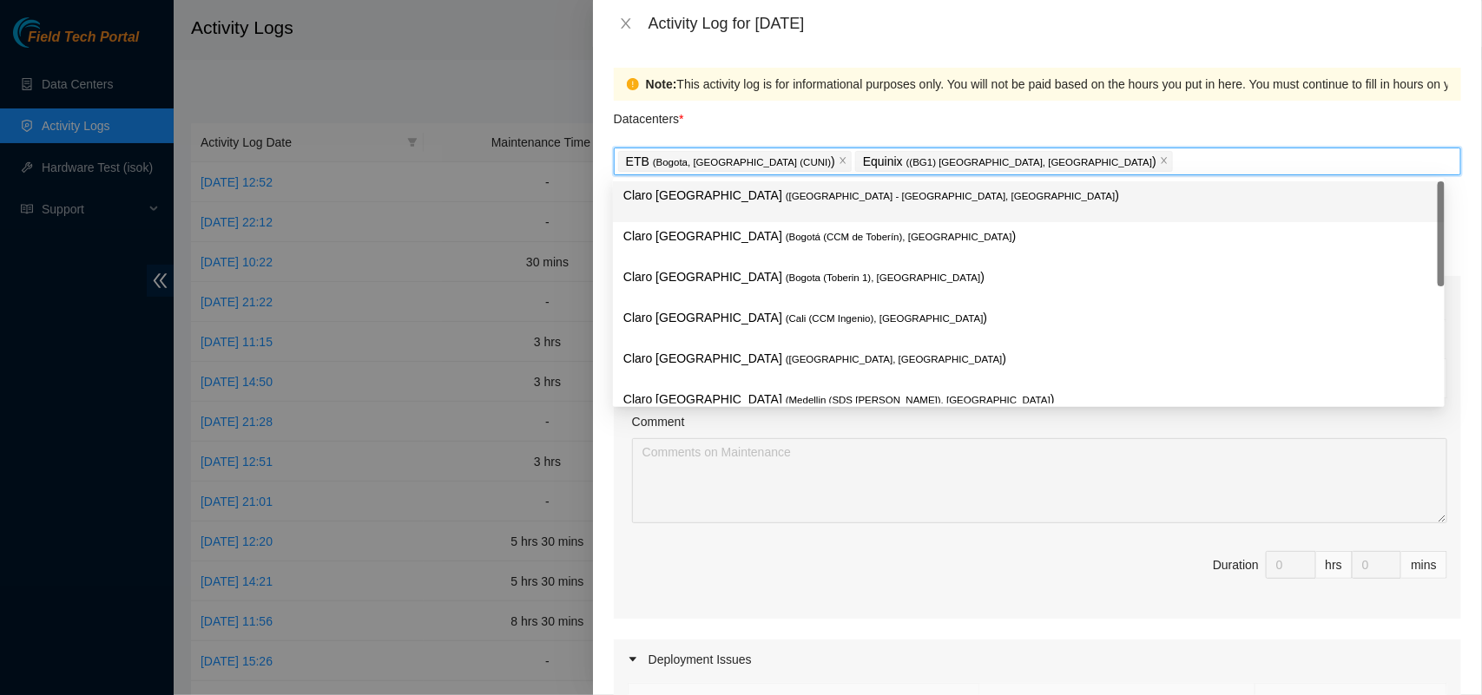
click at [1059, 113] on div "Datacenters *" at bounding box center [1037, 124] width 847 height 47
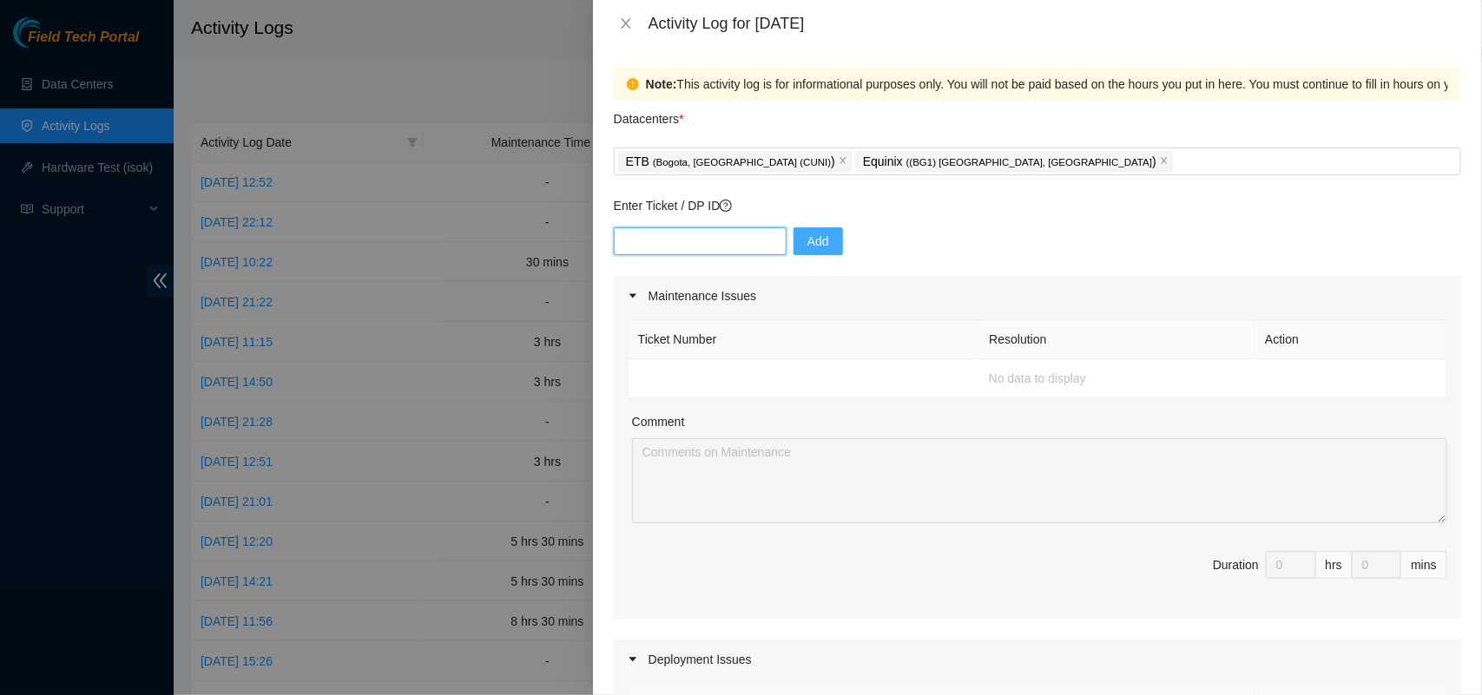
click at [701, 244] on input "text" at bounding box center [700, 241] width 173 height 28
paste input "Error! DP83315 is either closed or does not belong to the selected datacenters.…"
type input "Error! DP83315 is either closed or does not belong to the selected datacenters.…"
click at [683, 232] on input "text" at bounding box center [700, 241] width 173 height 28
paste input "DP83315"
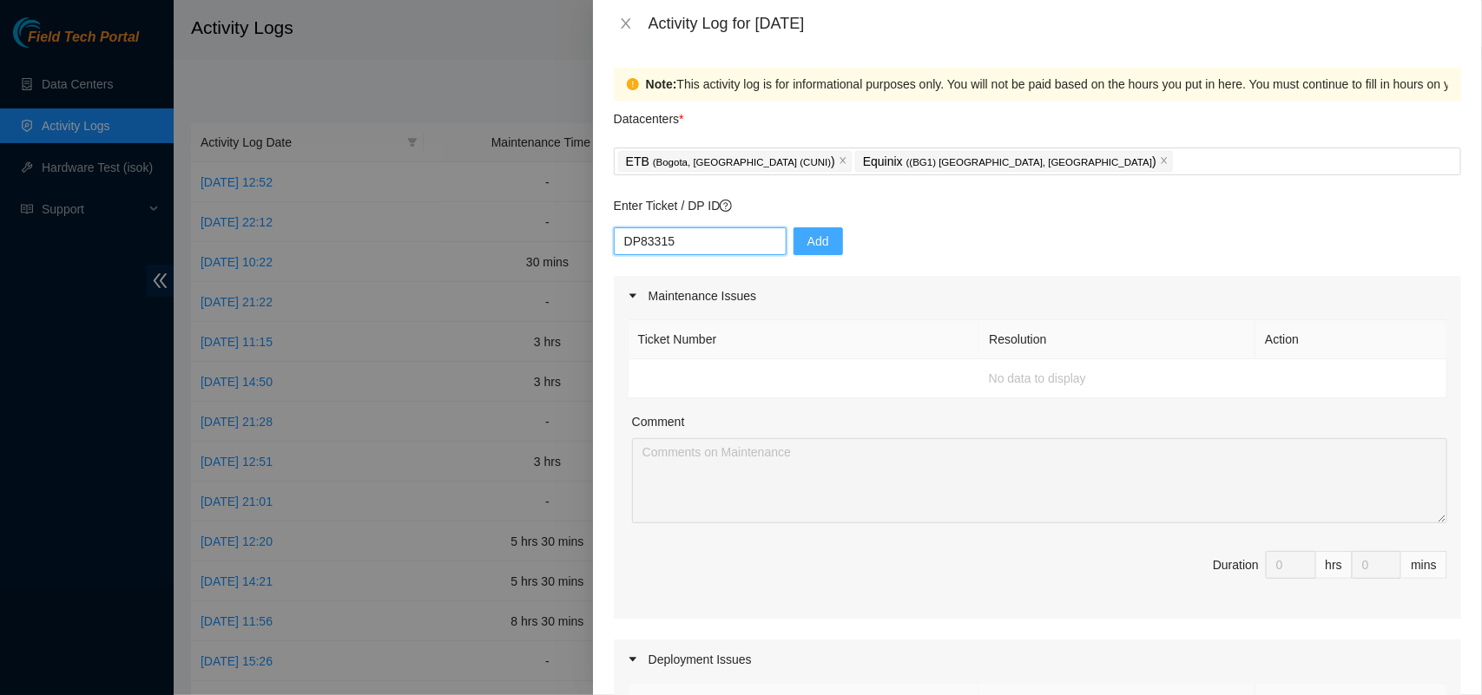
type input "DP83315"
click at [794, 249] on button "Add" at bounding box center [818, 241] width 49 height 28
click at [1160, 165] on icon "close" at bounding box center [1164, 160] width 9 height 9
click at [956, 163] on div "ETB ( [GEOGRAPHIC_DATA], [GEOGRAPHIC_DATA] (CUNI) )" at bounding box center [1037, 161] width 839 height 24
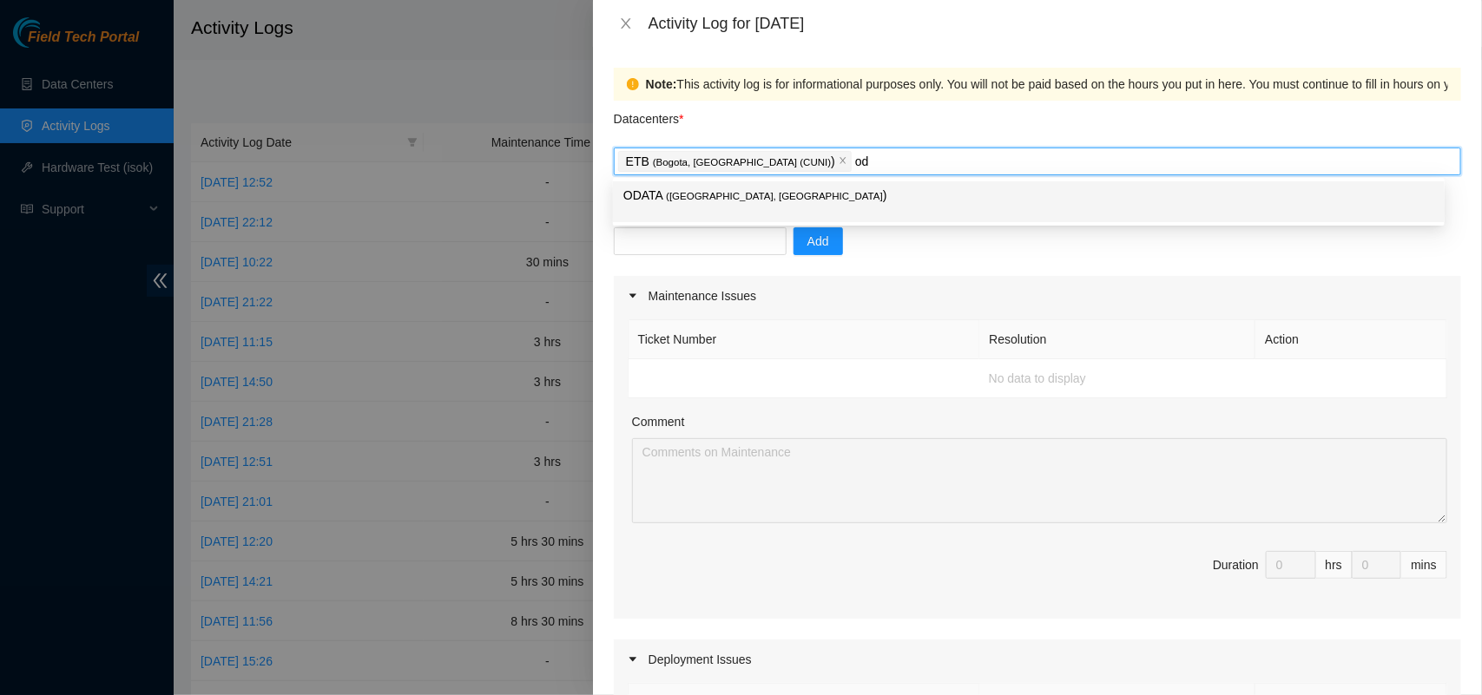
type input "oda"
click at [721, 204] on p "ODATA ( [GEOGRAPHIC_DATA], [GEOGRAPHIC_DATA] )" at bounding box center [1028, 196] width 811 height 20
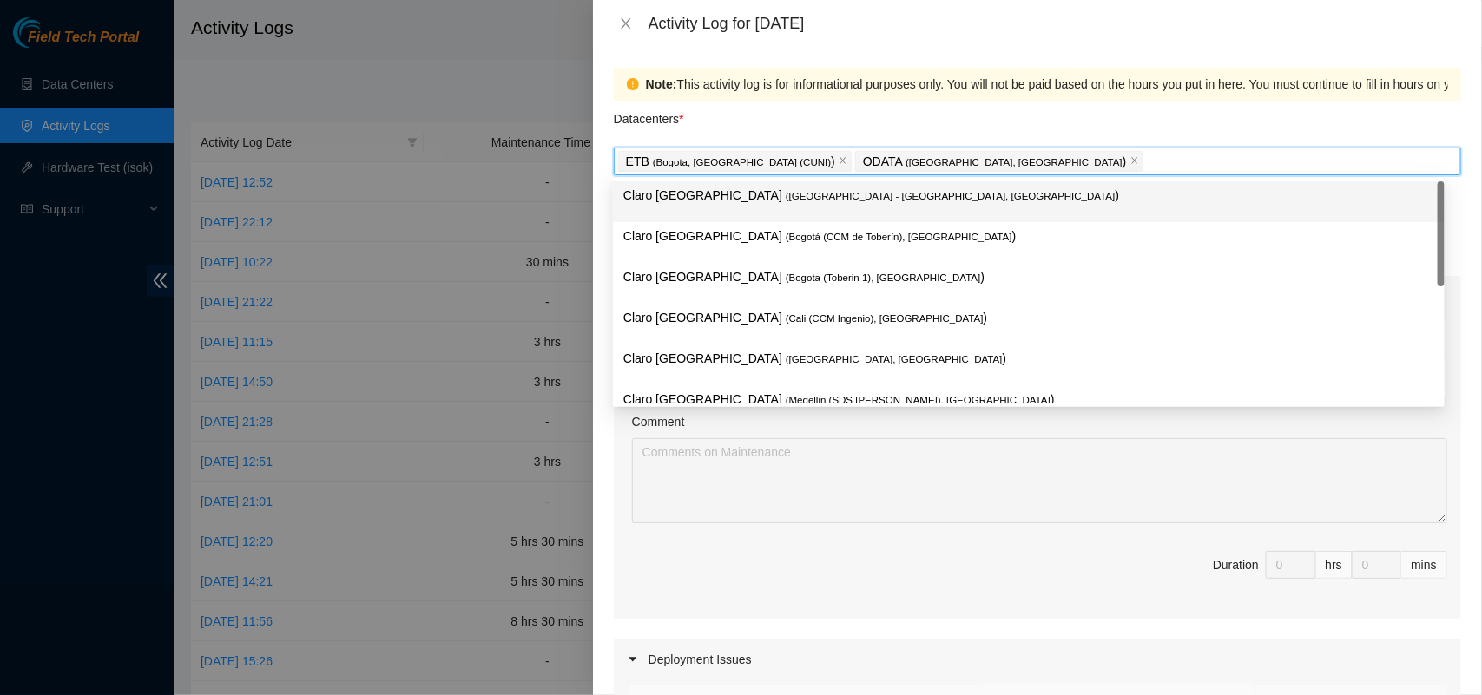
click at [994, 114] on div "Datacenters *" at bounding box center [1037, 124] width 847 height 47
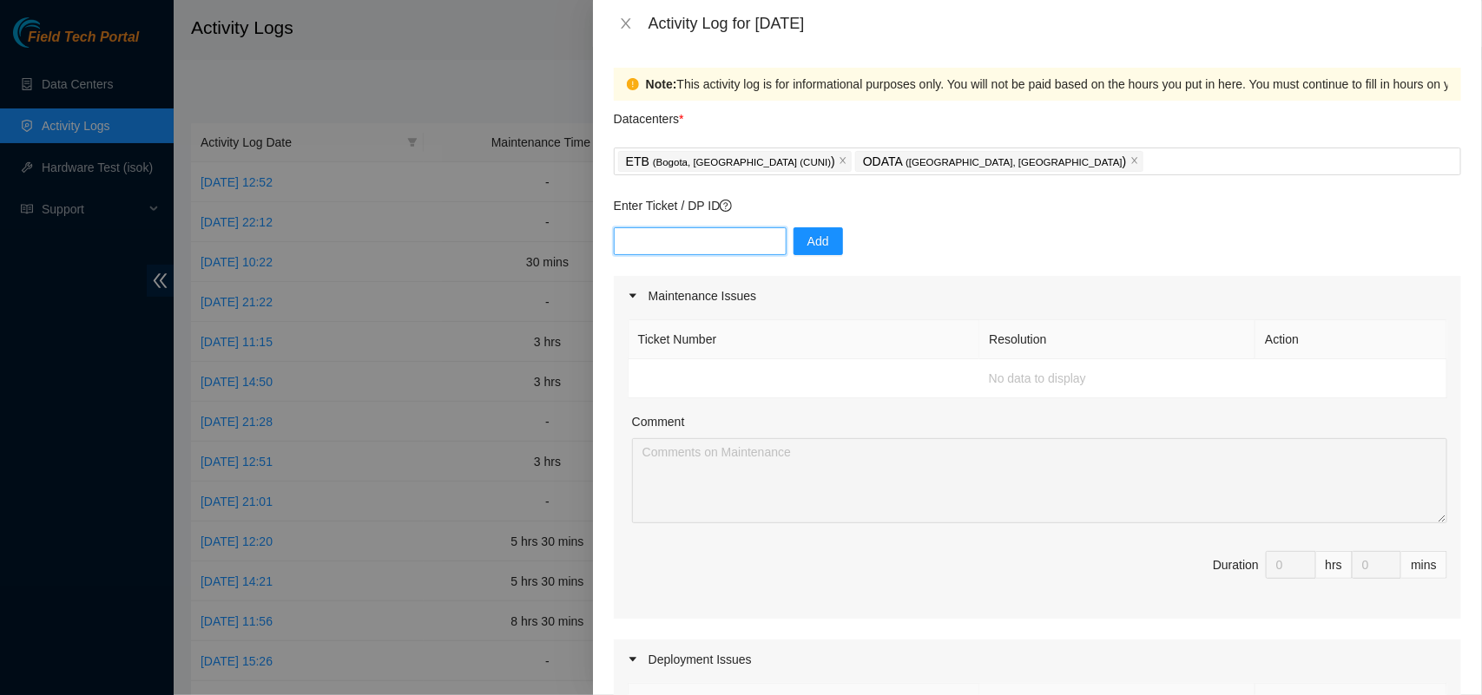
click at [721, 245] on input "text" at bounding box center [700, 241] width 173 height 28
paste input "DP83315"
type input "DP83315"
click at [819, 231] on button "Add" at bounding box center [818, 241] width 49 height 28
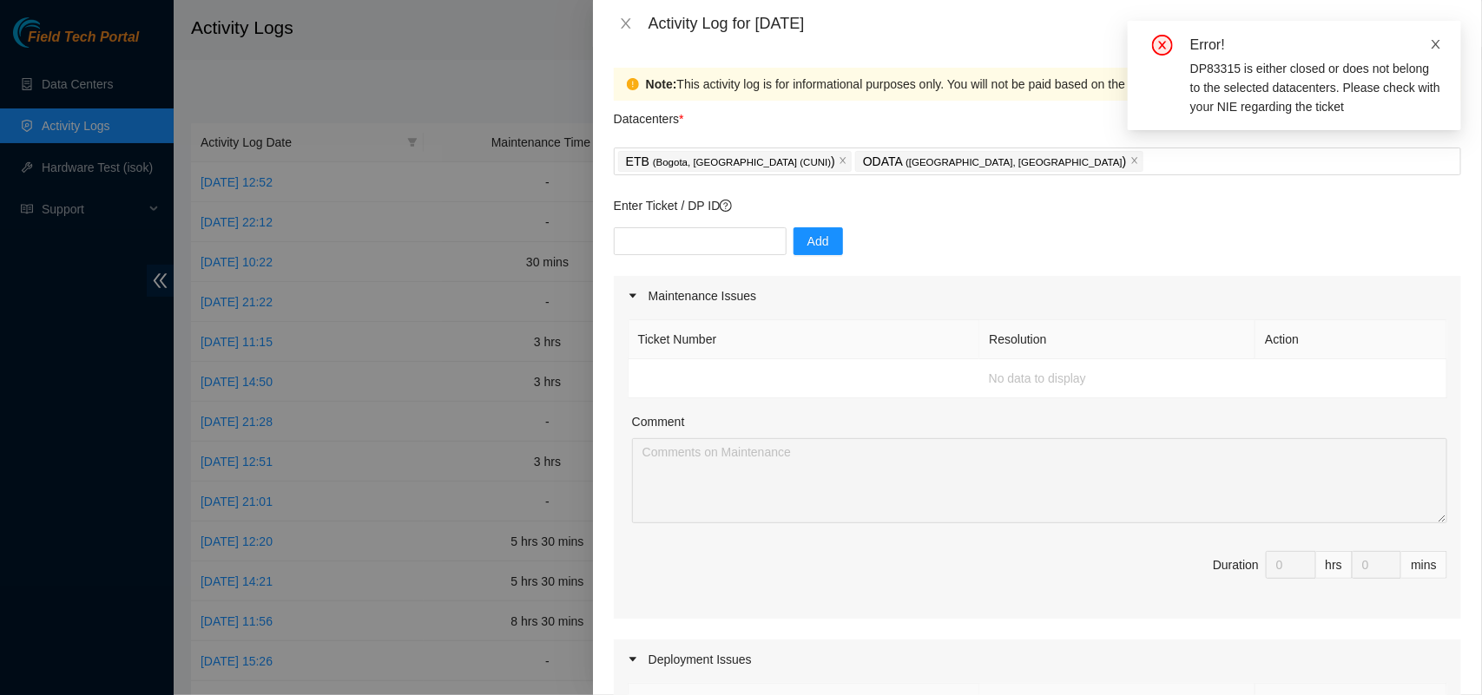
click at [1438, 38] on icon "close" at bounding box center [1436, 44] width 12 height 12
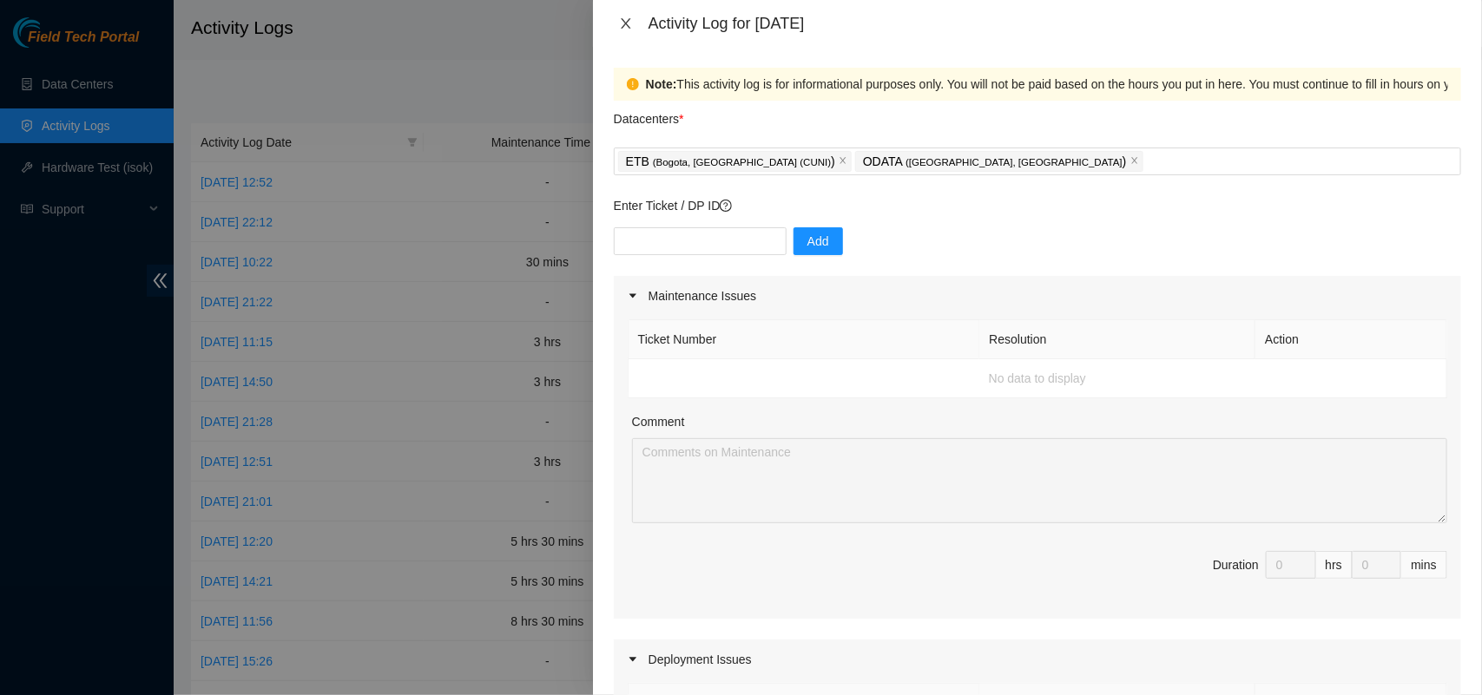
click at [622, 22] on icon "close" at bounding box center [626, 23] width 14 height 14
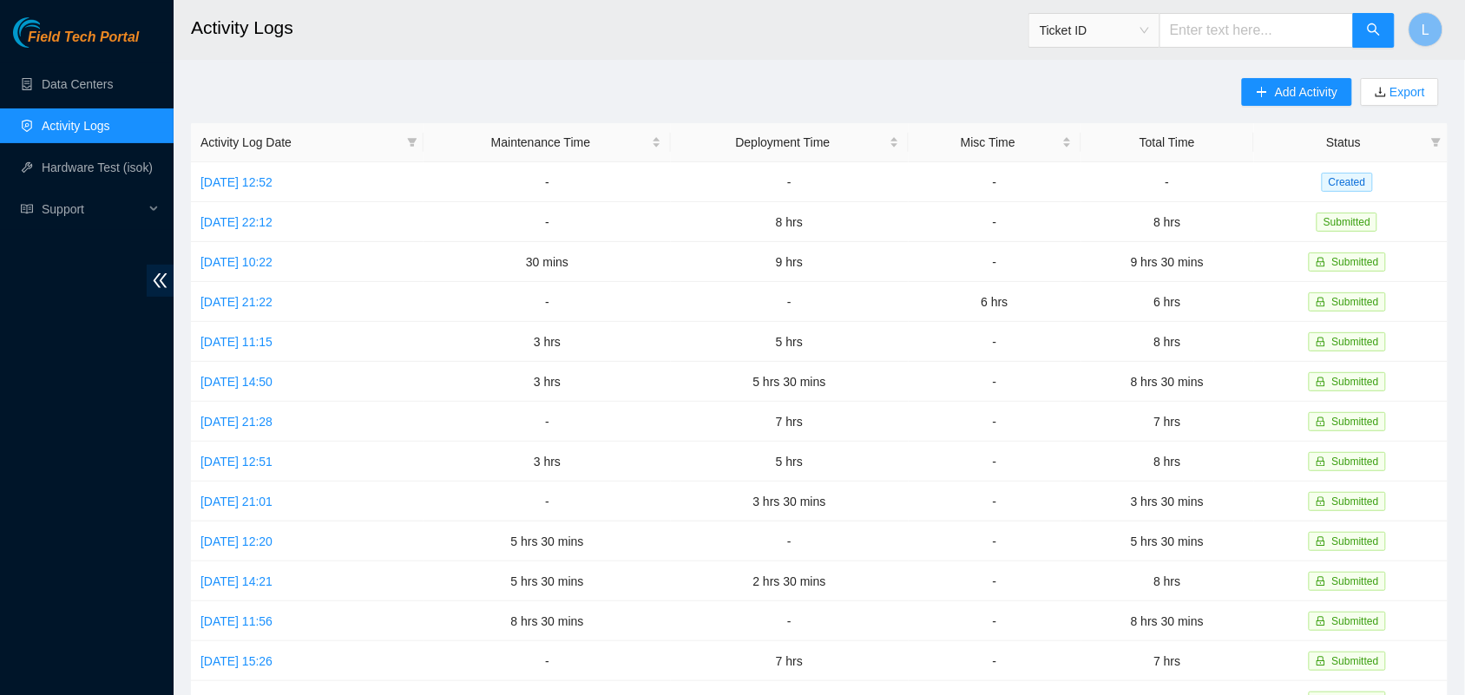
click at [557, 57] on header "Activity Logs Ticket ID L" at bounding box center [906, 30] width 1465 height 60
click at [62, 127] on link "Activity Logs" at bounding box center [76, 126] width 69 height 14
click at [1303, 105] on button "Add Activity" at bounding box center [1296, 92] width 109 height 28
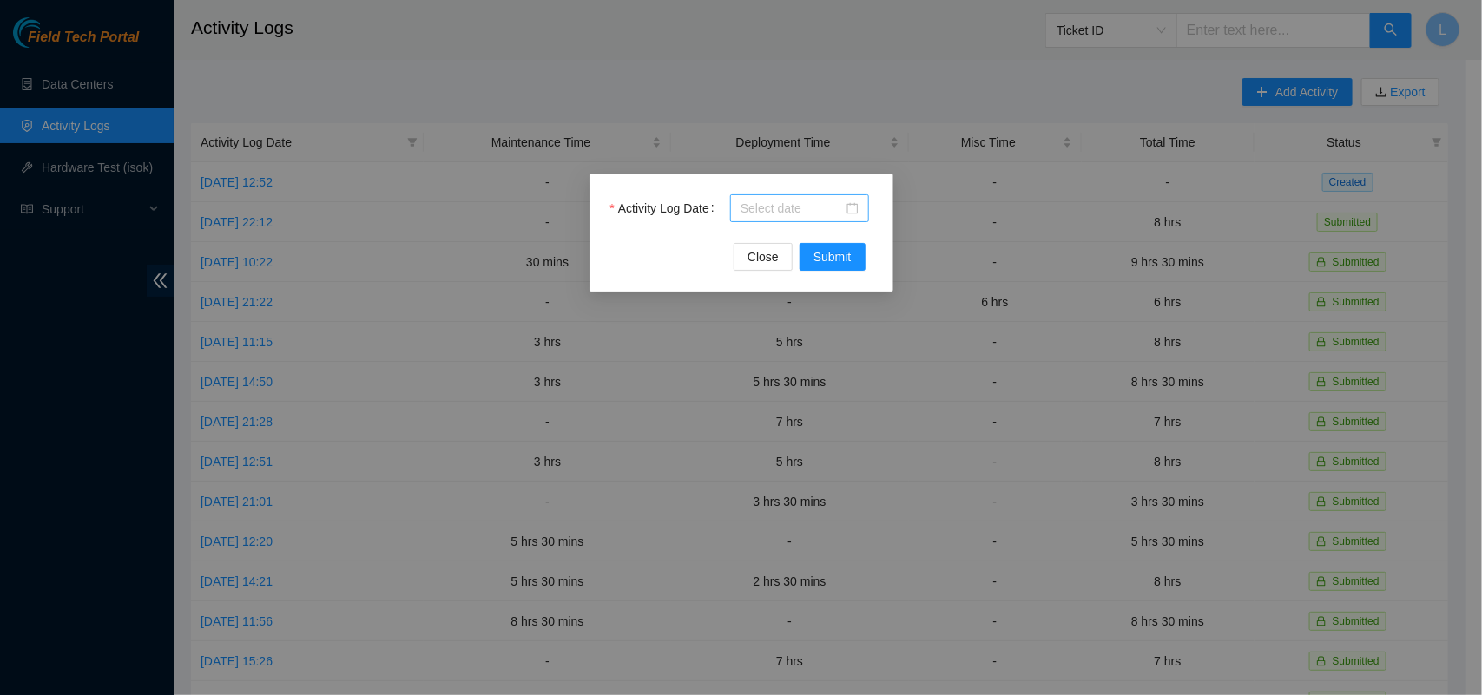
click at [853, 214] on div at bounding box center [800, 208] width 118 height 19
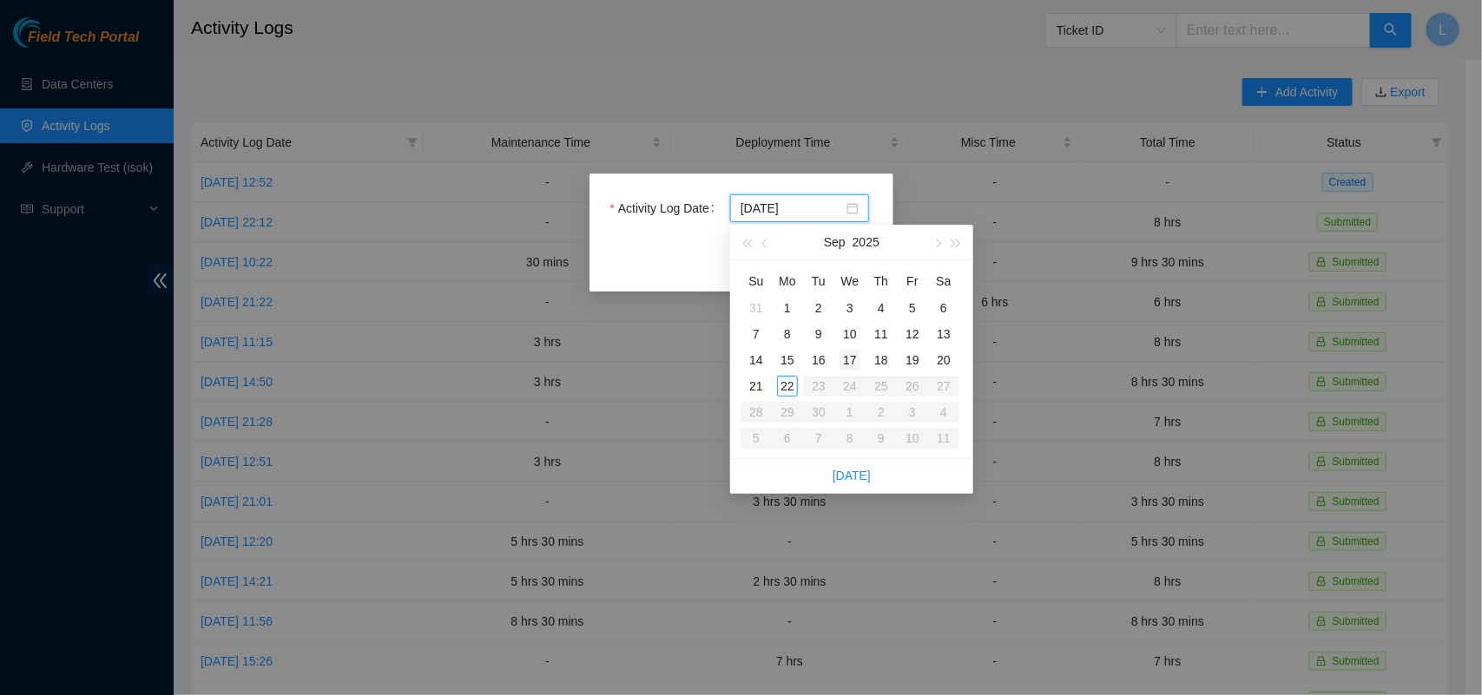
type input "[DATE]"
click at [855, 362] on div "17" at bounding box center [850, 360] width 21 height 21
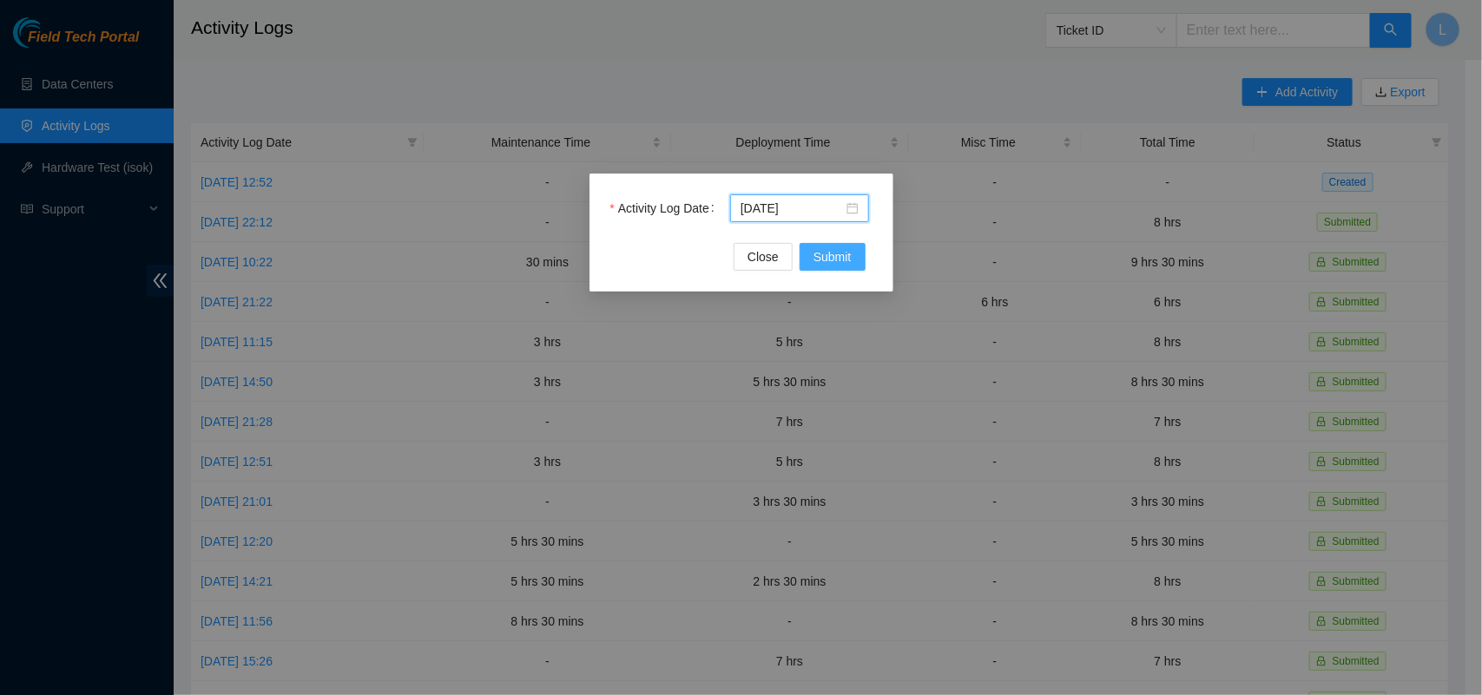
click at [821, 256] on span "Submit" at bounding box center [832, 256] width 38 height 19
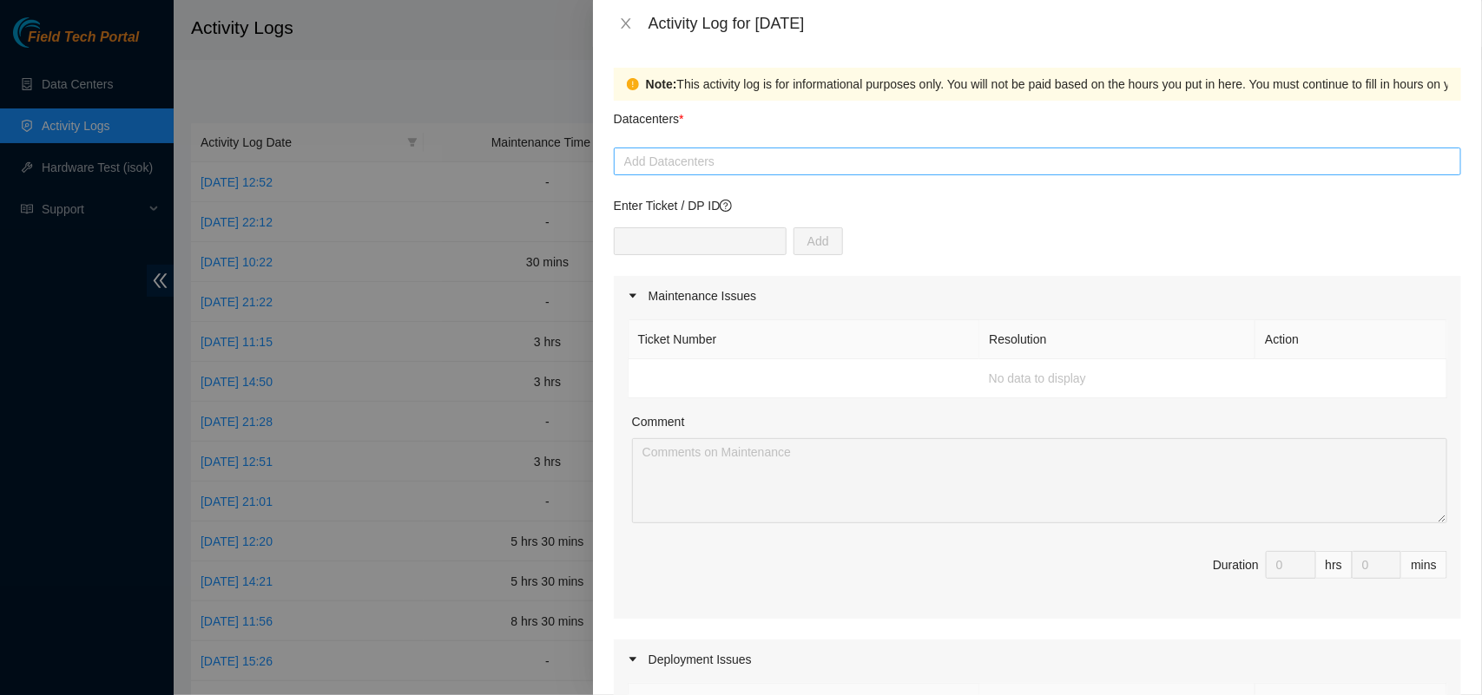
click at [695, 163] on div at bounding box center [1037, 161] width 839 height 21
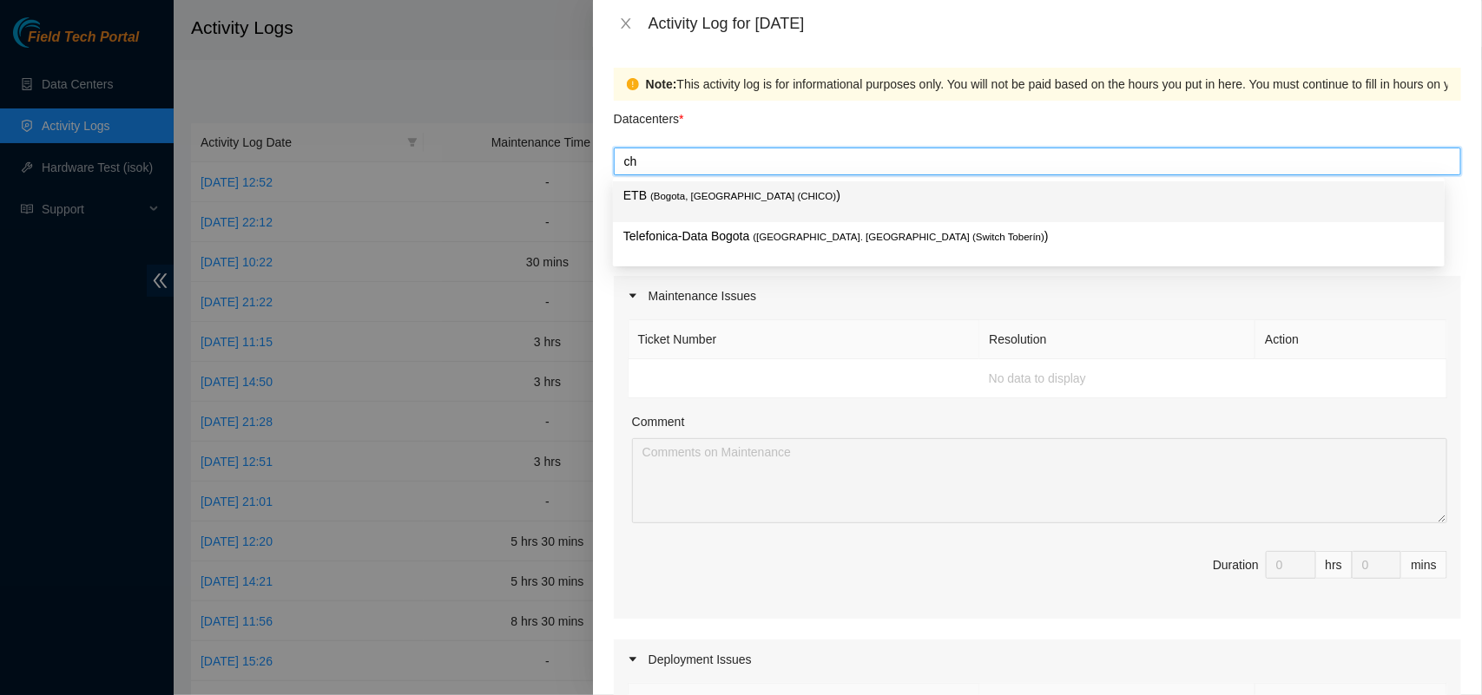
type input "chi"
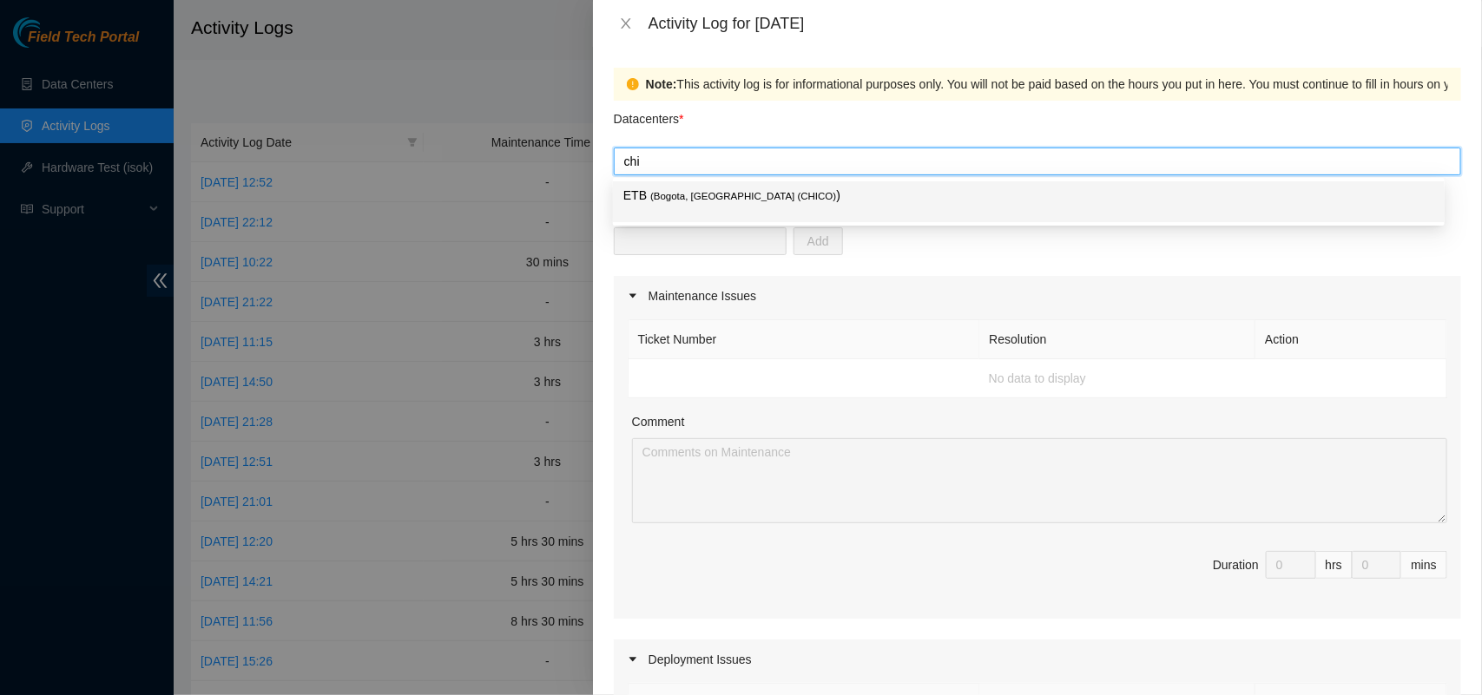
click at [695, 195] on span "( [GEOGRAPHIC_DATA], [GEOGRAPHIC_DATA] (CHICO)" at bounding box center [743, 196] width 186 height 10
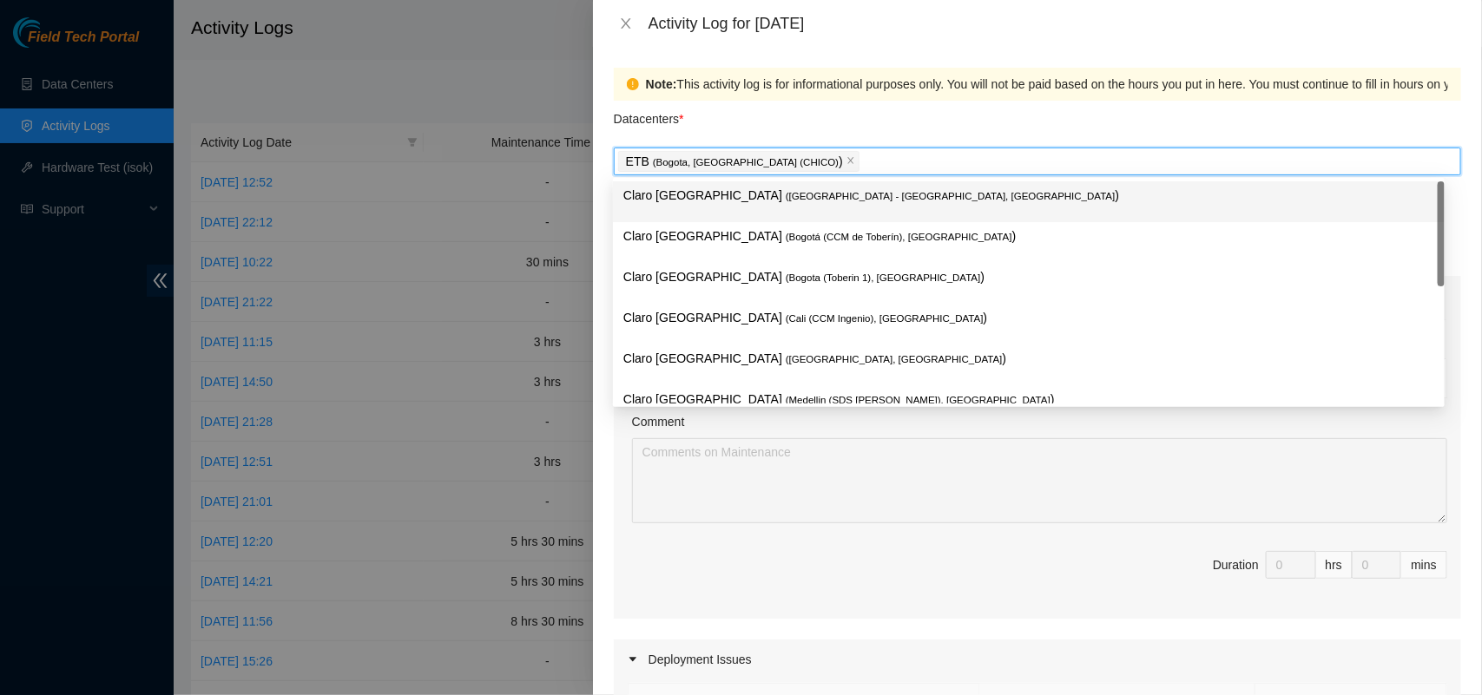
click at [745, 126] on div "Datacenters *" at bounding box center [1037, 124] width 847 height 47
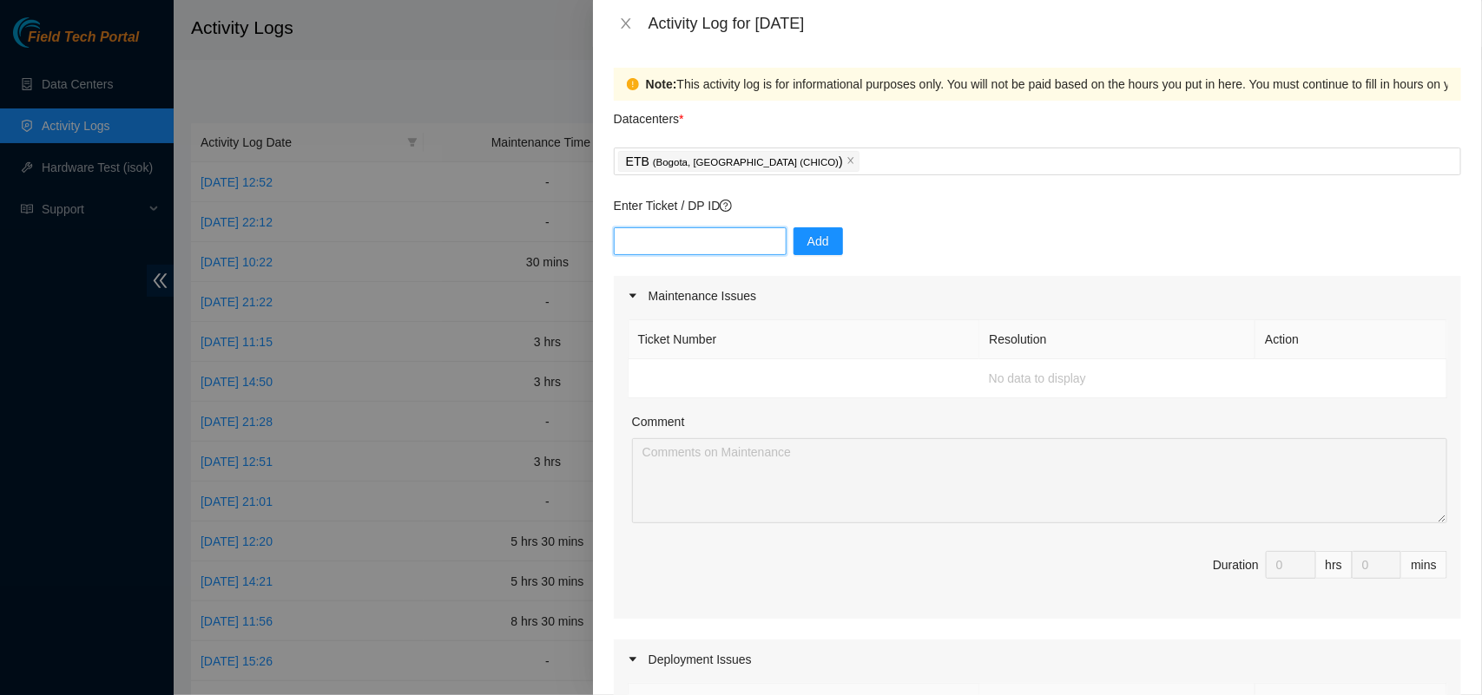
click at [684, 240] on input "text" at bounding box center [700, 241] width 173 height 28
paste input "DP83315"
type input "DP83315"
click at [810, 237] on span "Add" at bounding box center [818, 241] width 22 height 19
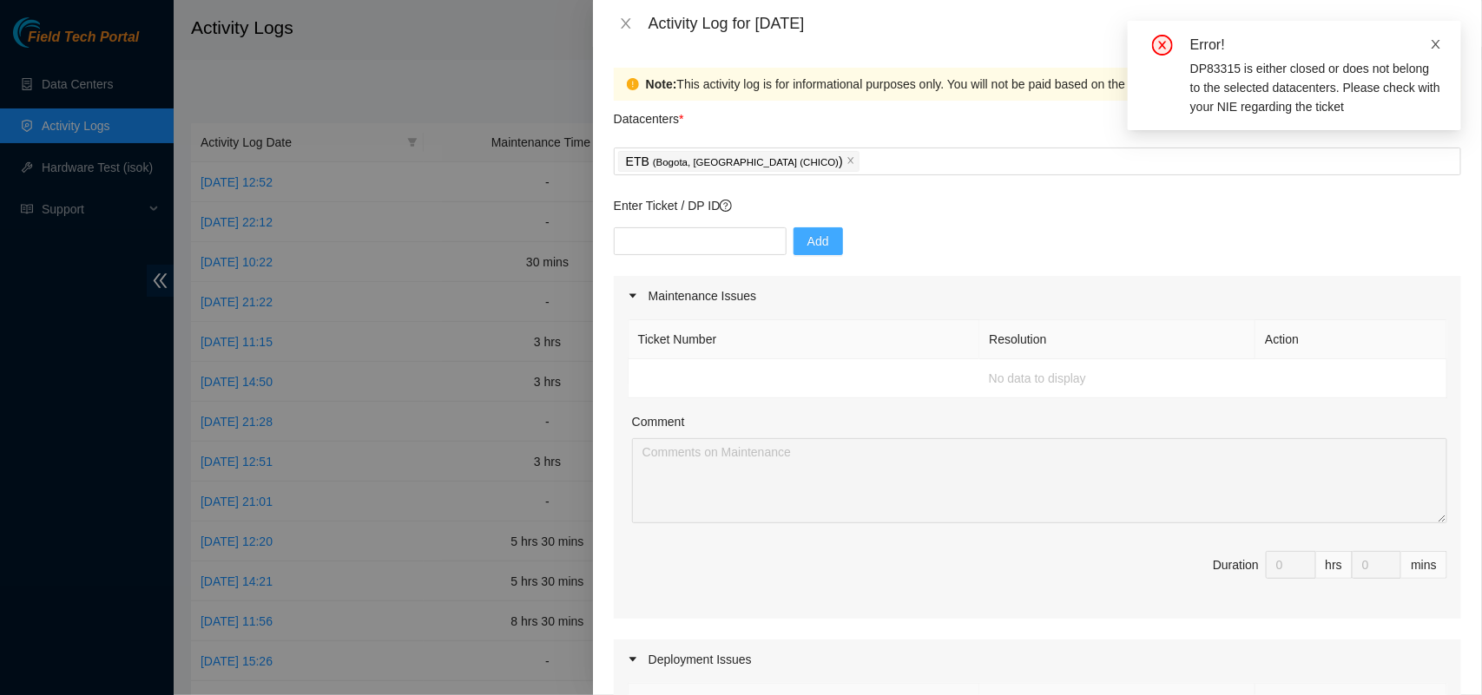
click at [1441, 44] on icon "close" at bounding box center [1436, 44] width 12 height 12
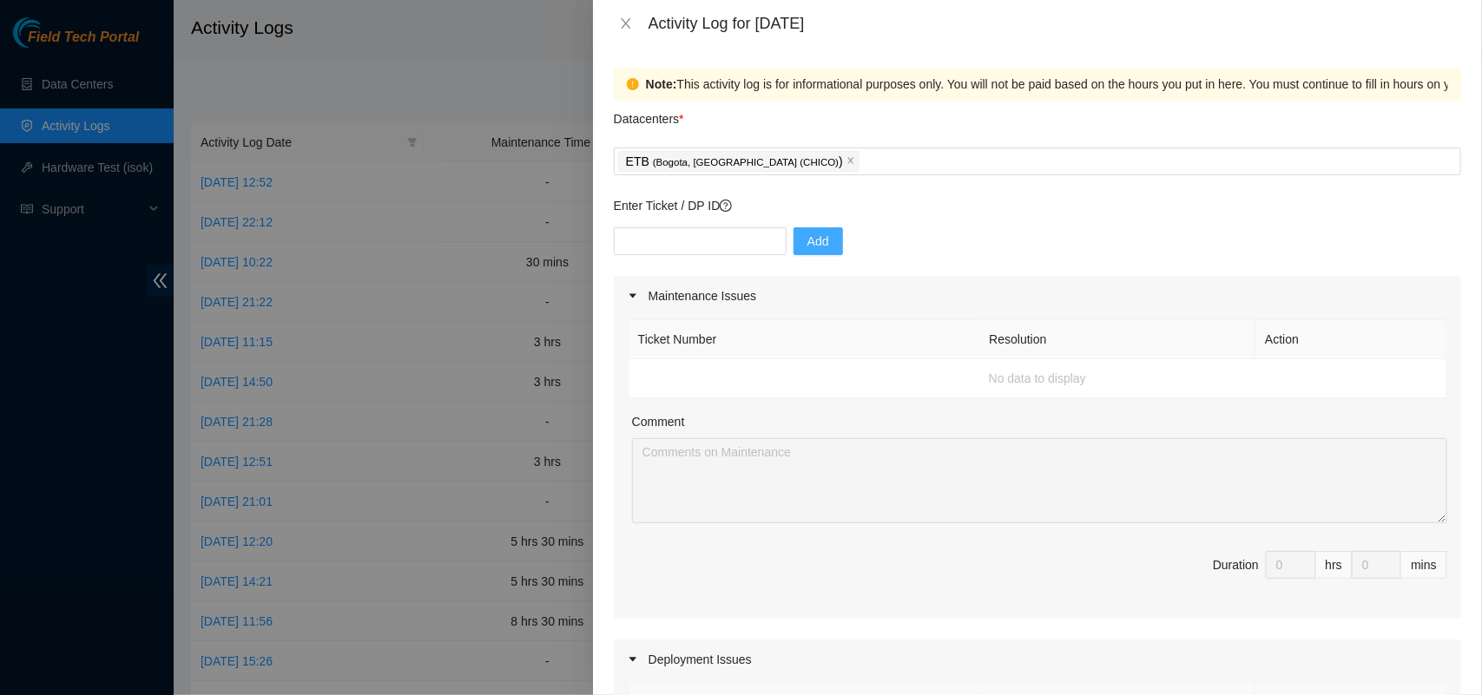
click at [988, 201] on p "Enter Ticket / DP ID" at bounding box center [1037, 205] width 847 height 19
click at [829, 168] on div "ETB ( [GEOGRAPHIC_DATA], [GEOGRAPHIC_DATA] (CHICO) )" at bounding box center [1037, 161] width 839 height 24
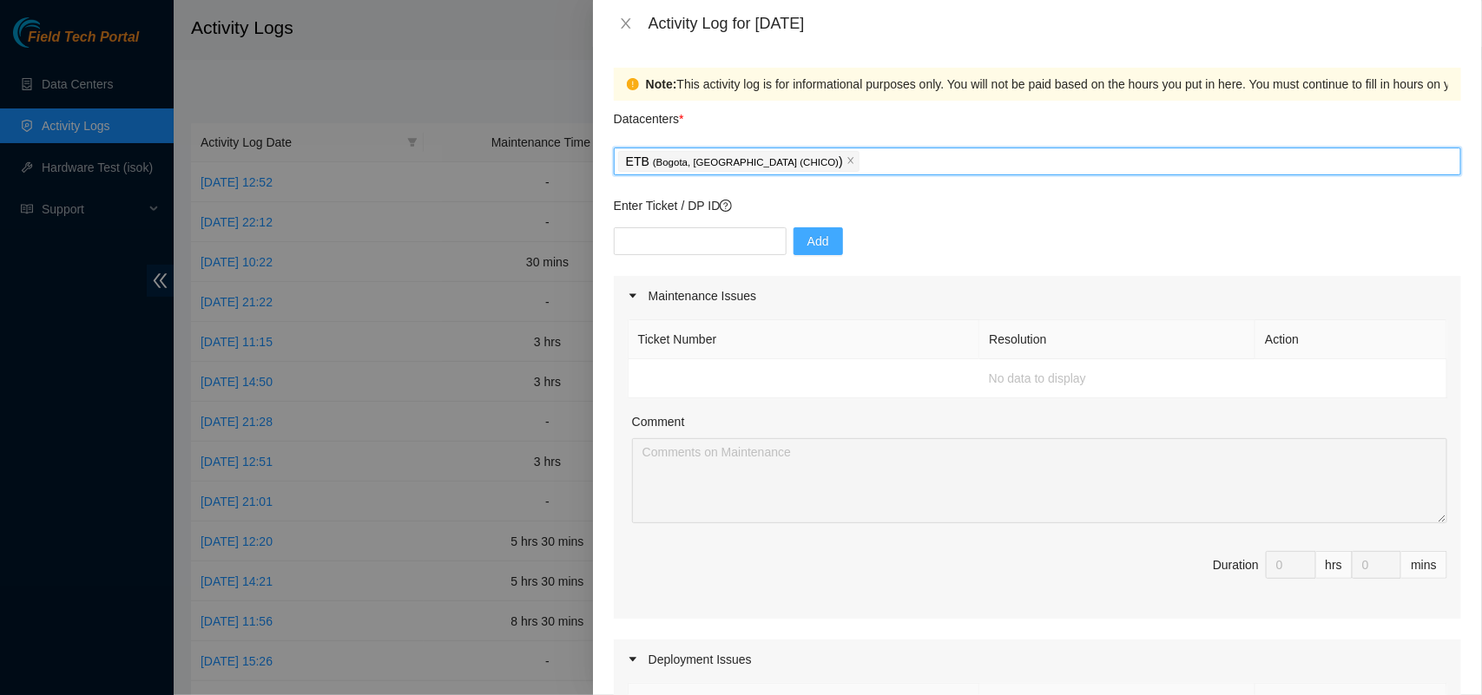
click at [787, 166] on span "ETB ( [GEOGRAPHIC_DATA], [GEOGRAPHIC_DATA] (CHICO) )" at bounding box center [738, 161] width 241 height 21
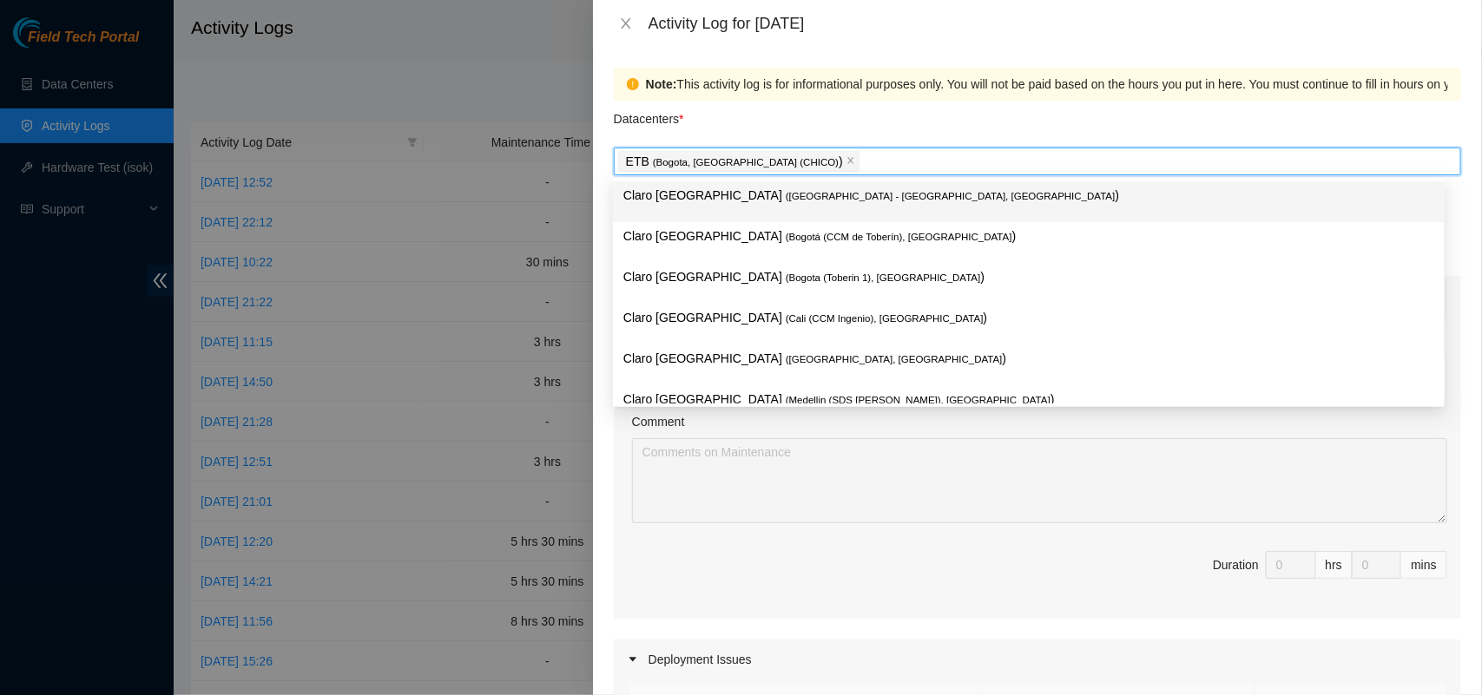
click at [825, 141] on div "Datacenters *" at bounding box center [1037, 124] width 847 height 47
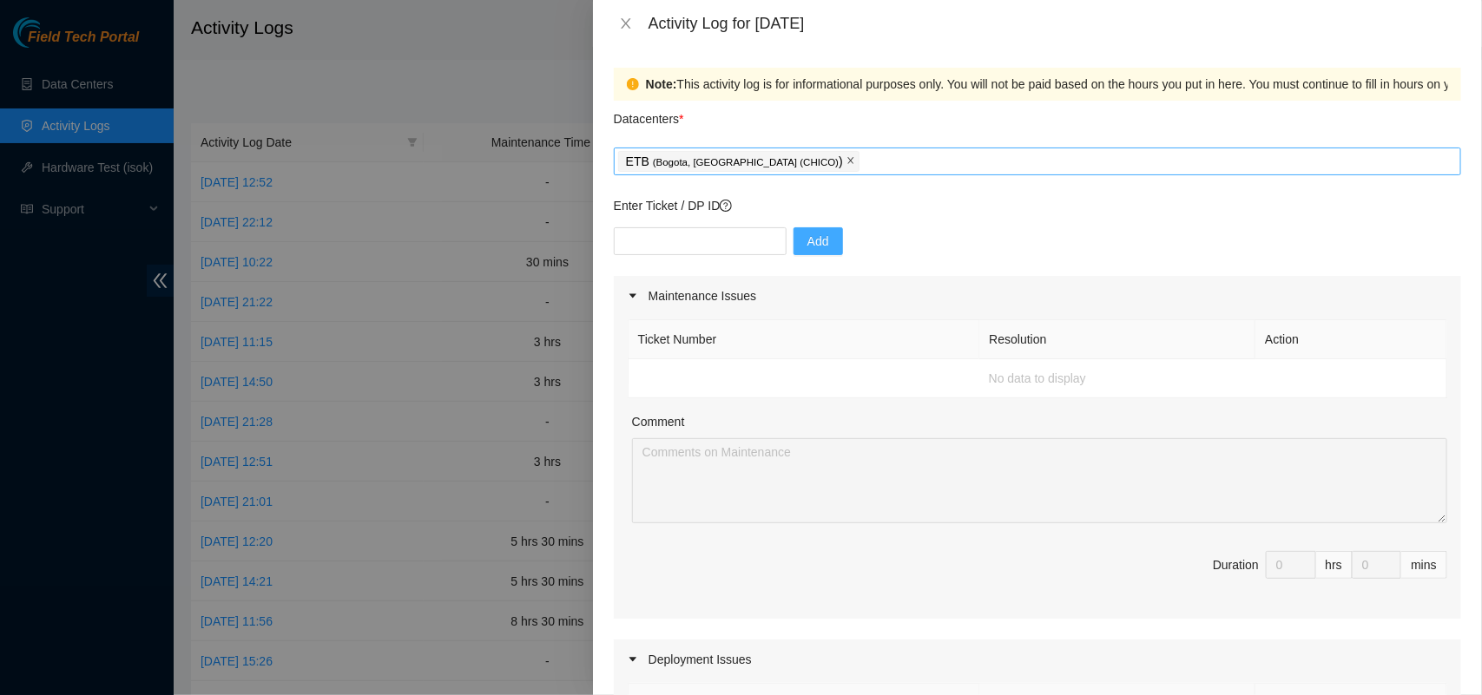
click at [846, 165] on icon "close" at bounding box center [850, 160] width 9 height 9
click at [744, 166] on div at bounding box center [1037, 161] width 839 height 21
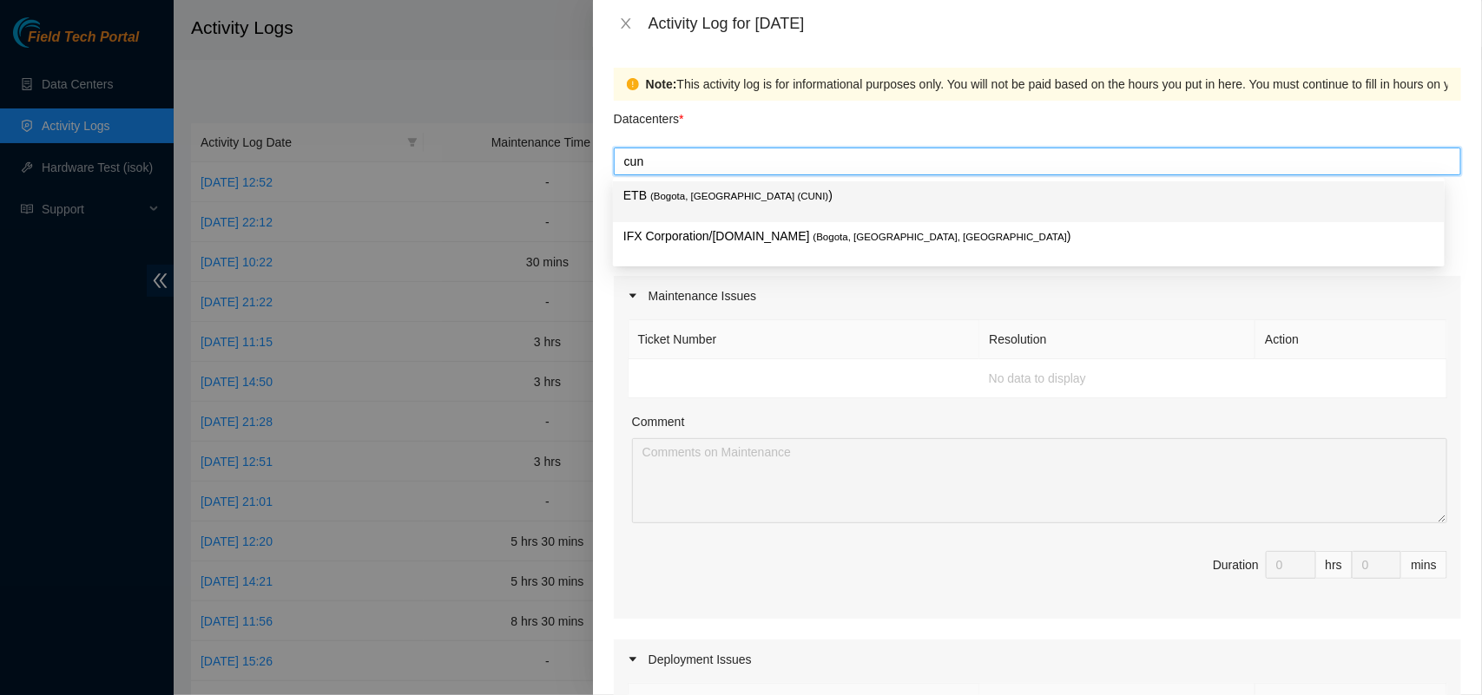
type input "cuni"
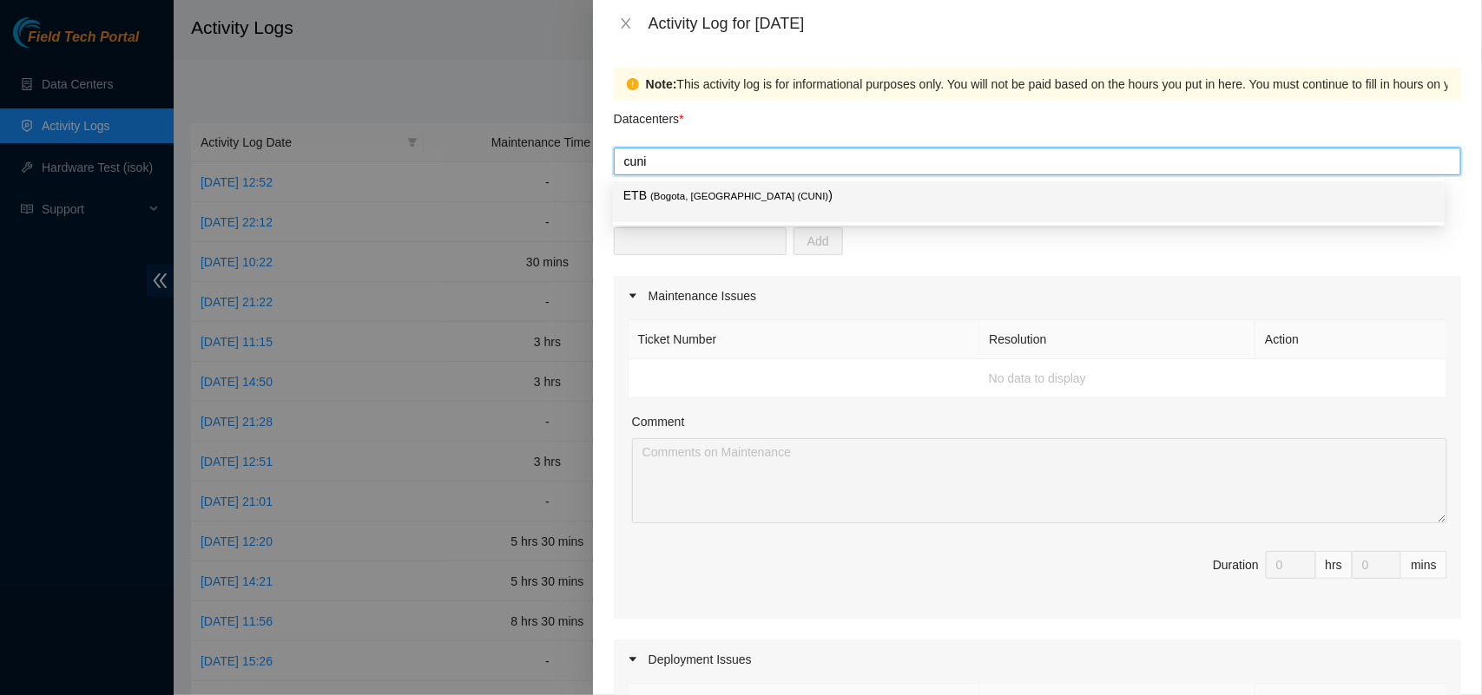
click at [729, 196] on span "( [GEOGRAPHIC_DATA], [GEOGRAPHIC_DATA] (CUNI)" at bounding box center [739, 196] width 178 height 10
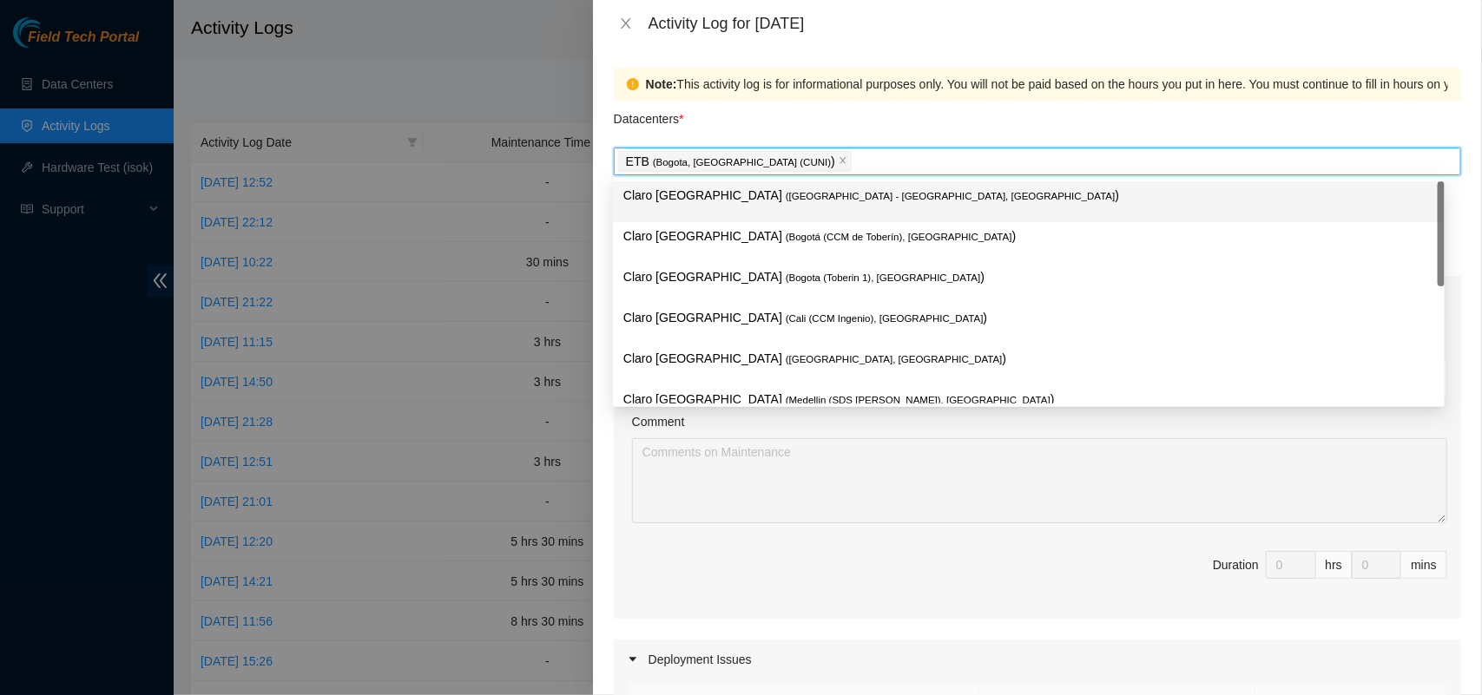
click at [823, 119] on div "Datacenters *" at bounding box center [1037, 124] width 847 height 47
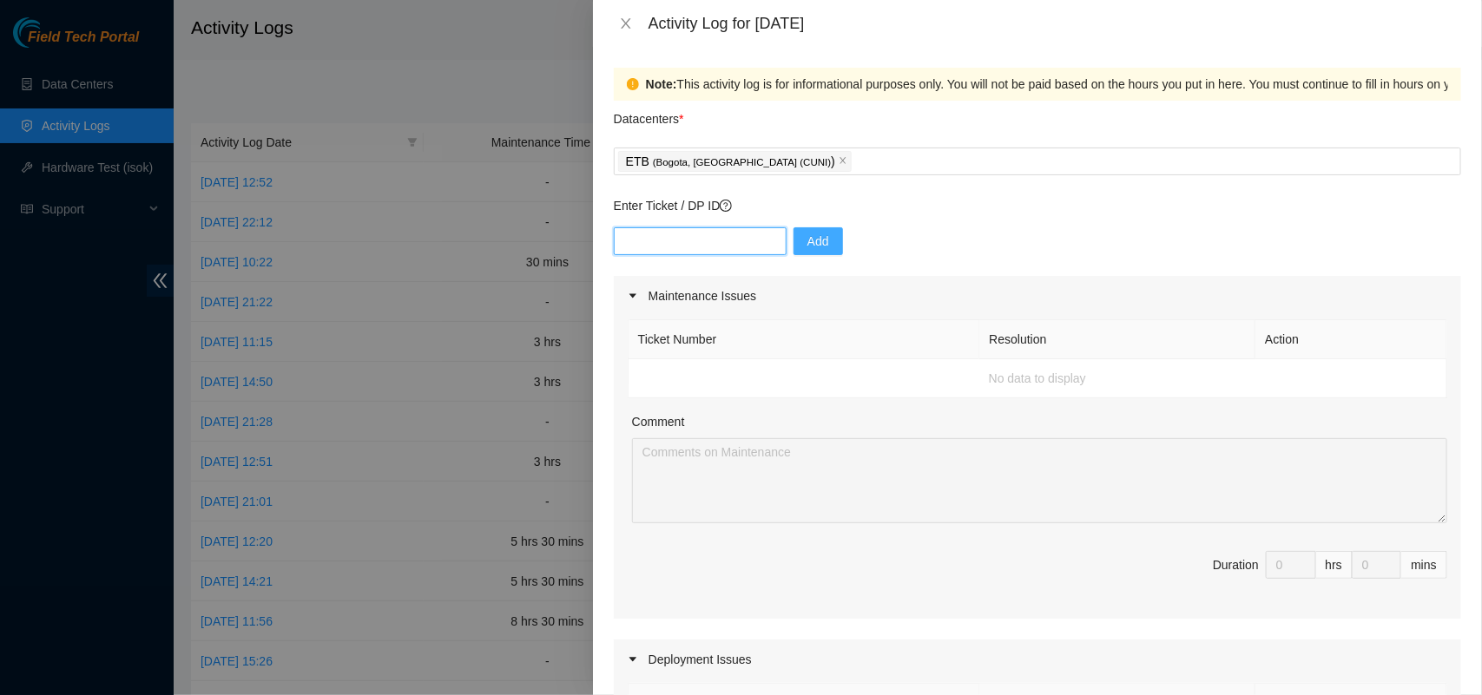
click at [669, 244] on input "text" at bounding box center [700, 241] width 173 height 28
paste input "B-V-5VKUW4S"
type input "B-V-5VKUW4S"
click at [807, 244] on span "Add" at bounding box center [818, 241] width 22 height 19
click at [718, 239] on input "text" at bounding box center [700, 241] width 173 height 28
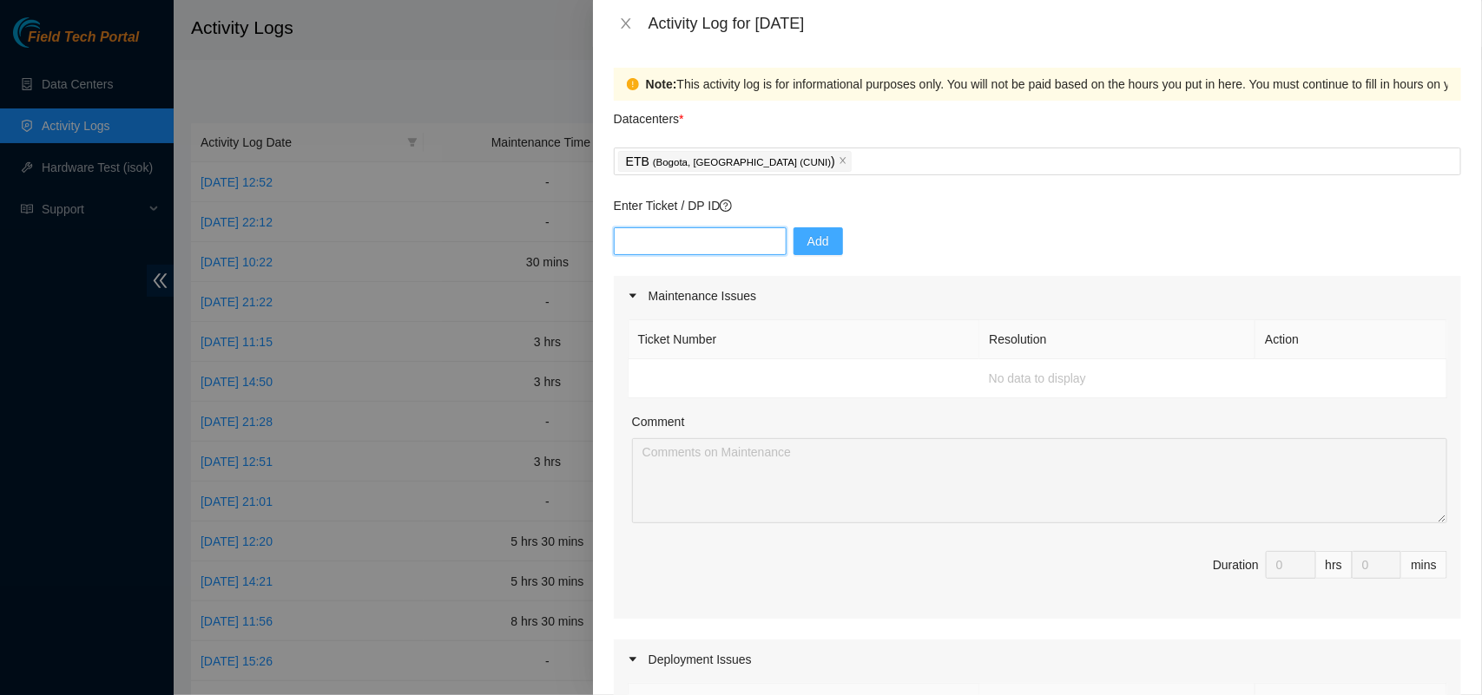
paste input "B-V-5VKUW4S"
type input "B-V-5VKUW4S"
click at [807, 246] on span "Add" at bounding box center [818, 241] width 22 height 19
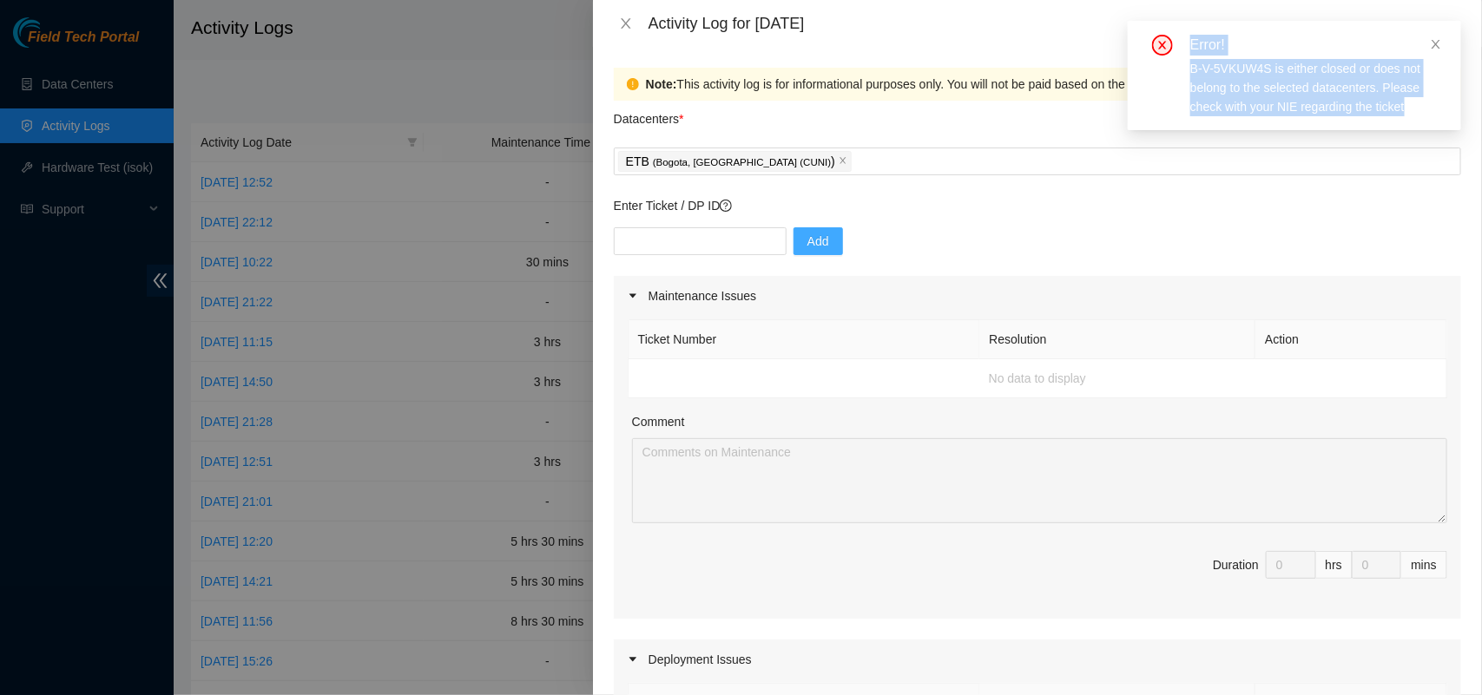
drag, startPoint x: 1191, startPoint y: 44, endPoint x: 1415, endPoint y: 109, distance: 233.3
click at [1415, 109] on div "Error! B-V-5VKUW4S is either closed or does not belong to the selected datacent…" at bounding box center [1295, 76] width 292 height 82
copy div "Error! B-V-5VKUW4S is either closed or does not belong to the selected datacent…"
